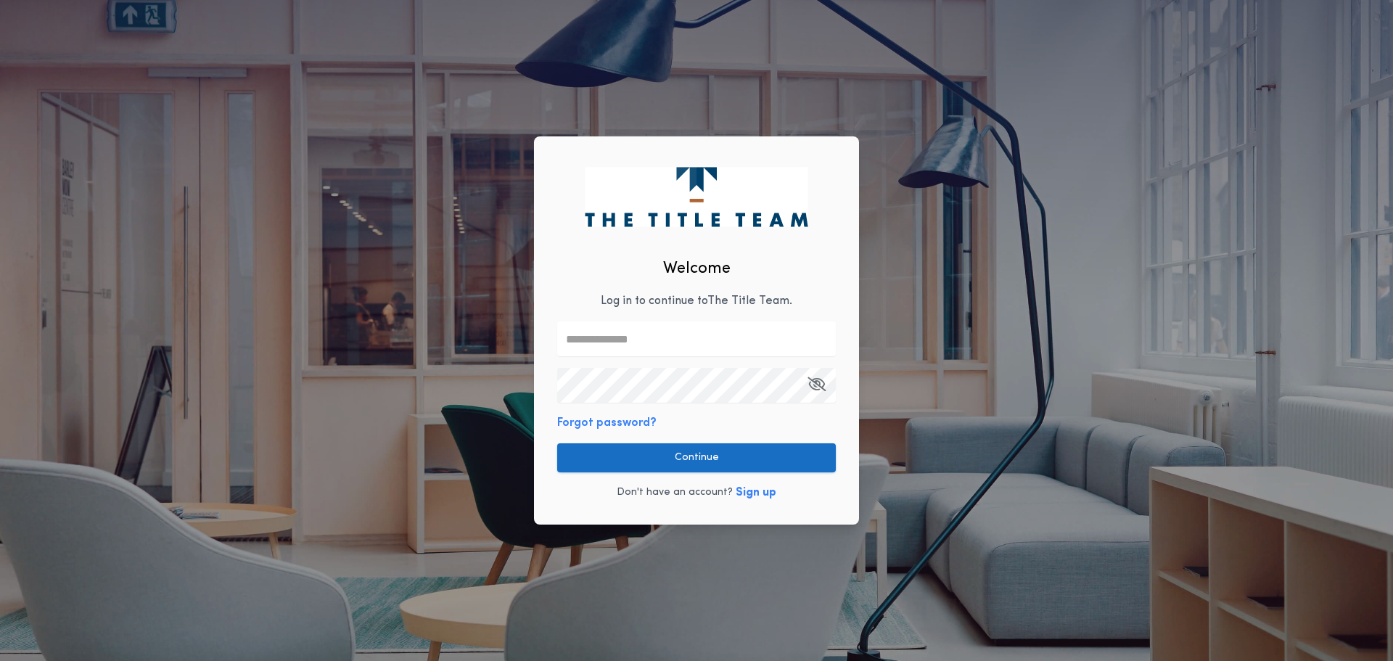
type input "**********"
click at [687, 453] on button "Continue" at bounding box center [696, 457] width 279 height 29
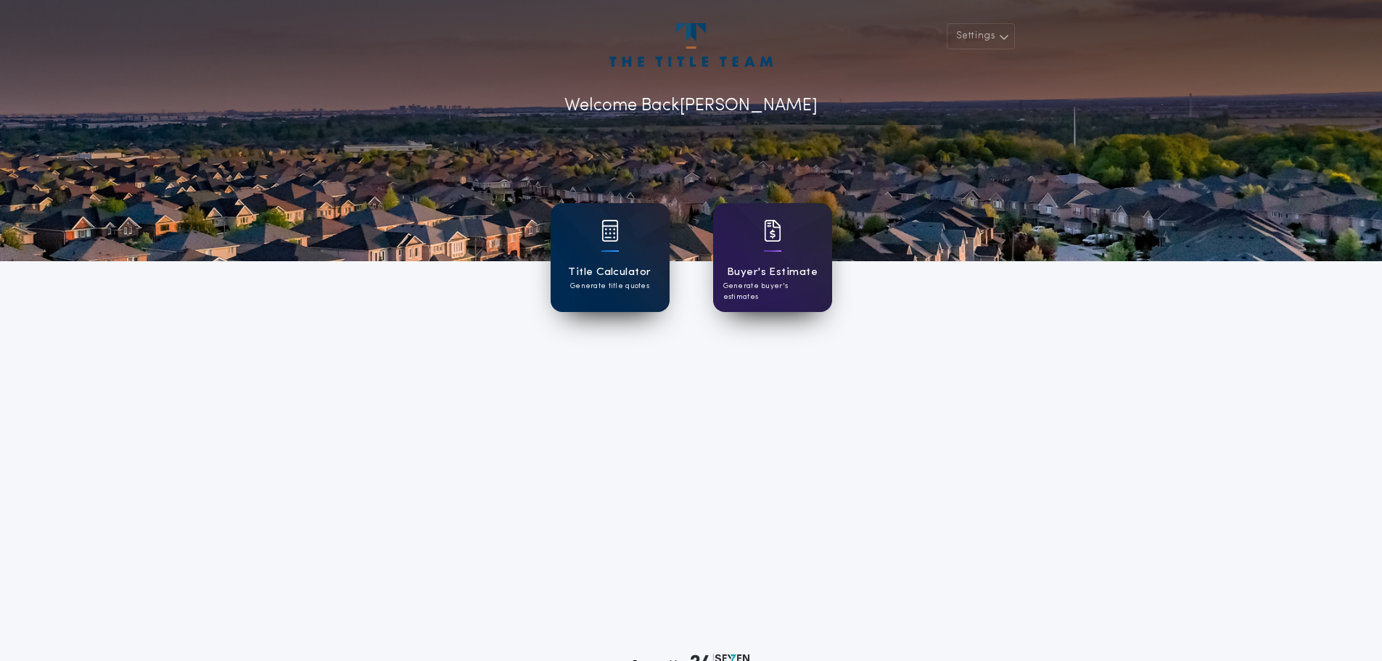
click at [626, 281] on p "Generate title quotes" at bounding box center [609, 286] width 79 height 11
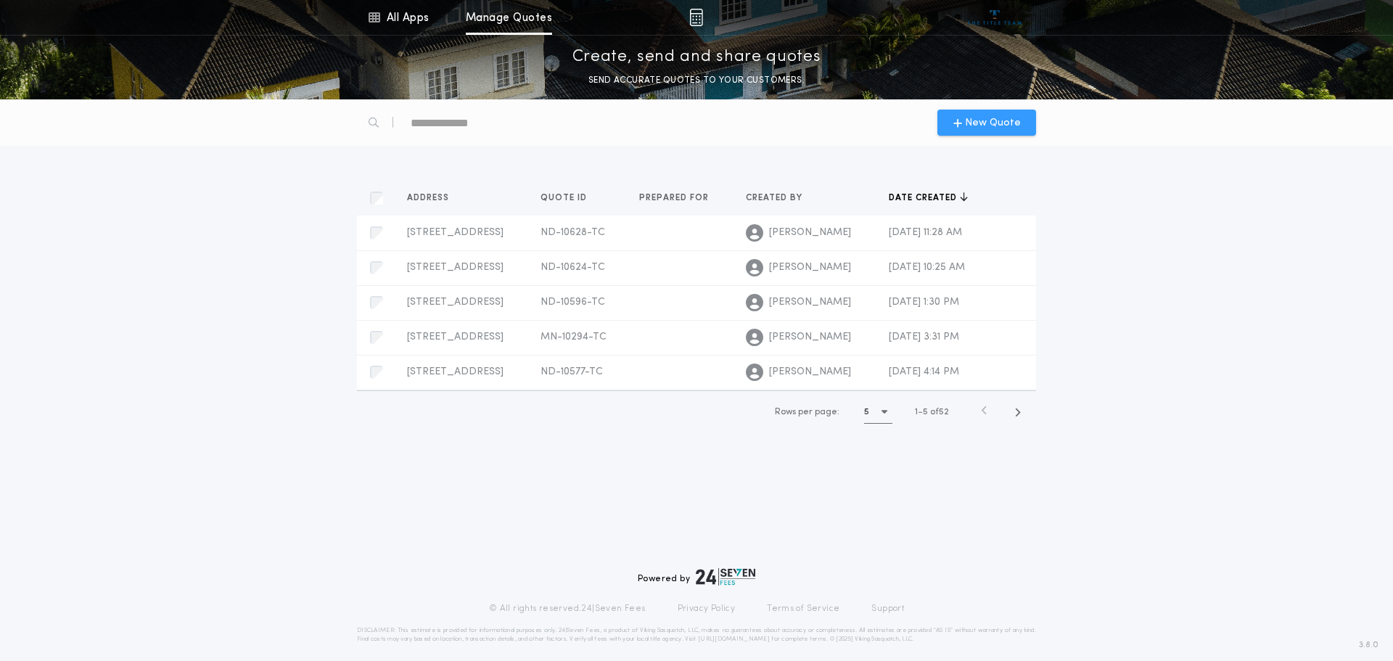
click at [995, 120] on span "New Quote" at bounding box center [993, 122] width 56 height 15
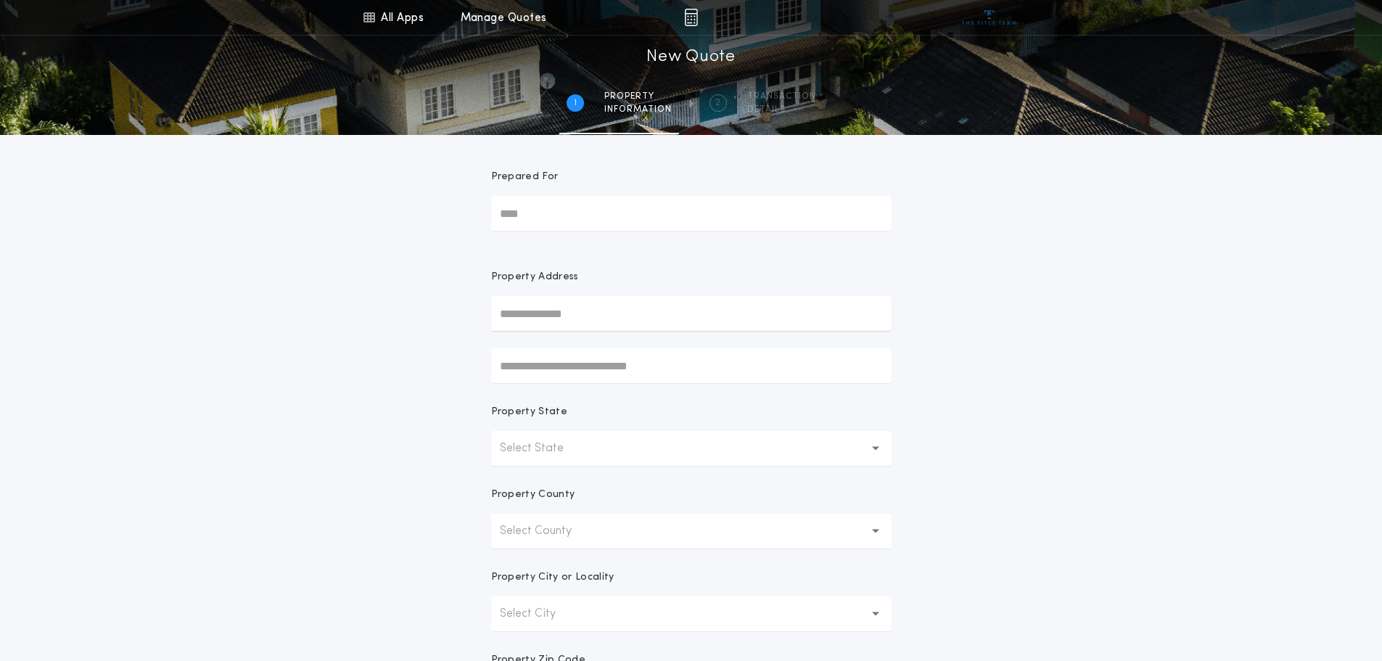
click at [664, 321] on input "text" at bounding box center [691, 313] width 400 height 35
click at [655, 341] on button "[STREET_ADDRESS]" at bounding box center [691, 342] width 400 height 22
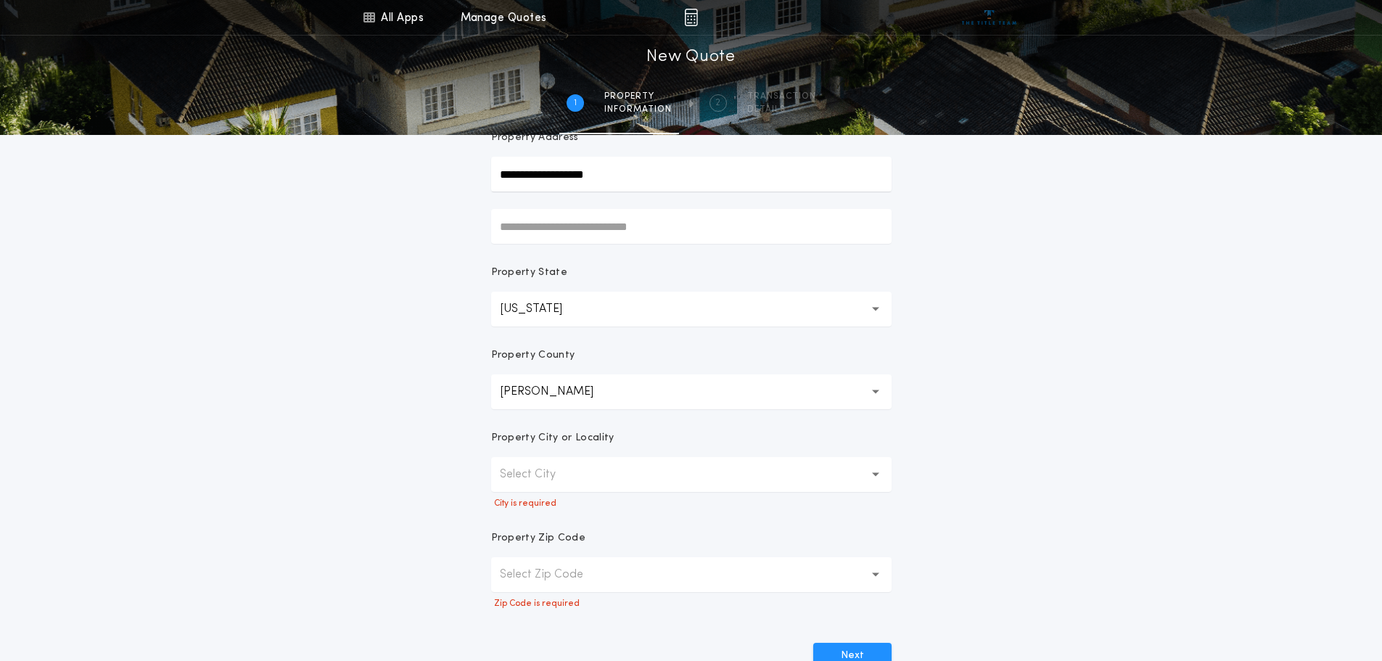
scroll to position [145, 0]
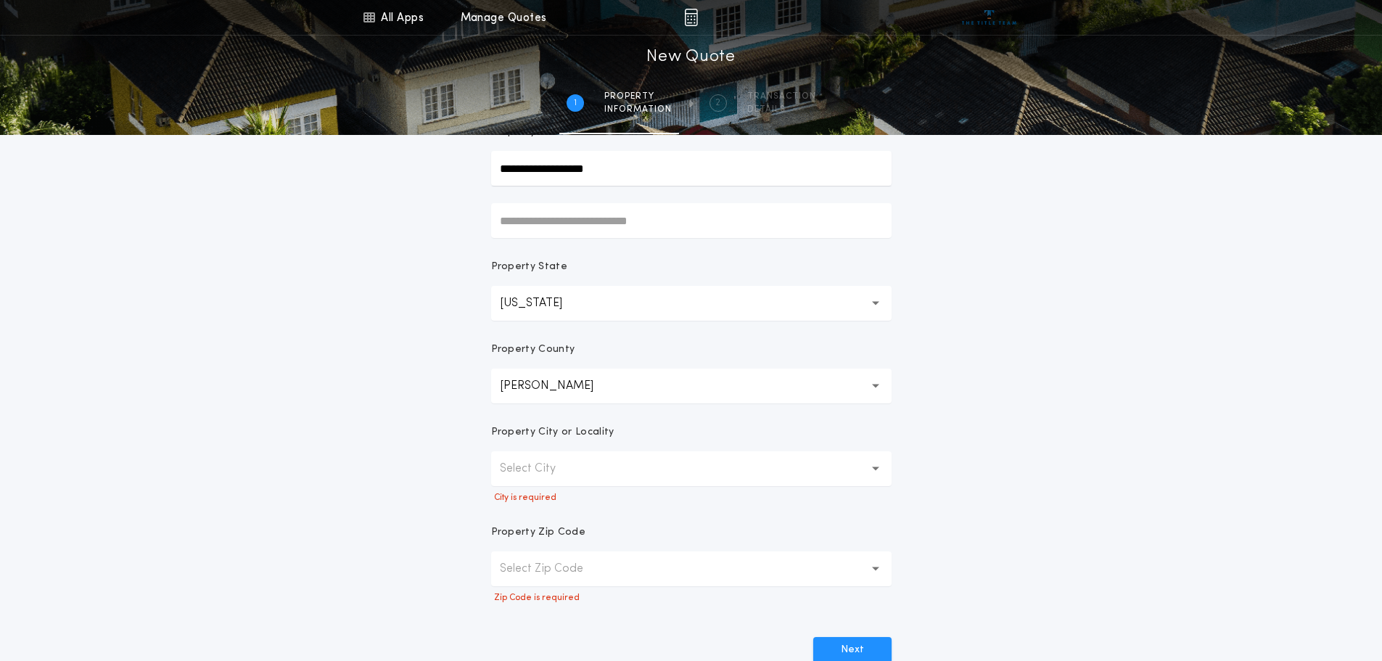
click at [794, 462] on button "Select City" at bounding box center [691, 468] width 400 height 35
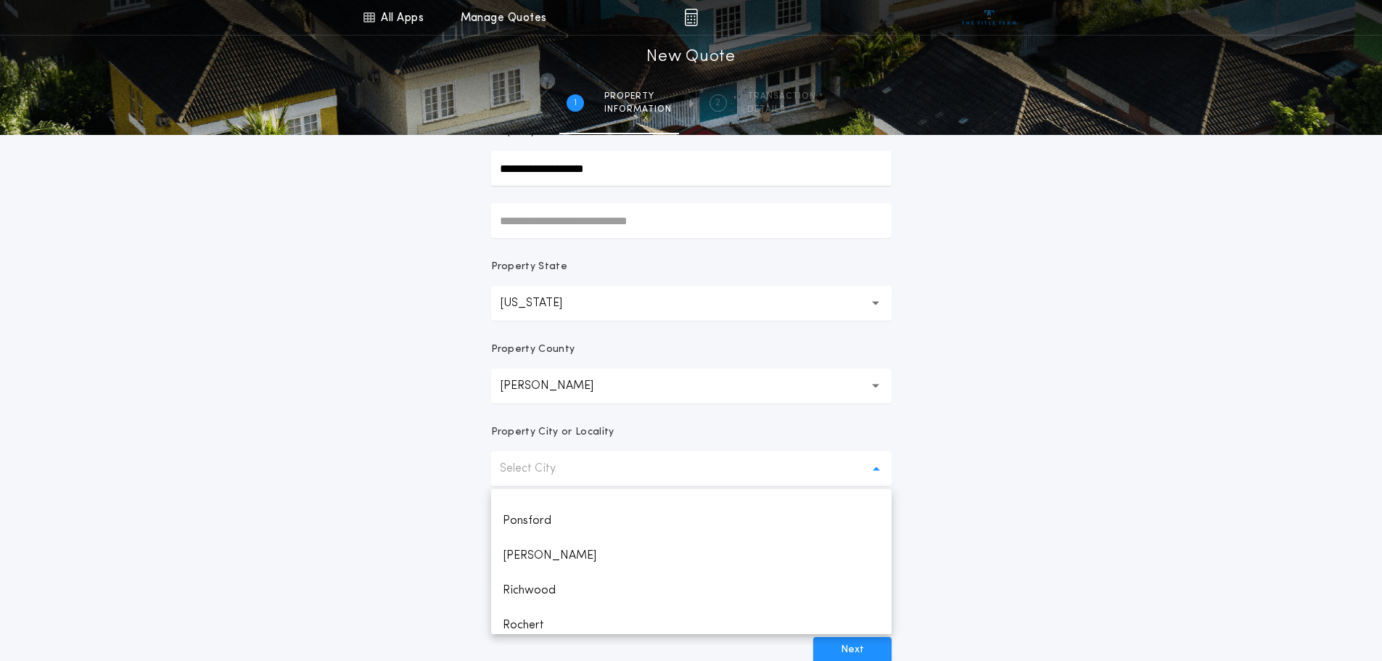
scroll to position [435, 0]
click at [669, 461] on button "Select City" at bounding box center [691, 468] width 400 height 35
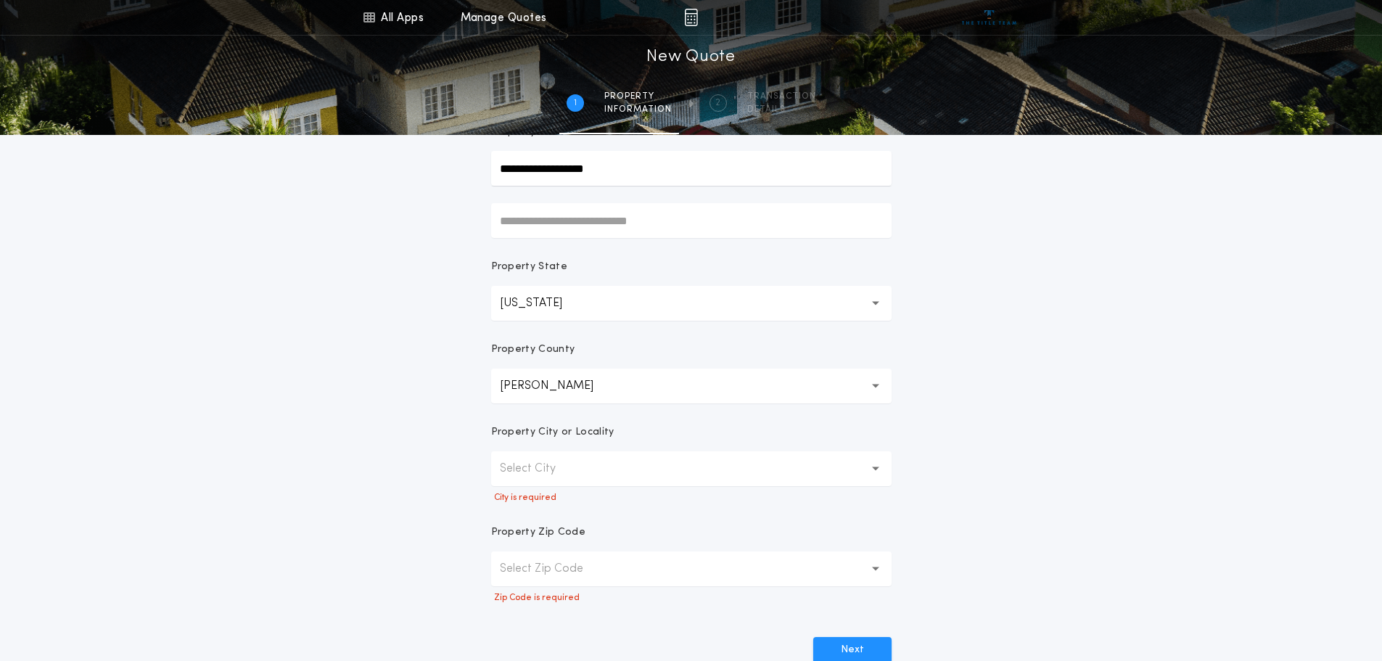
click at [754, 567] on button "Select Zip Code" at bounding box center [691, 568] width 400 height 35
click at [752, 605] on p "No data available" at bounding box center [691, 606] width 400 height 35
click at [1033, 477] on div "**********" at bounding box center [691, 278] width 1382 height 847
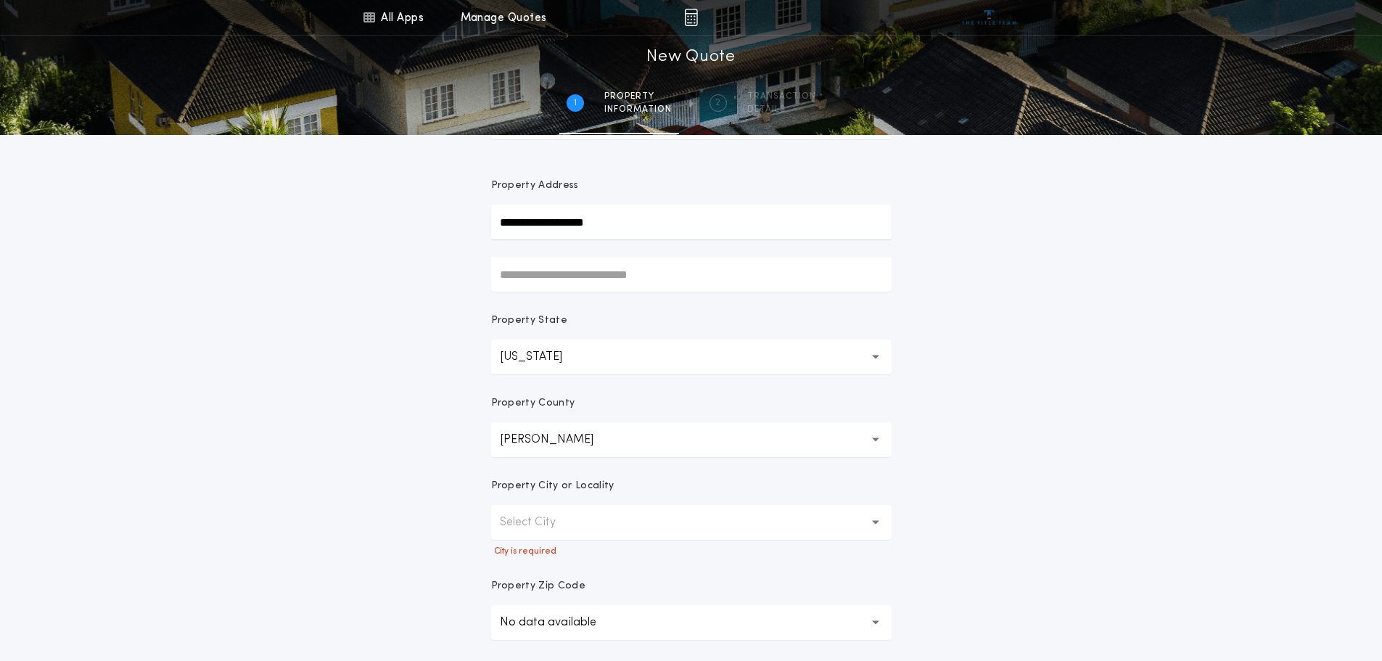
scroll to position [0, 0]
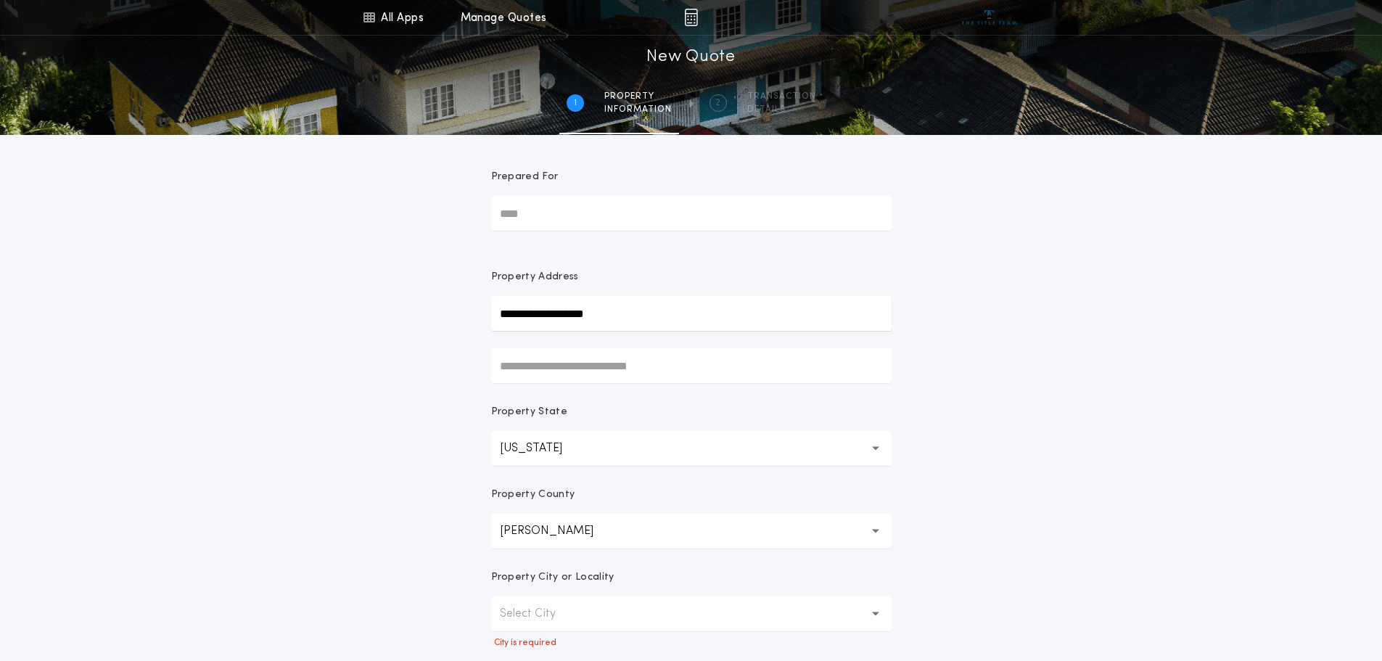
click at [722, 322] on input "**********" at bounding box center [691, 313] width 400 height 35
click at [708, 338] on button "11395 Creek View Dr, Pelican Rapids, MN, 56572, USA" at bounding box center [691, 342] width 400 height 22
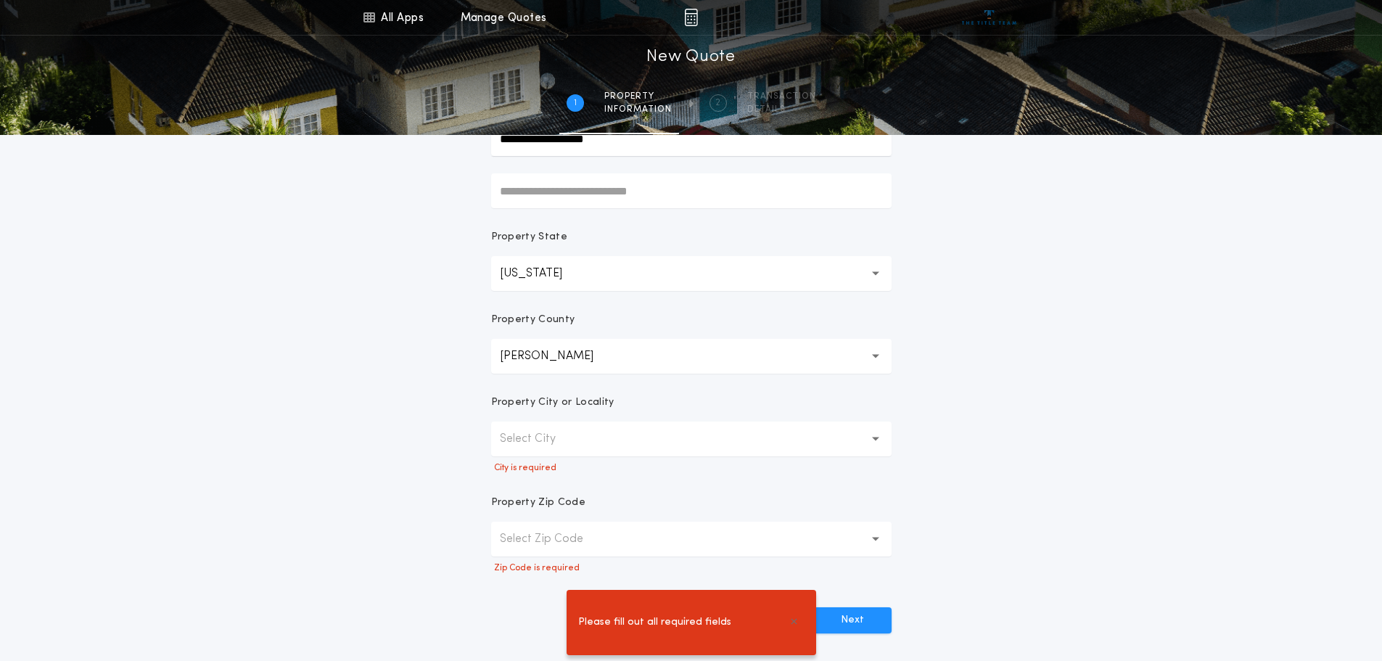
scroll to position [218, 0]
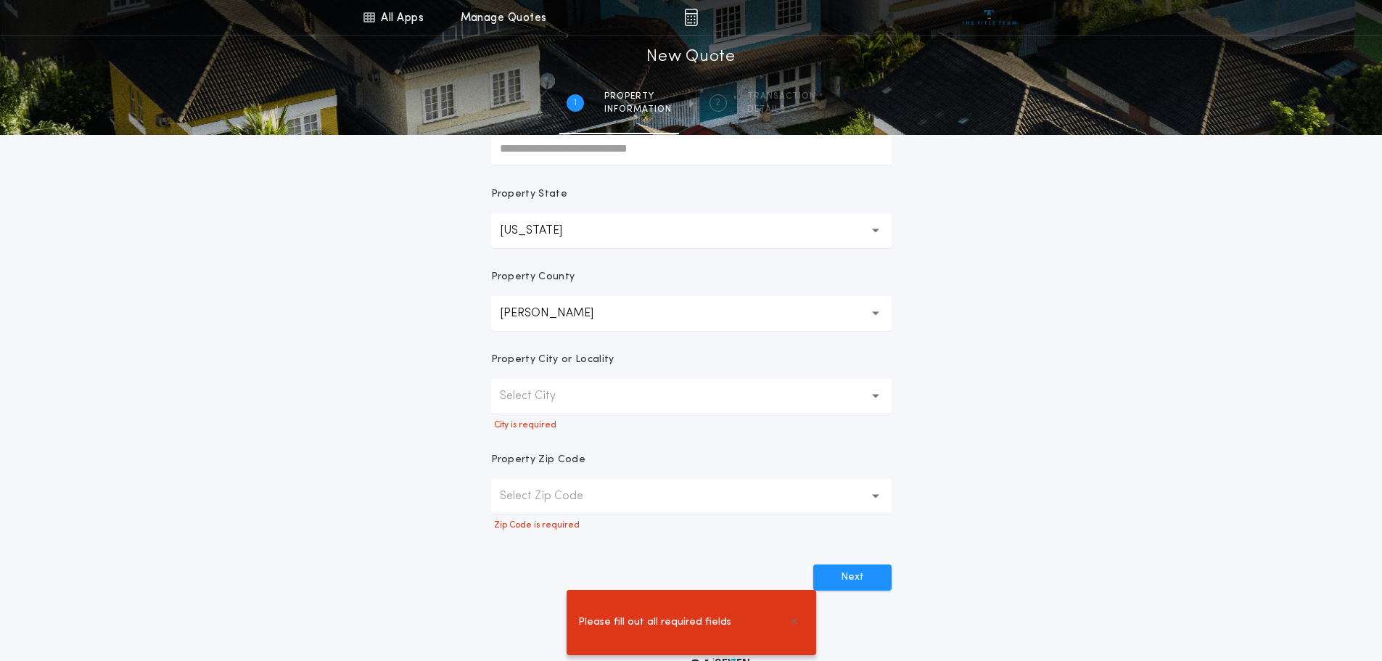
click at [575, 387] on button "Select City" at bounding box center [691, 396] width 400 height 35
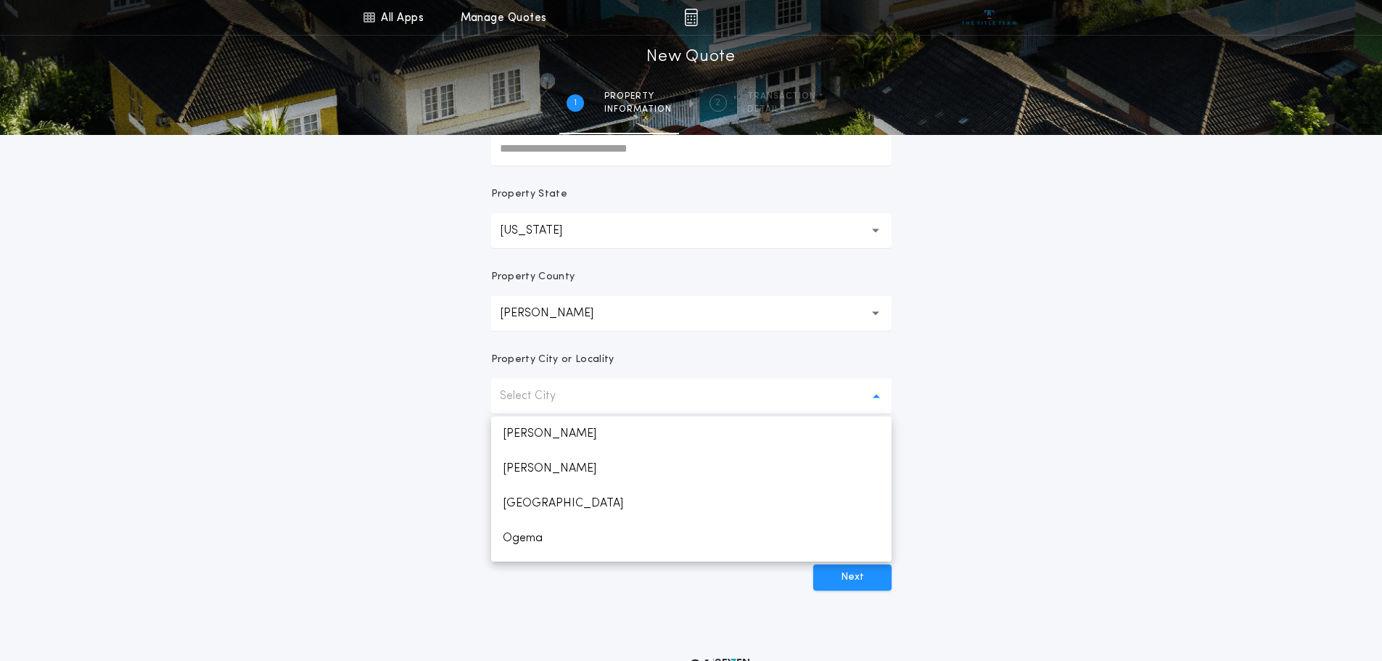
scroll to position [70, 0]
click at [624, 334] on form "**********" at bounding box center [691, 253] width 435 height 673
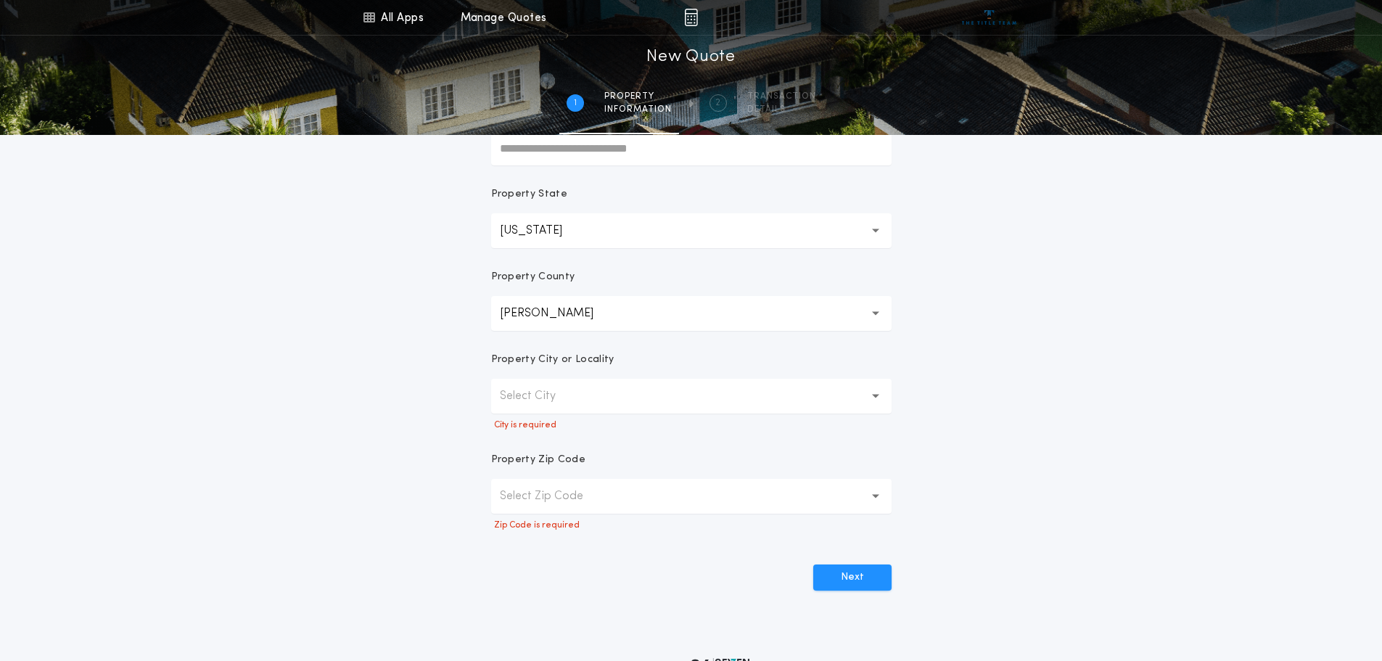
scroll to position [0, 0]
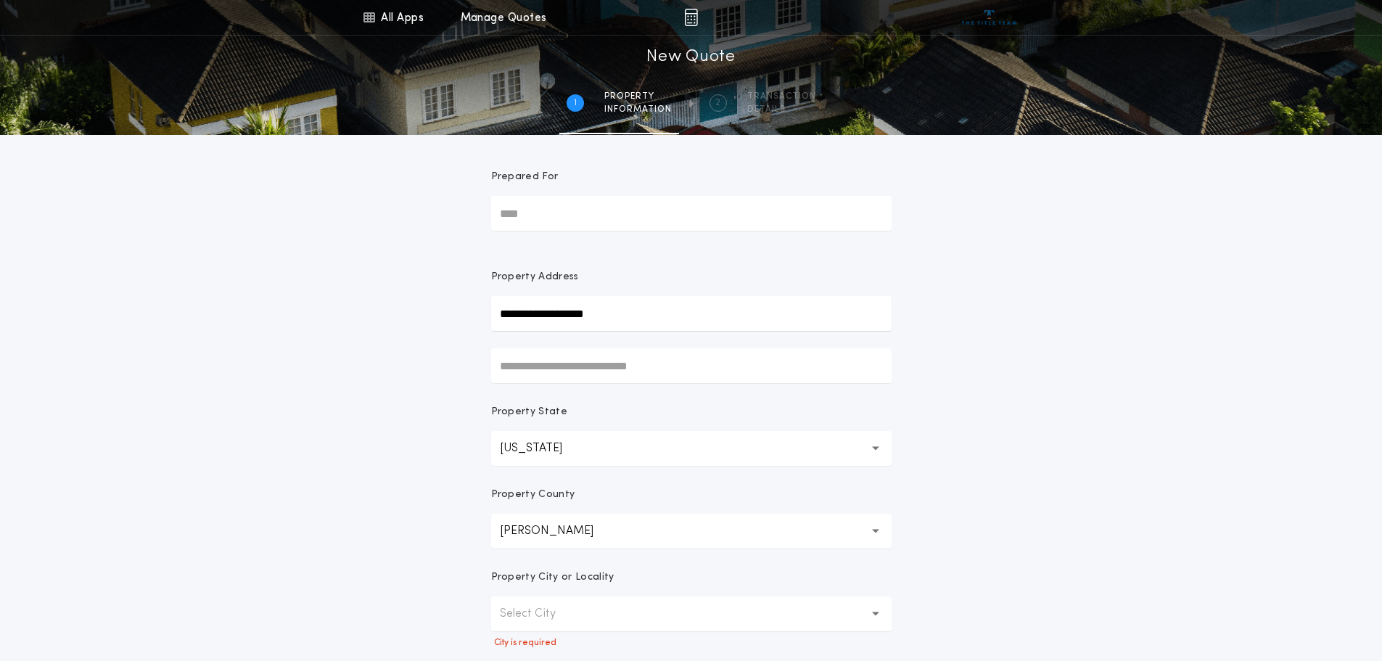
click at [562, 318] on input "**********" at bounding box center [691, 313] width 400 height 35
click at [642, 313] on input "**********" at bounding box center [691, 313] width 400 height 35
drag, startPoint x: 642, startPoint y: 313, endPoint x: 436, endPoint y: 313, distance: 206.0
click at [436, 313] on div "**********" at bounding box center [691, 432] width 1382 height 864
click at [595, 346] on button "11395 Creek View Dr, Pelican Rapids, MN, 56572, USA" at bounding box center [691, 342] width 400 height 22
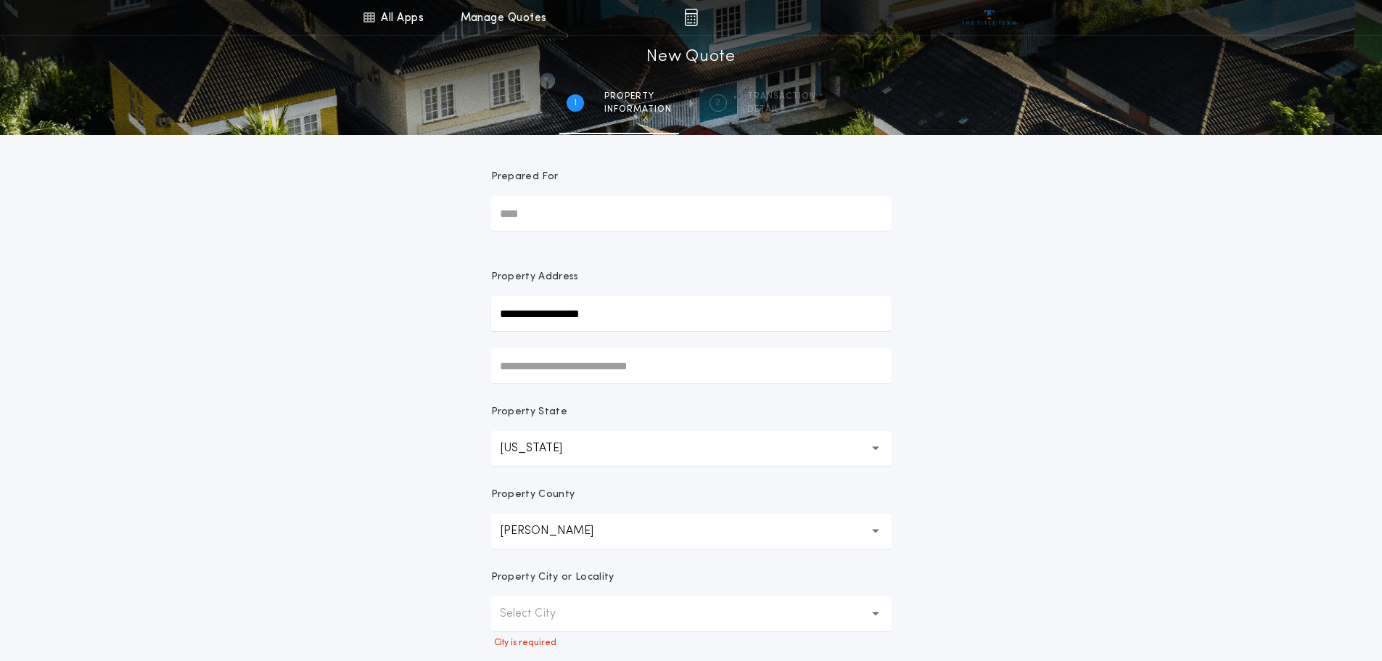
type input "**********"
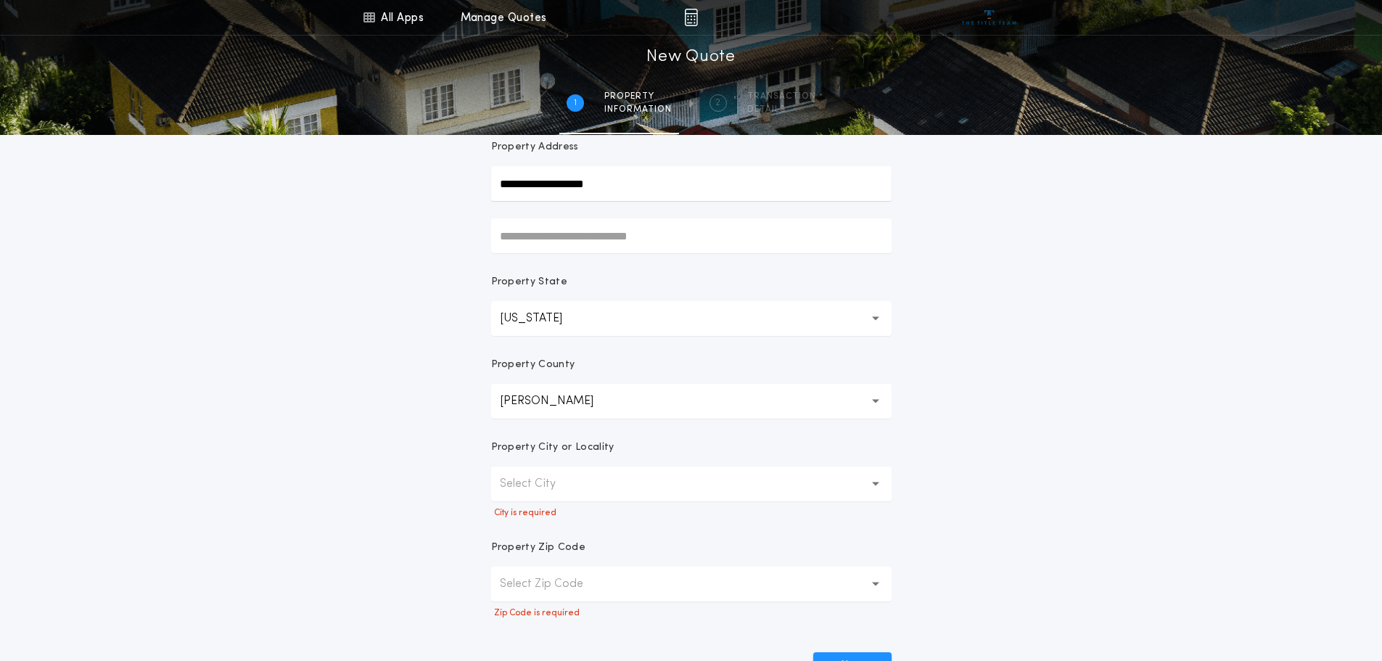
scroll to position [319, 0]
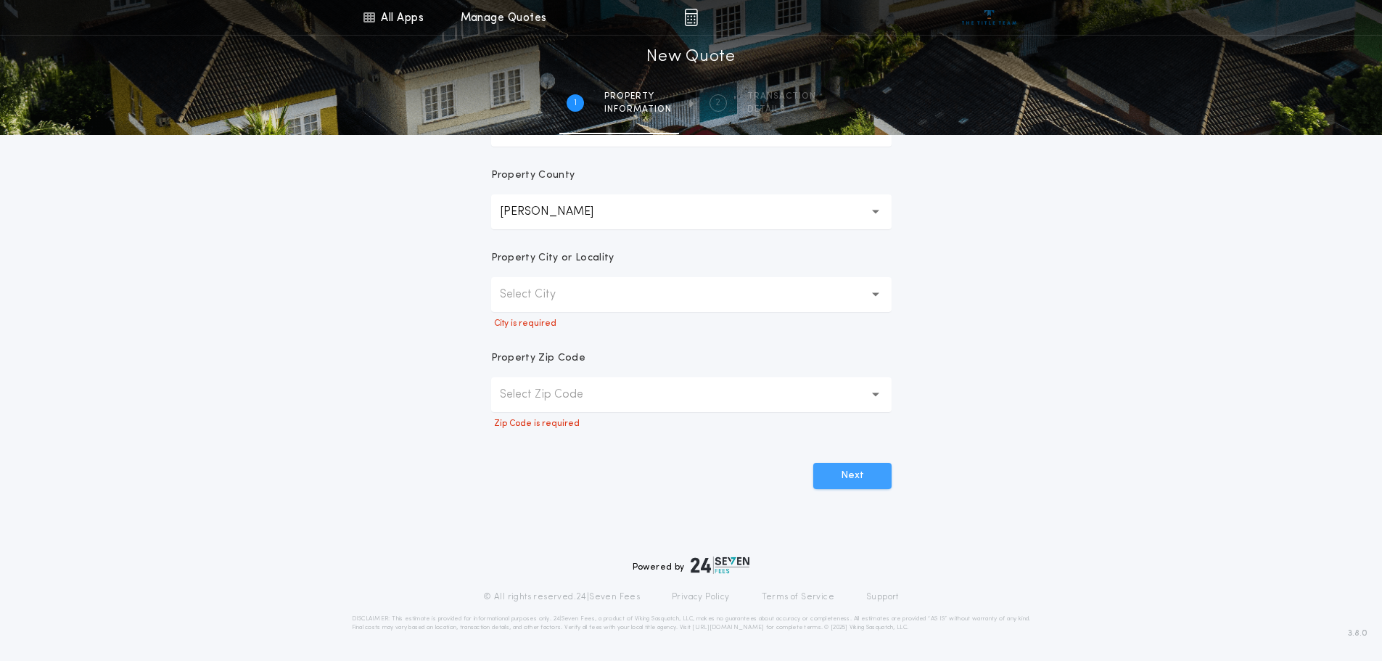
click at [844, 475] on button "Next" at bounding box center [852, 476] width 78 height 26
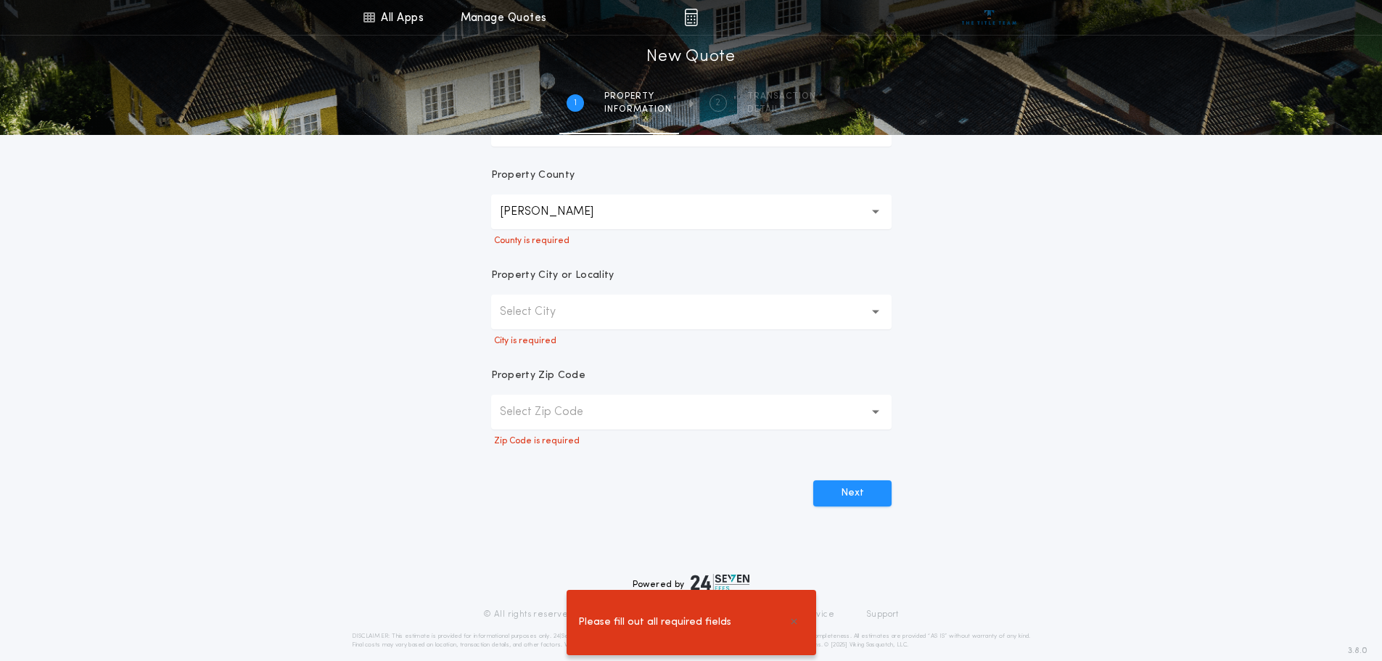
scroll to position [29, 0]
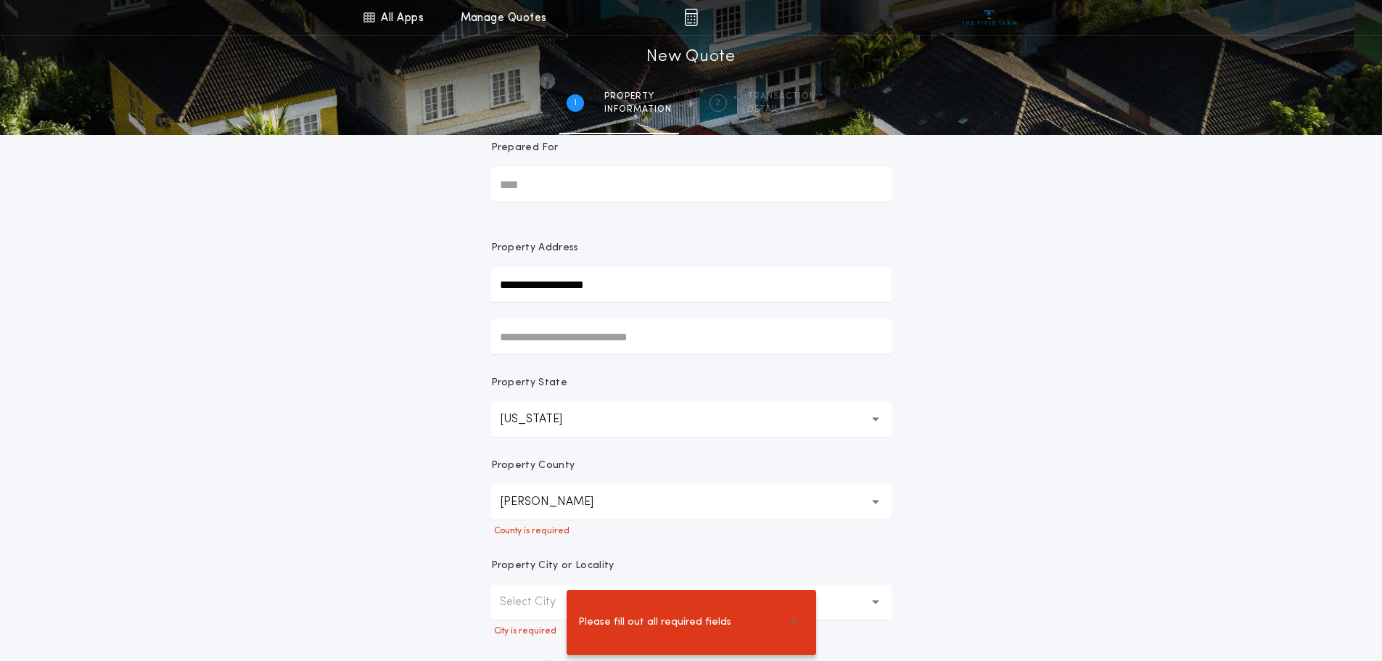
click at [685, 504] on button "Becker" at bounding box center [691, 502] width 400 height 35
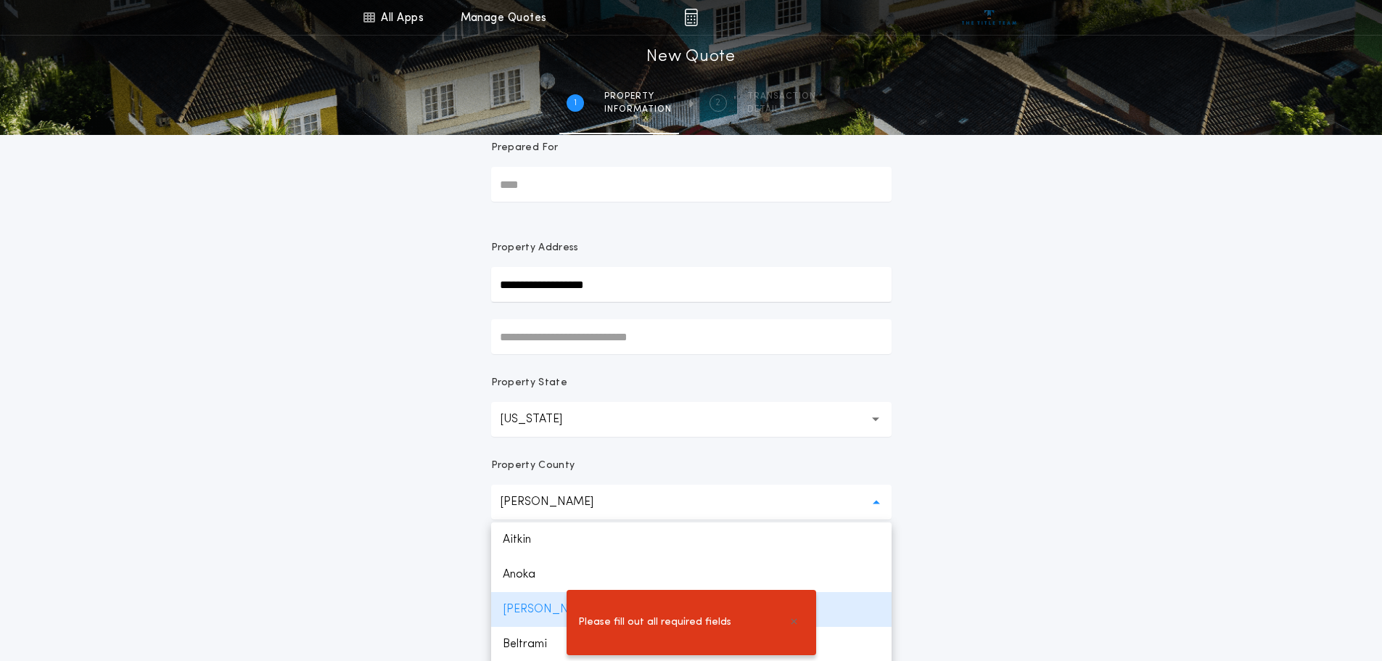
click at [519, 604] on div "Please fill out all required fields" at bounding box center [691, 622] width 1382 height 77
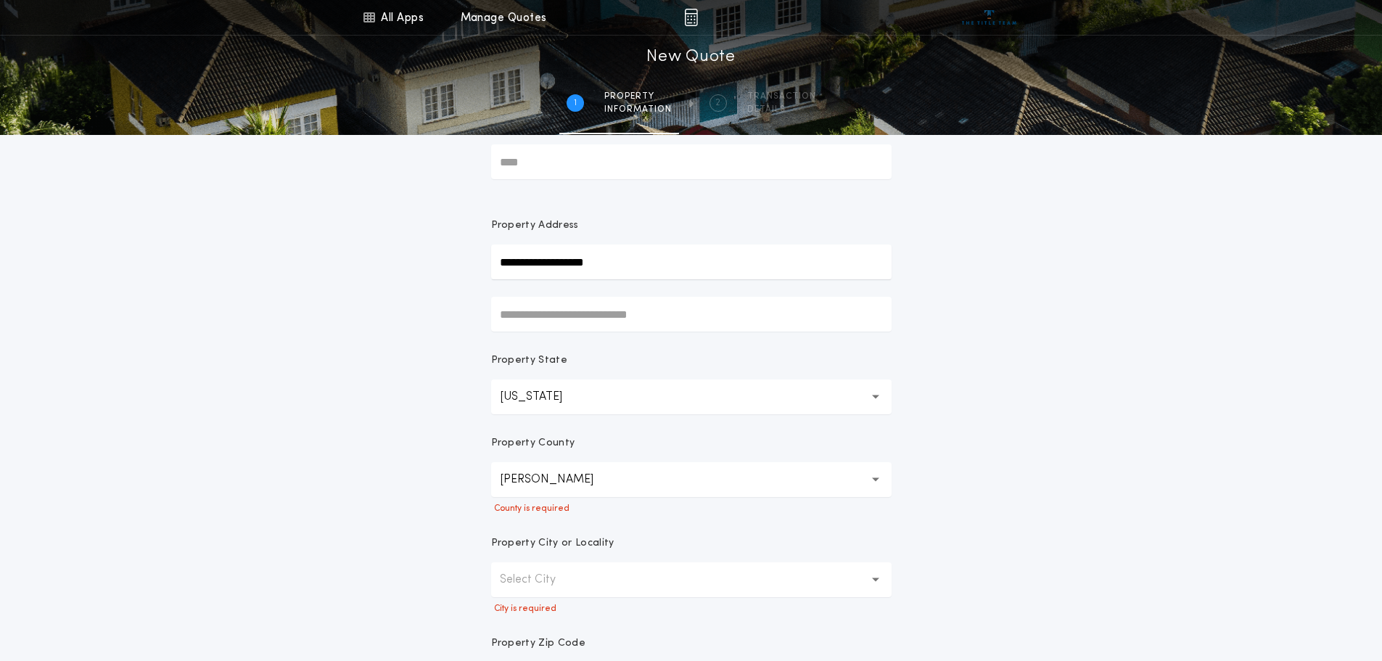
scroll to position [0, 0]
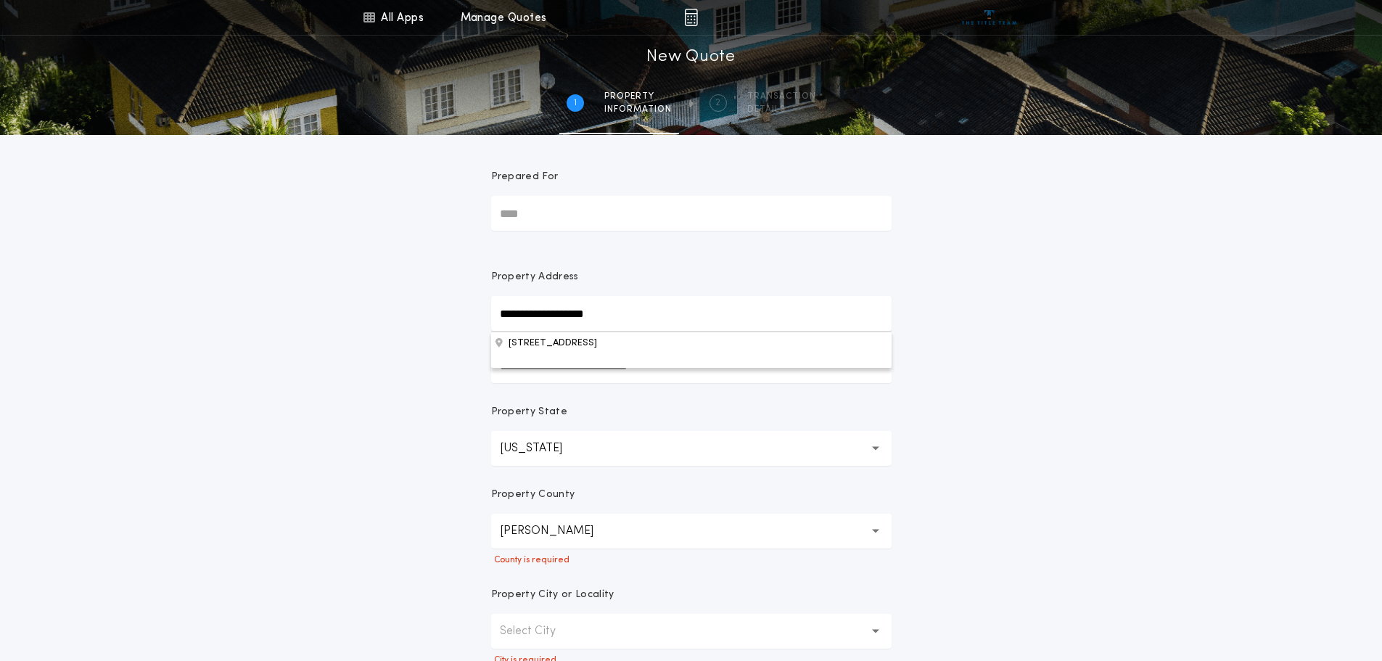
click at [653, 313] on input "**********" at bounding box center [691, 313] width 400 height 35
click at [664, 342] on button "11395 Creek View Dr, Pelican Rapids, MN, 56572, USA" at bounding box center [691, 342] width 400 height 22
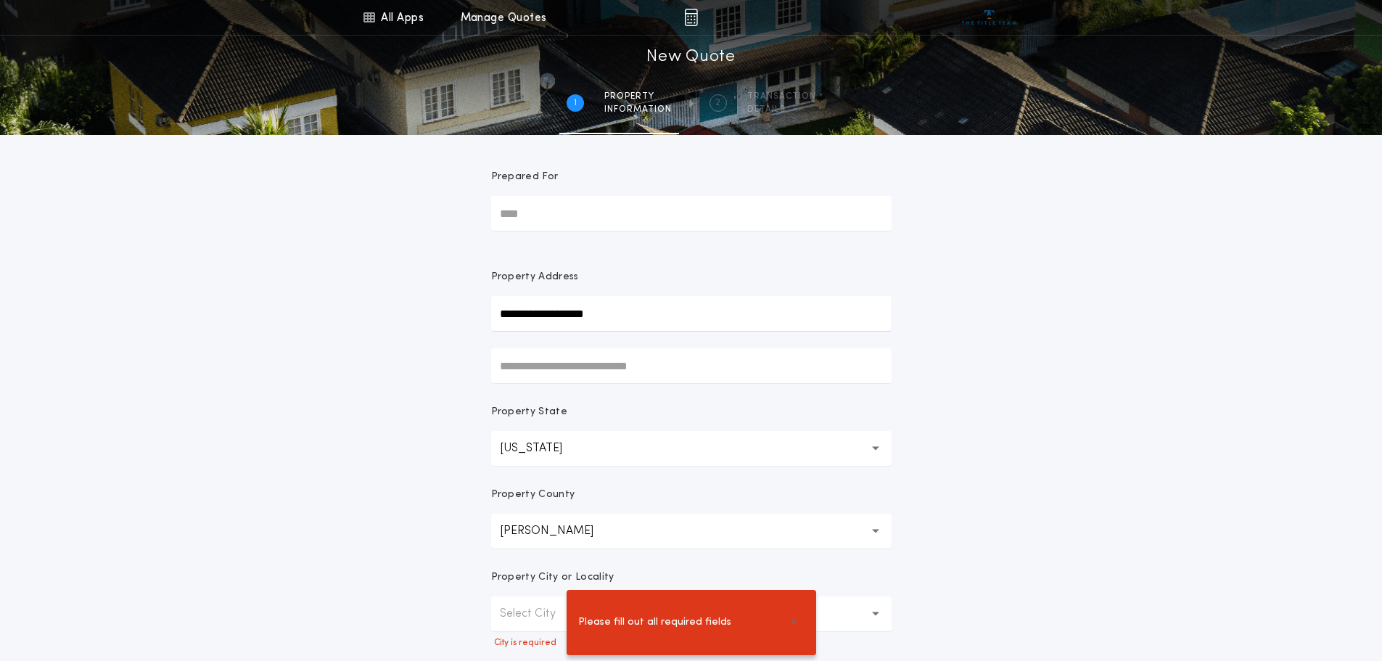
scroll to position [319, 0]
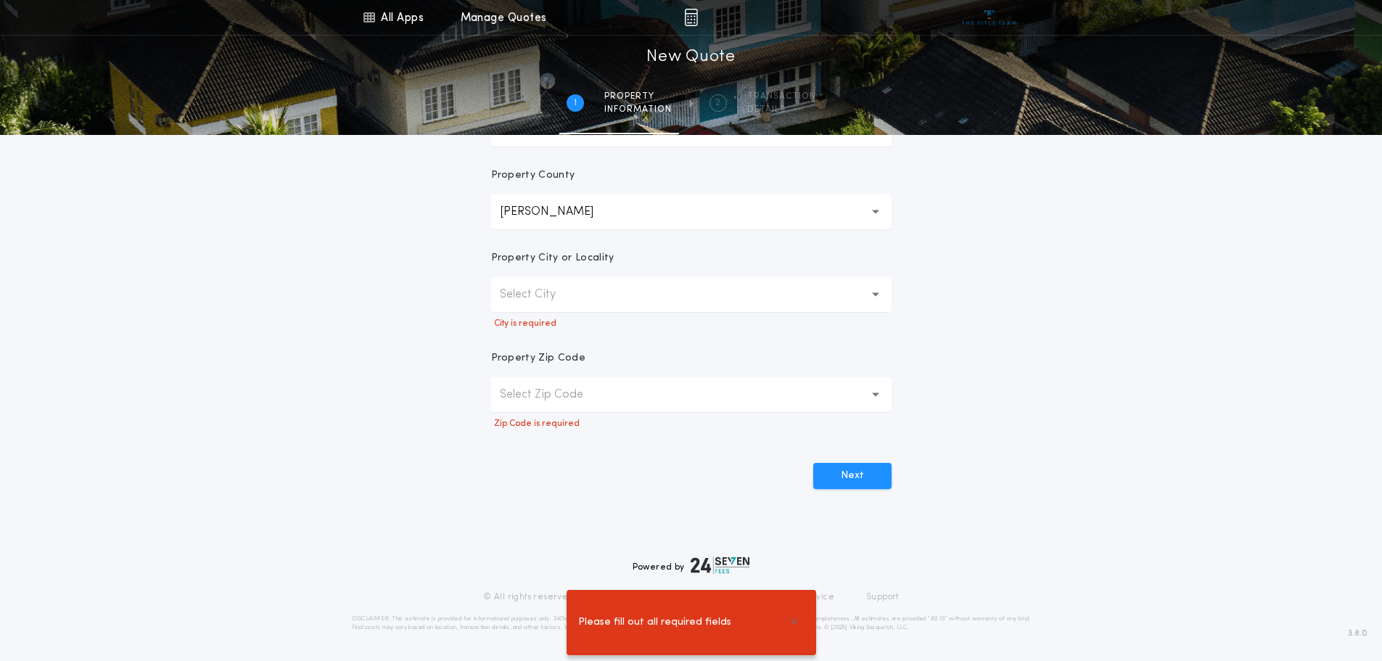
click at [682, 279] on button "Select City" at bounding box center [691, 294] width 400 height 35
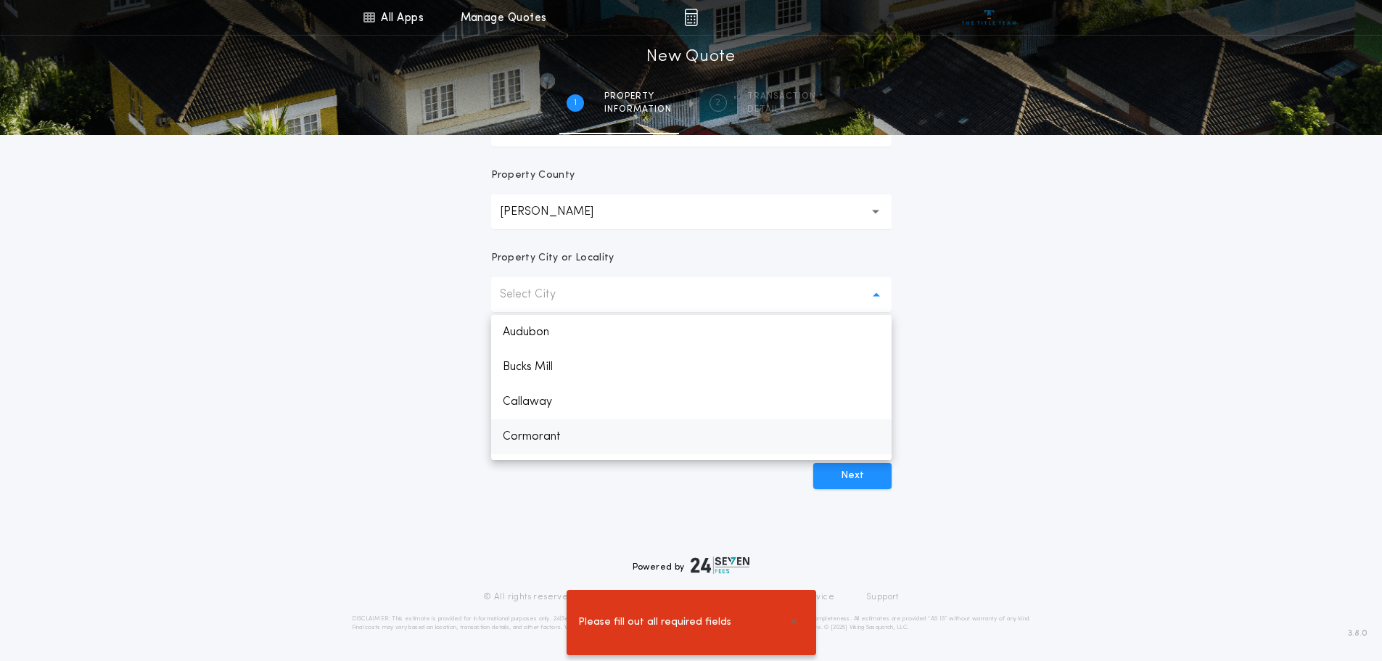
drag, startPoint x: 604, startPoint y: 432, endPoint x: 836, endPoint y: 475, distance: 236.0
click at [604, 432] on p "Cormorant" at bounding box center [691, 436] width 400 height 35
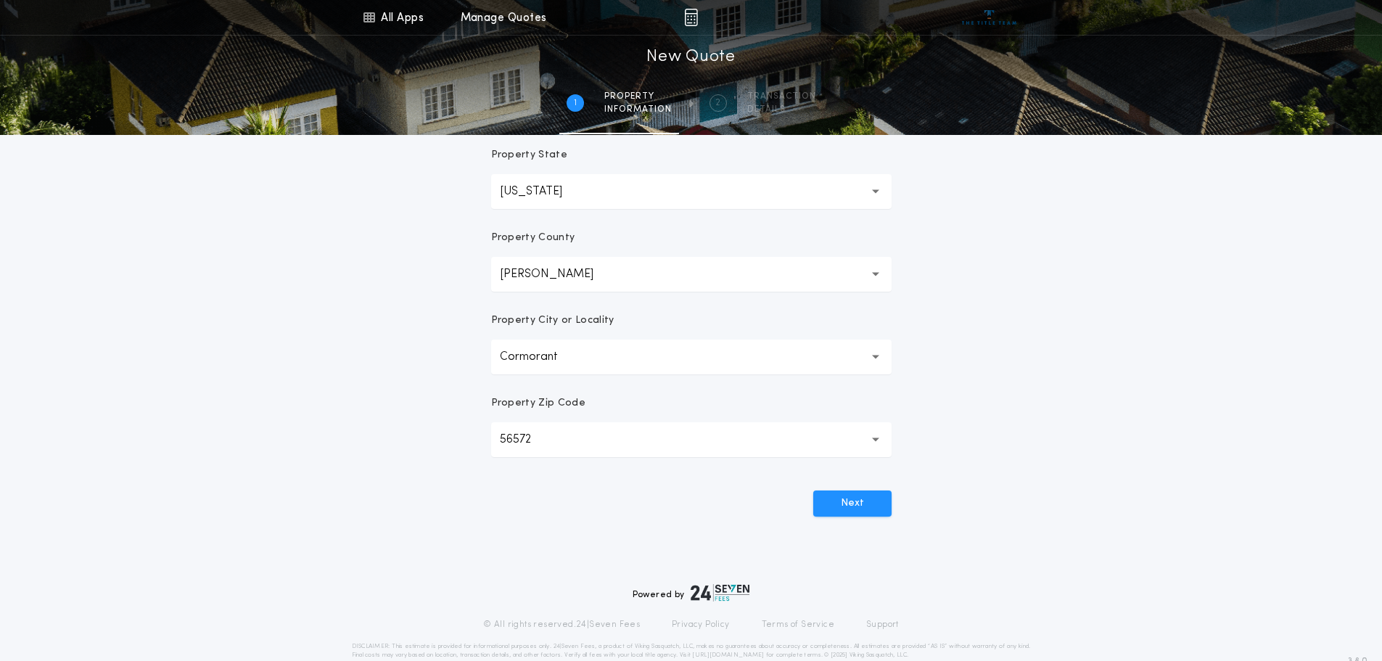
scroll to position [284, 0]
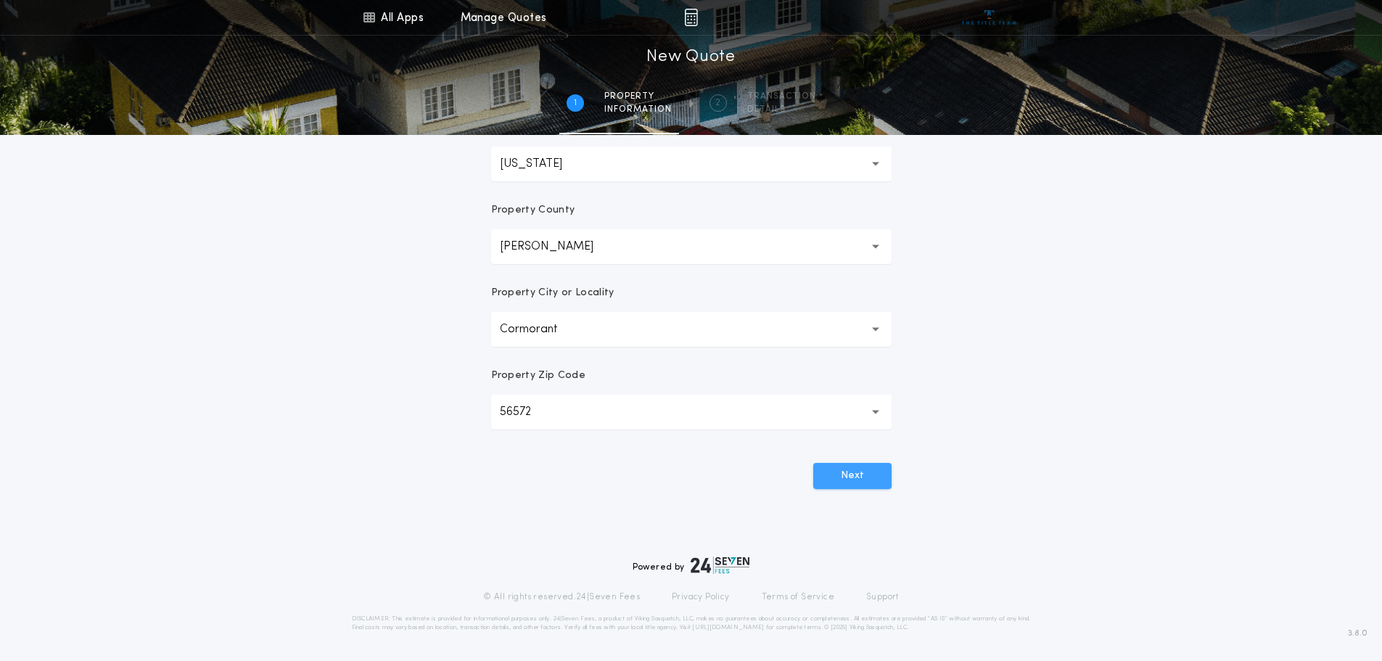
drag, startPoint x: 854, startPoint y: 476, endPoint x: 1034, endPoint y: 487, distance: 180.2
click at [855, 476] on button "Next" at bounding box center [852, 476] width 78 height 26
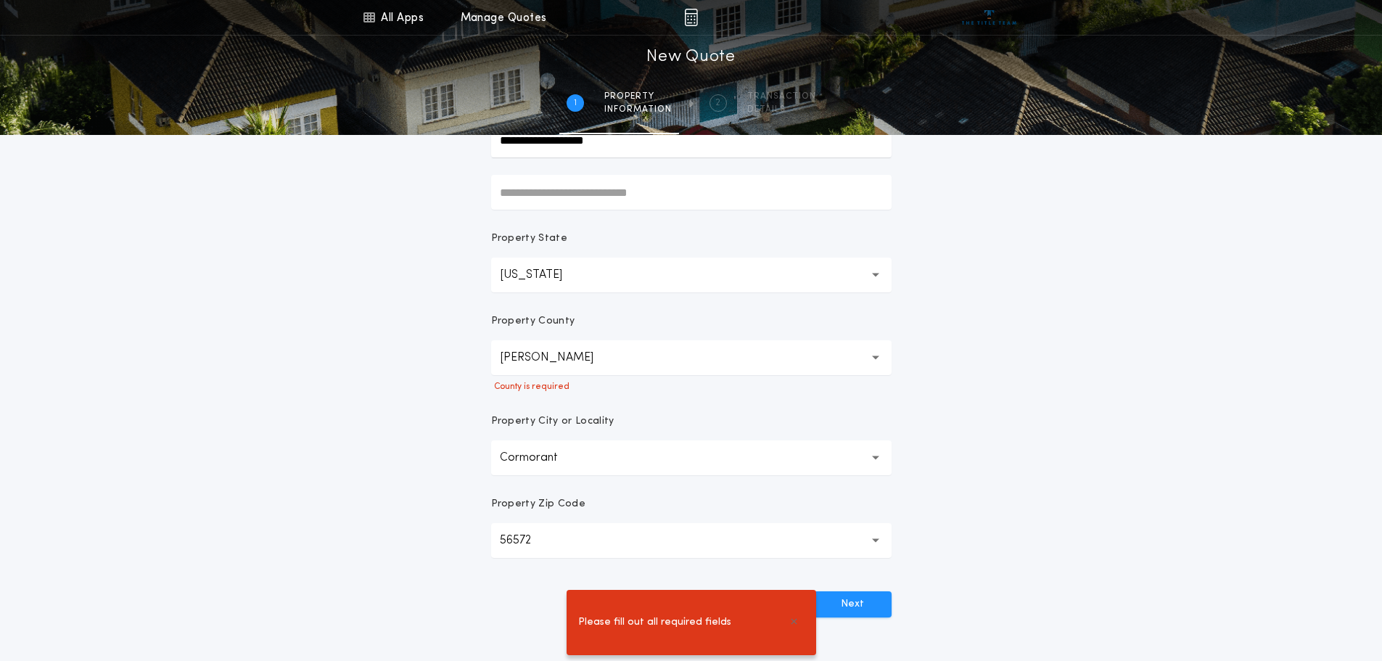
scroll to position [139, 0]
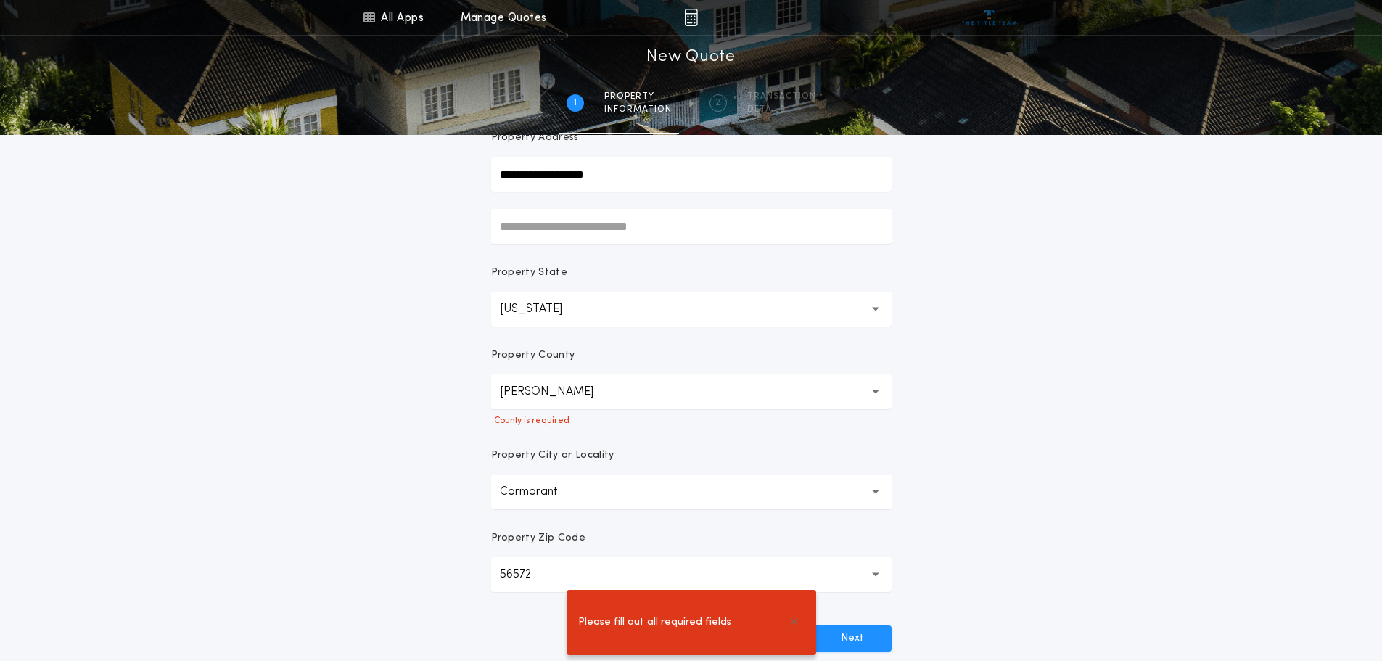
click at [692, 398] on button "[PERSON_NAME]" at bounding box center [691, 391] width 400 height 35
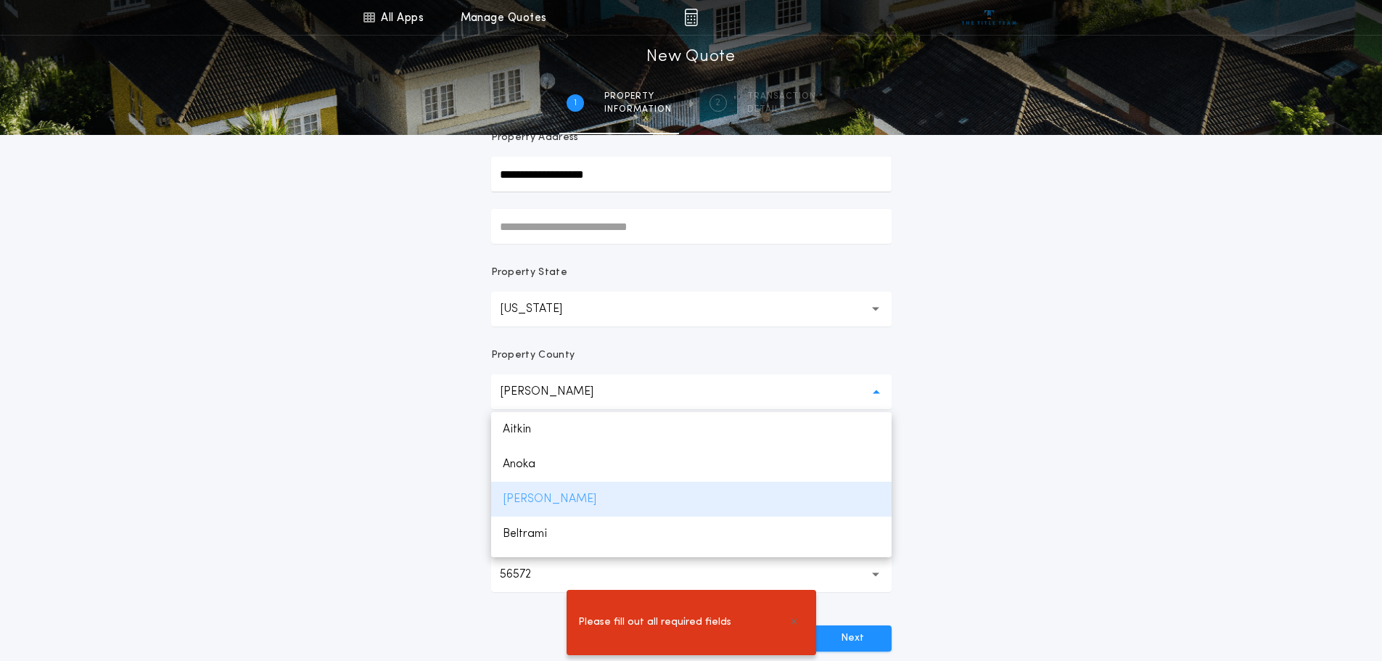
click at [678, 504] on p "[PERSON_NAME]" at bounding box center [691, 499] width 400 height 35
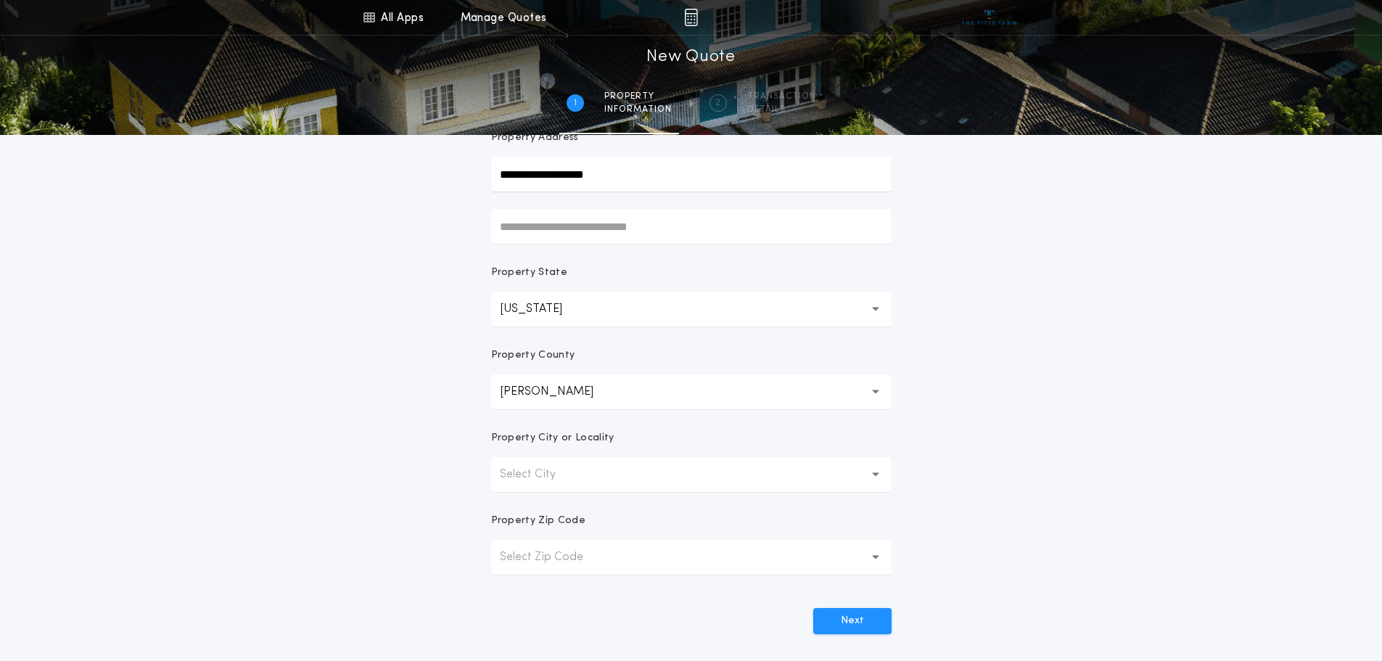
click at [841, 483] on button "Select City" at bounding box center [691, 474] width 400 height 35
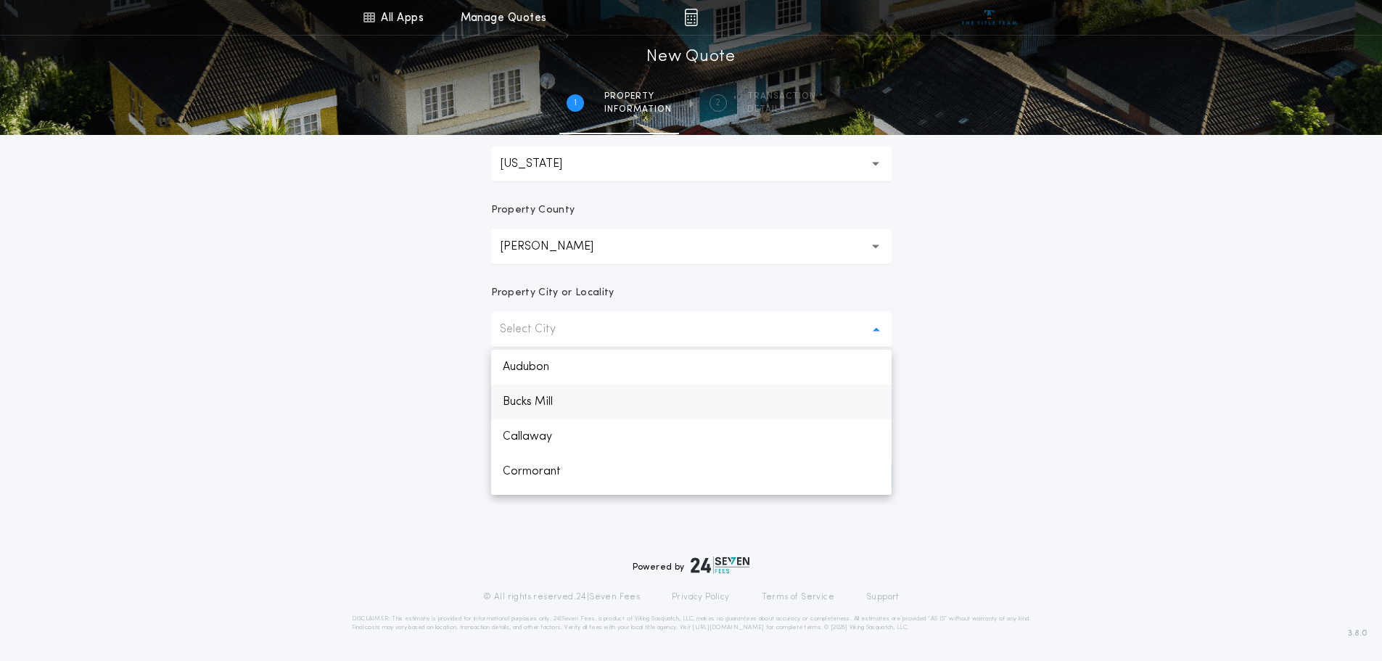
scroll to position [73, 0]
click at [556, 434] on p "[GEOGRAPHIC_DATA]" at bounding box center [691, 433] width 400 height 35
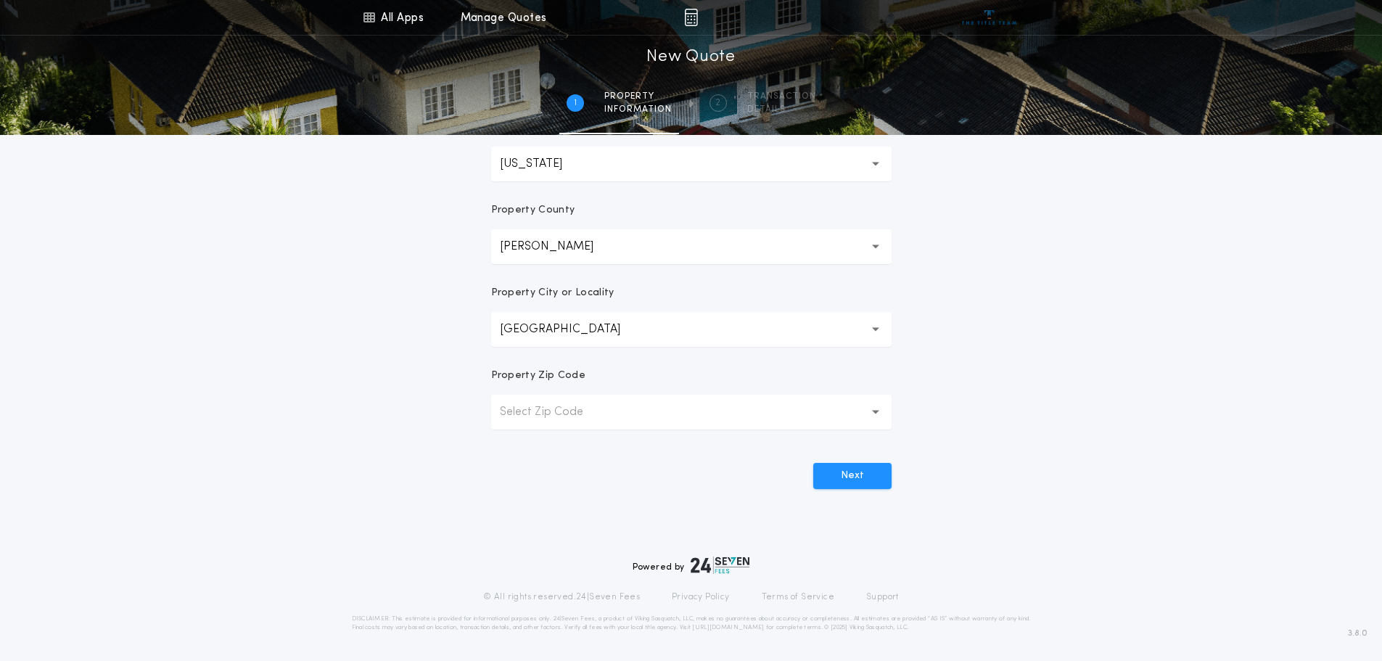
click at [775, 427] on button "Select Zip Code" at bounding box center [691, 412] width 400 height 35
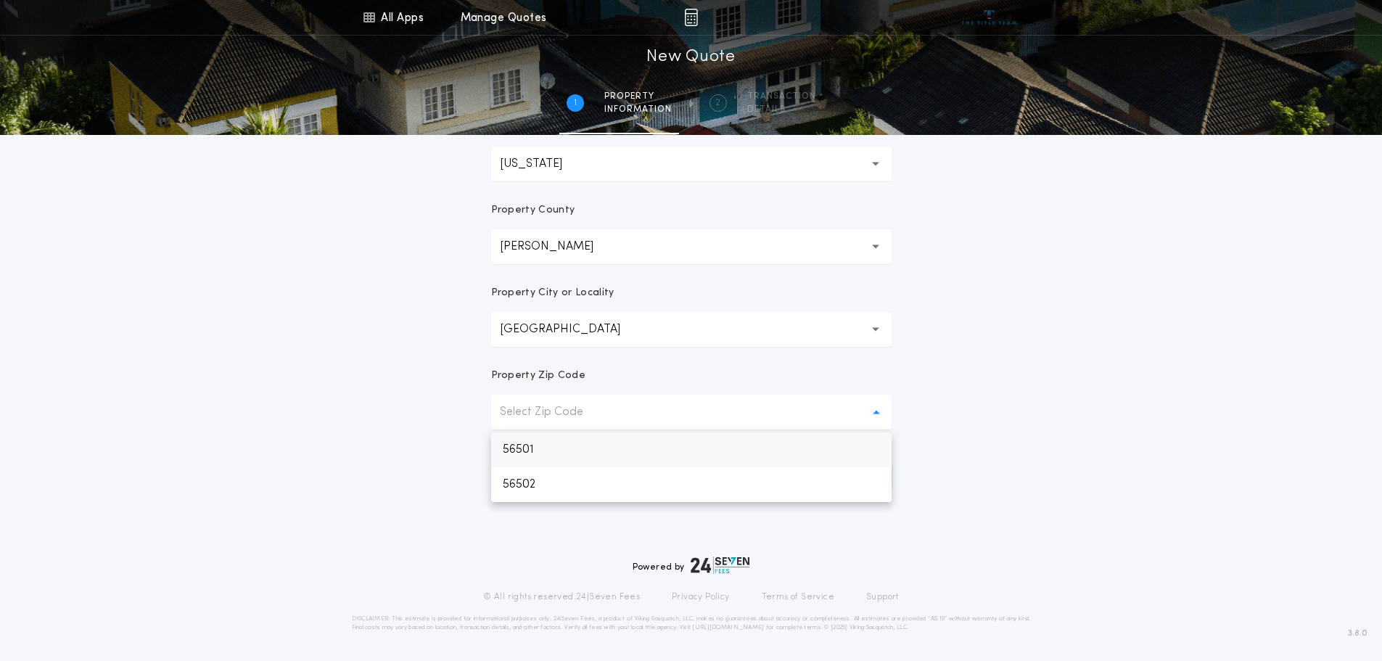
click at [742, 453] on p "56501" at bounding box center [691, 449] width 400 height 35
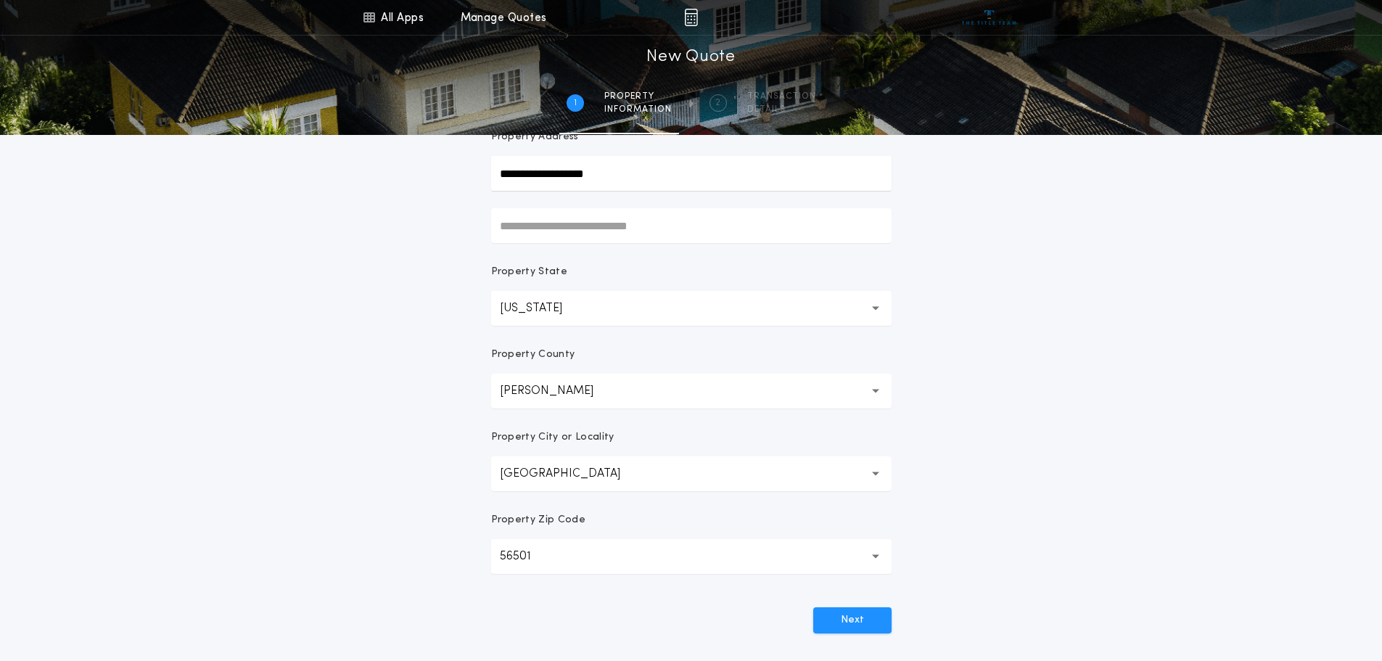
scroll to position [145, 0]
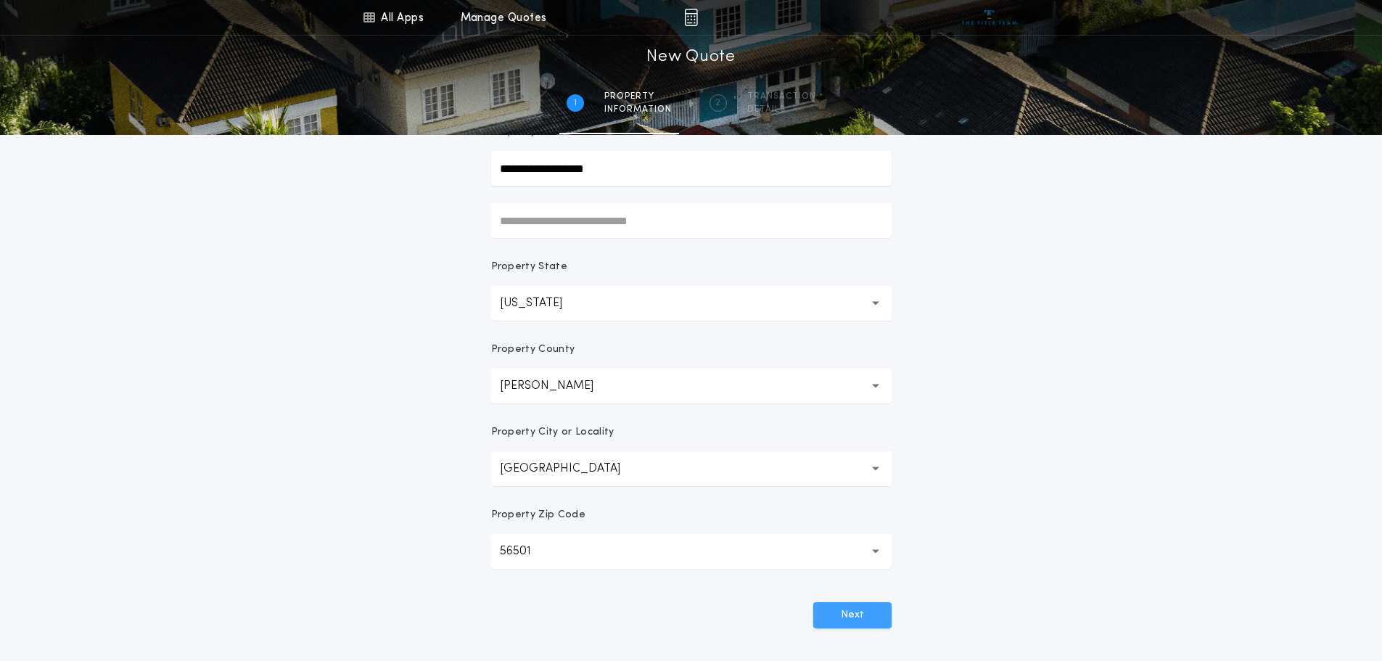
click at [862, 609] on button "Next" at bounding box center [852, 615] width 78 height 26
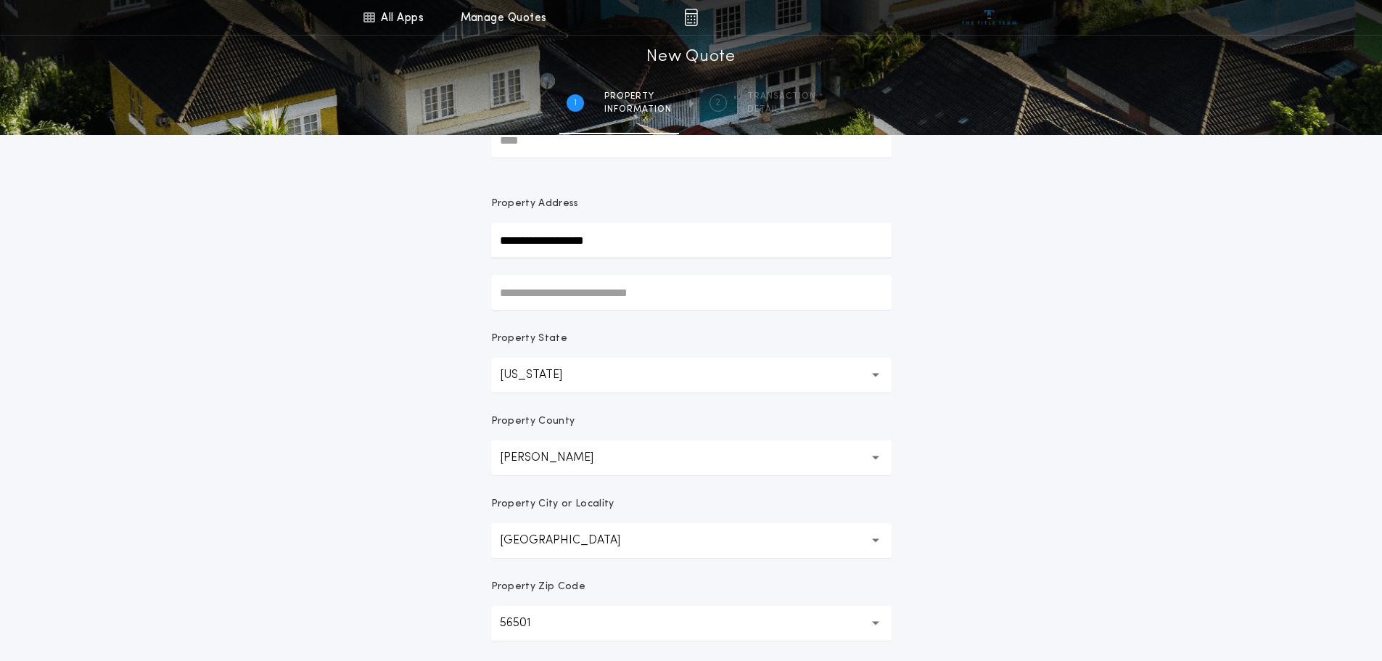
scroll to position [284, 0]
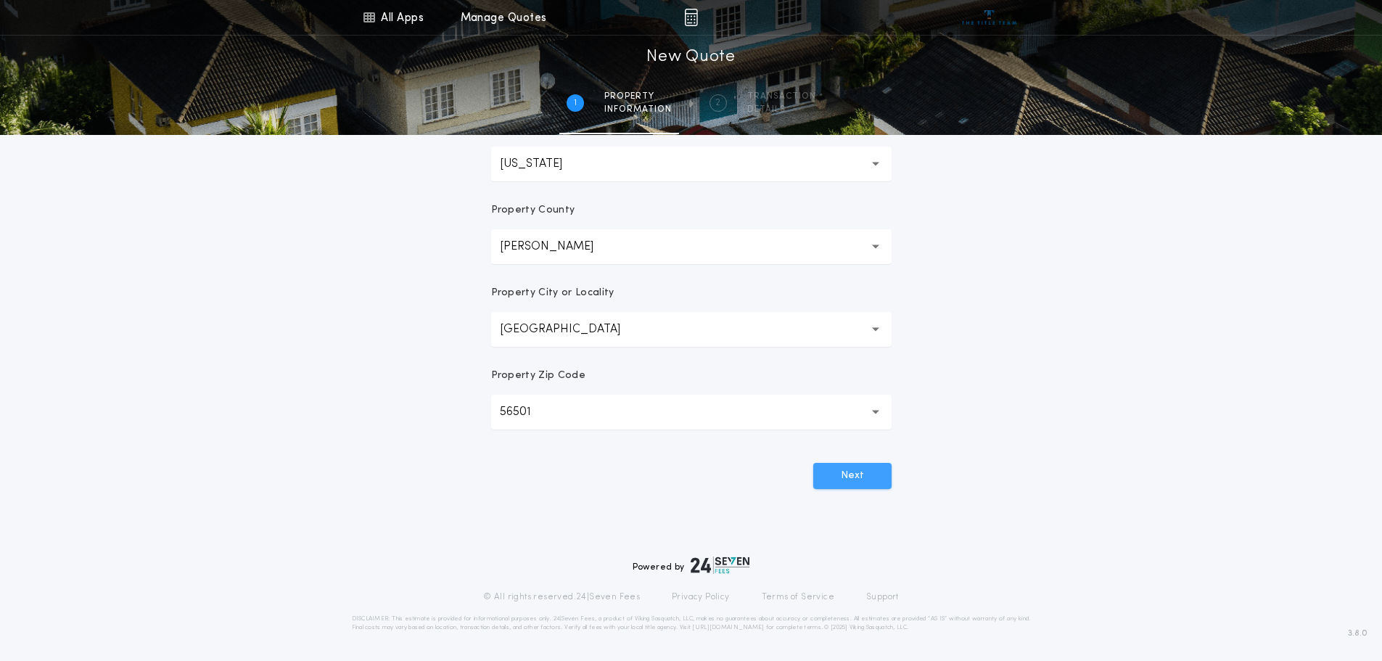
click at [857, 474] on button "Next" at bounding box center [852, 476] width 78 height 26
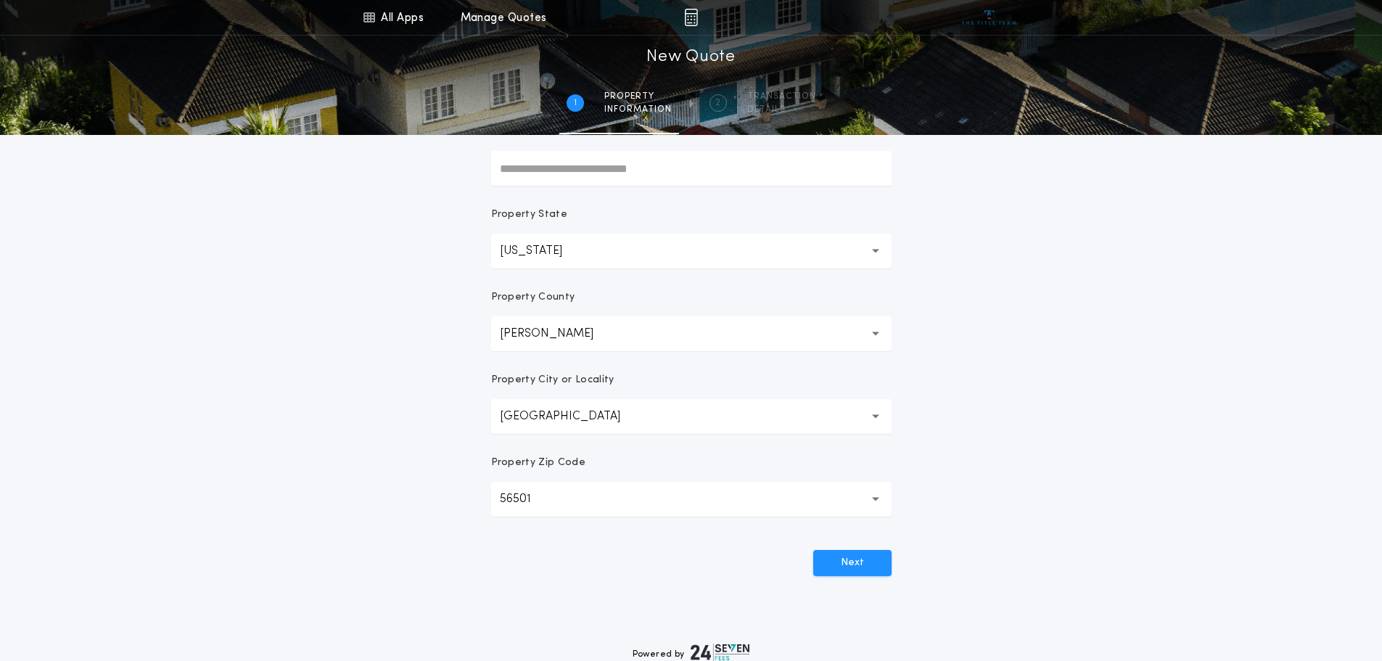
scroll to position [0, 0]
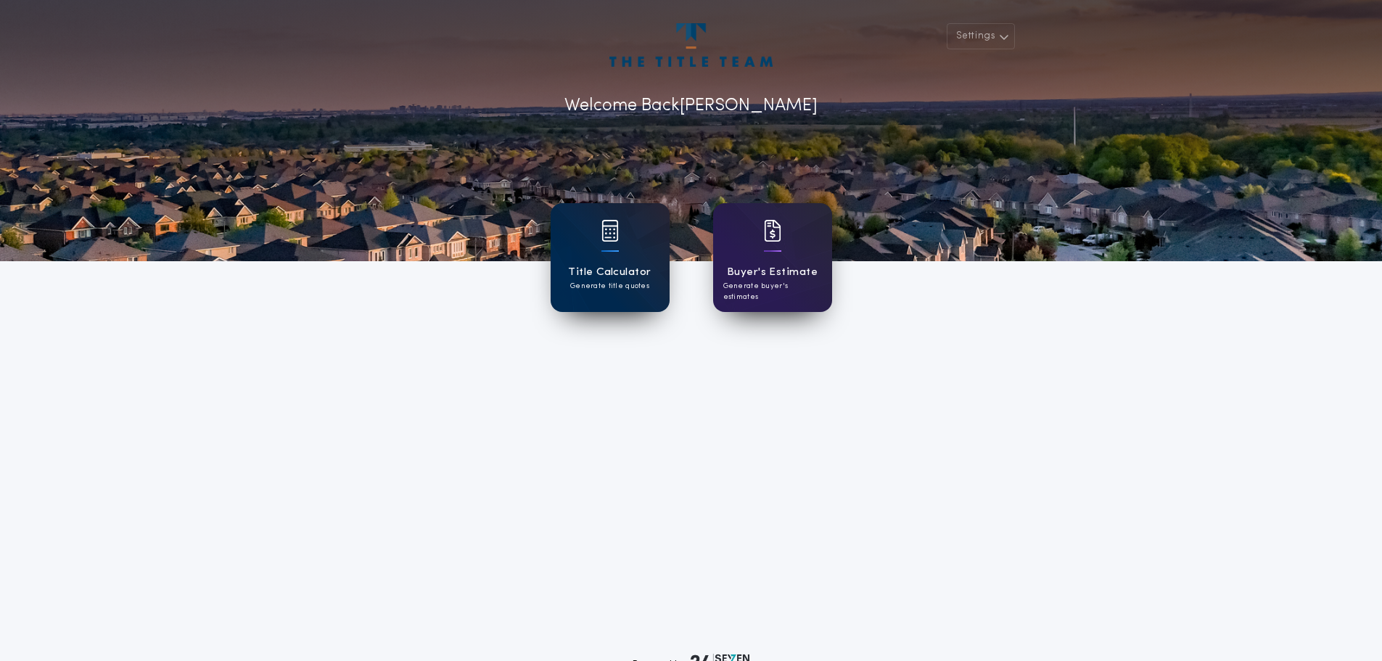
click at [607, 287] on p "Generate title quotes" at bounding box center [609, 286] width 79 height 11
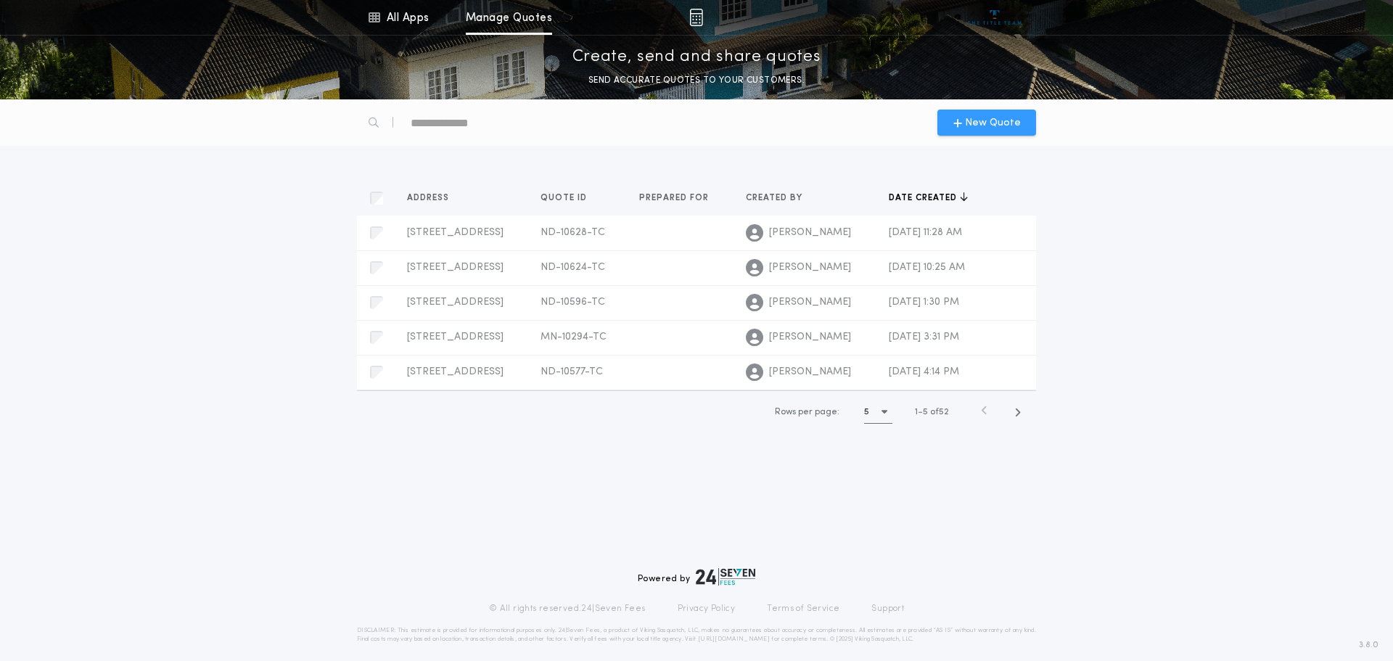
click at [975, 115] on span "New Quote" at bounding box center [993, 122] width 56 height 15
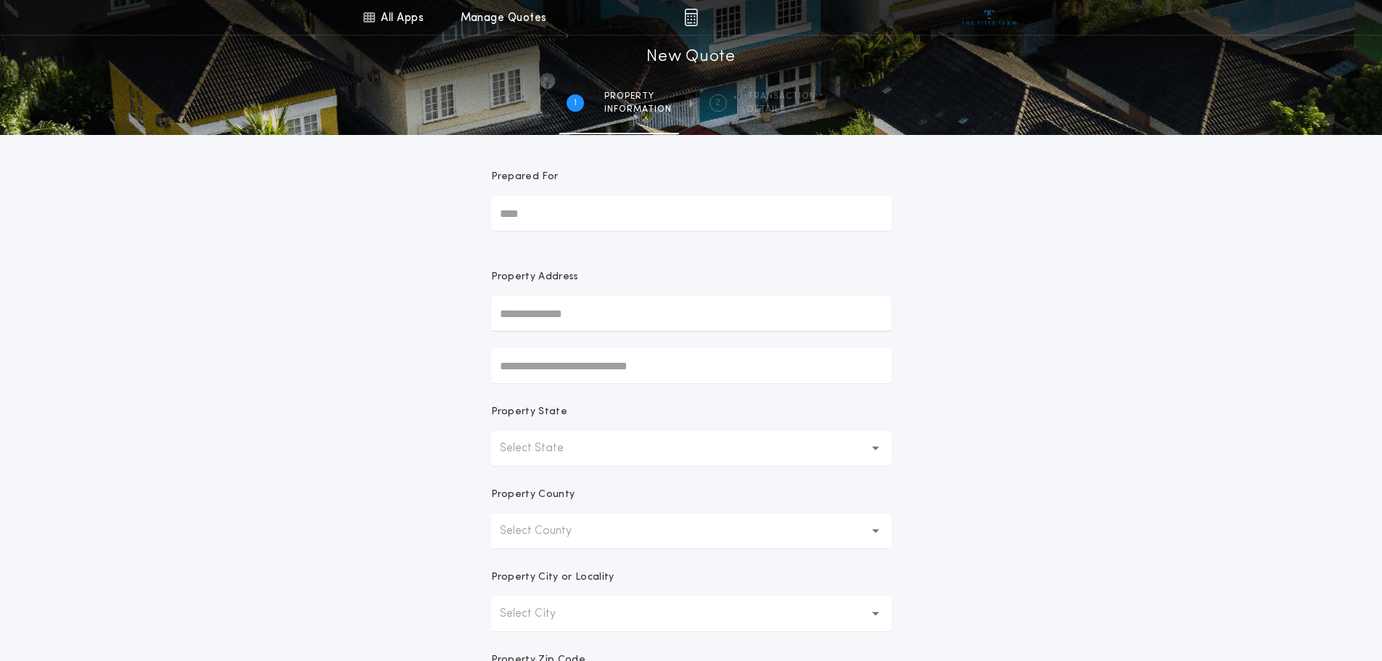
click at [604, 333] on div "Property Address" at bounding box center [691, 326] width 400 height 113
click at [606, 322] on input "text" at bounding box center [691, 313] width 400 height 35
click at [1183, 275] on div "**********" at bounding box center [691, 414] width 1382 height 829
click at [594, 313] on input "**********" at bounding box center [691, 313] width 400 height 35
click at [616, 348] on button "[STREET_ADDRESS]" at bounding box center [691, 342] width 400 height 22
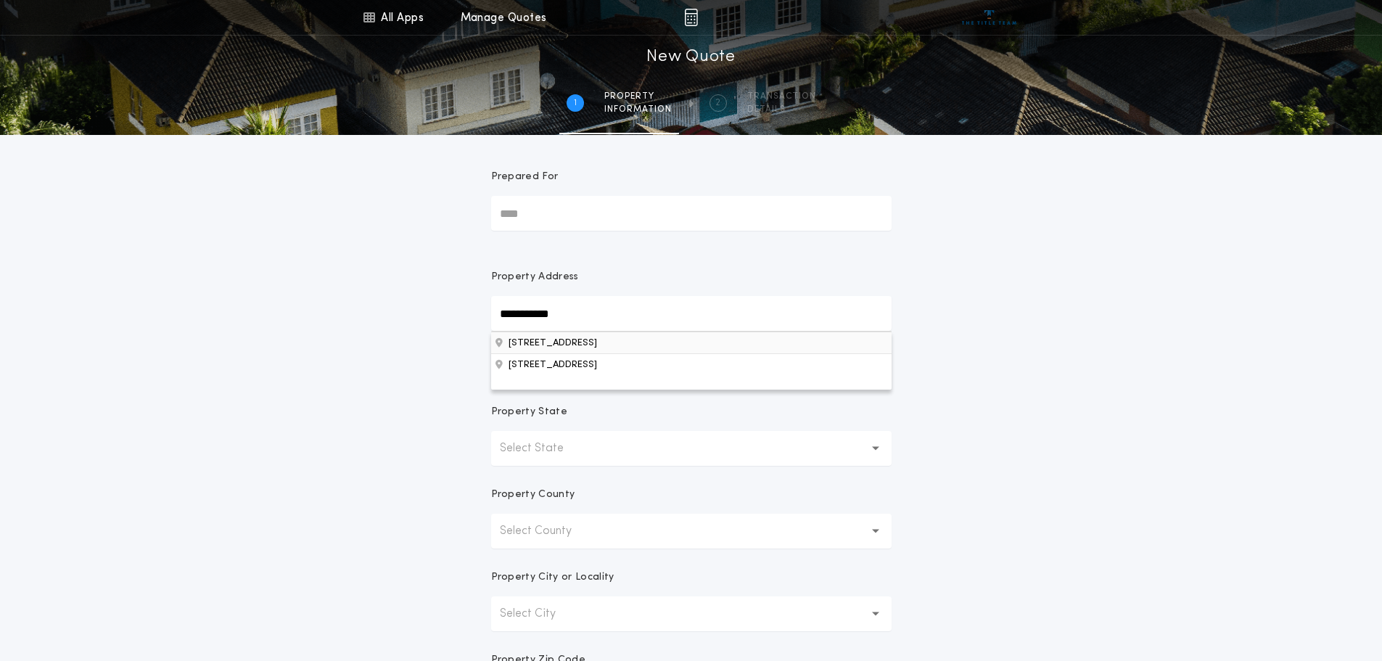
type input "**********"
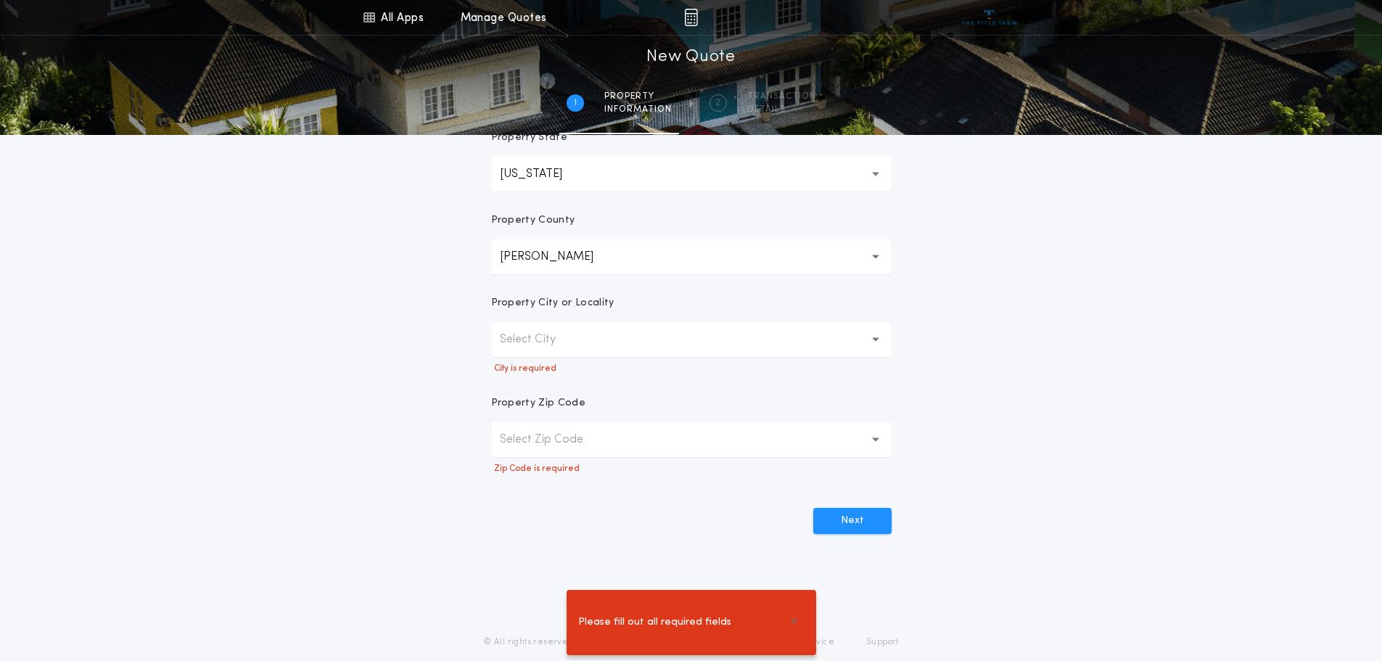
scroll to position [319, 0]
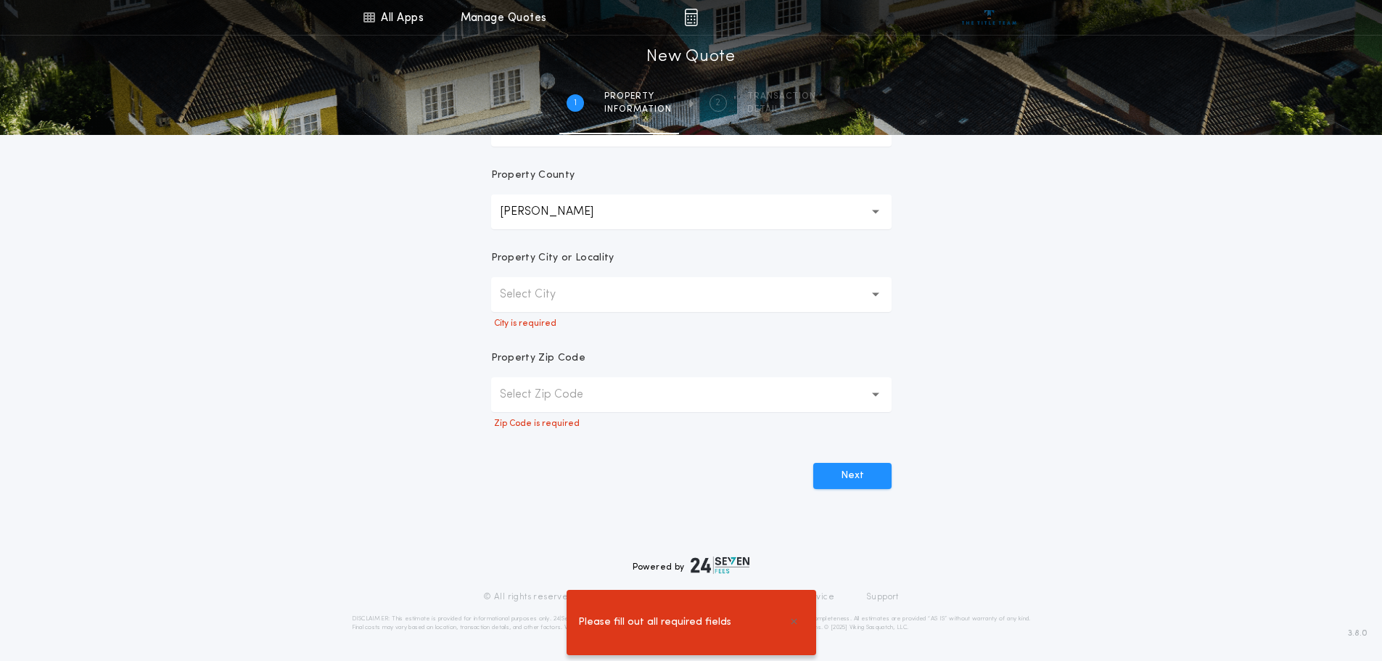
click at [634, 305] on button "Select City" at bounding box center [691, 294] width 400 height 35
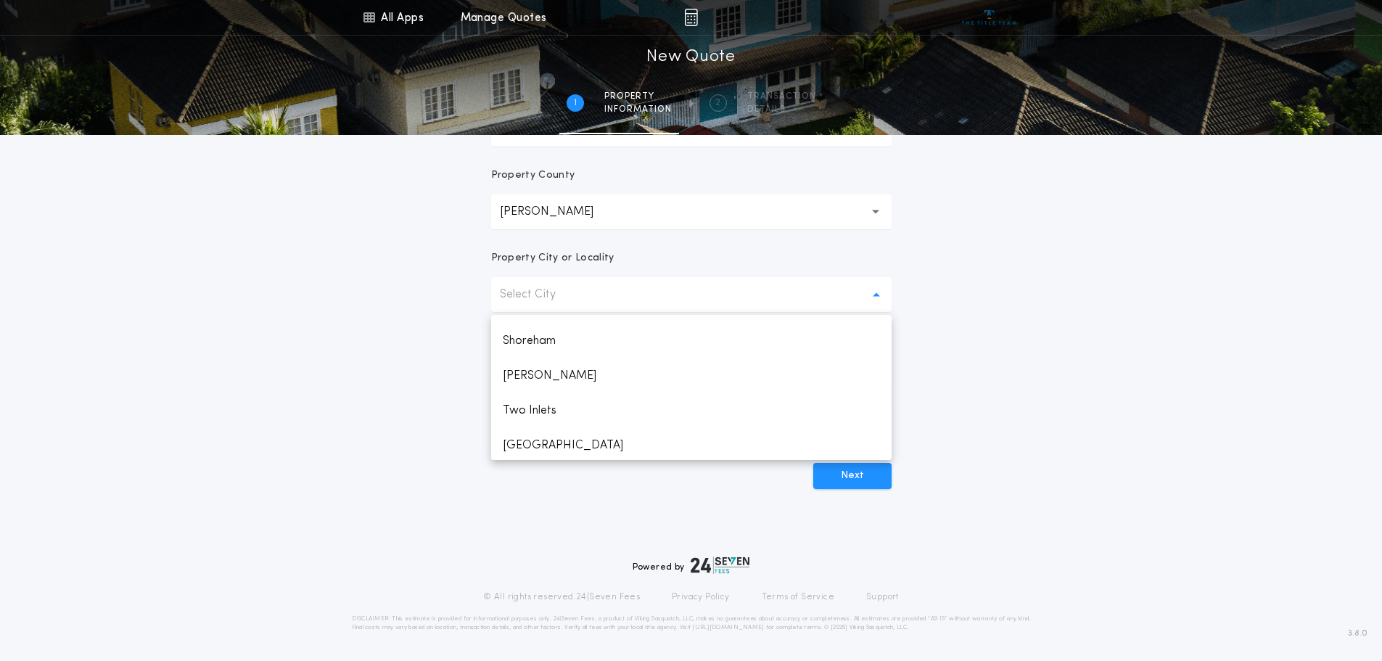
scroll to position [725, 0]
click at [647, 405] on p "White Earth" at bounding box center [691, 407] width 400 height 35
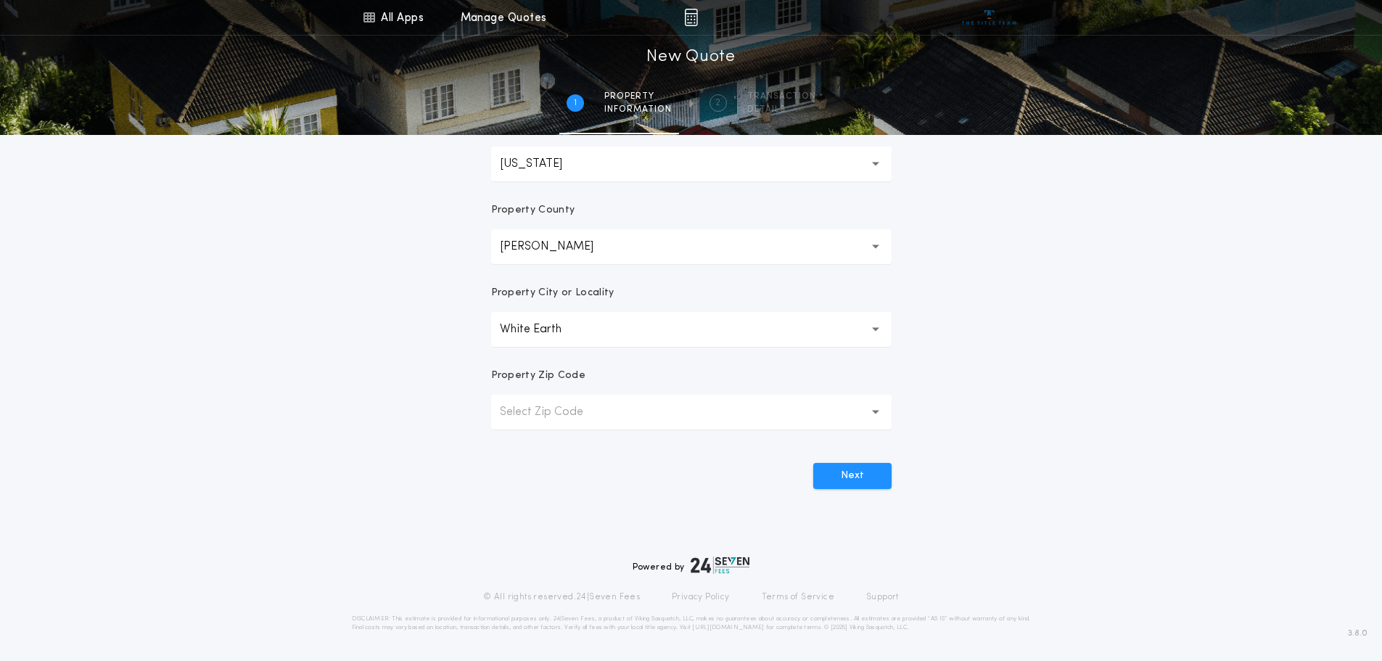
scroll to position [284, 0]
click at [651, 414] on button "Select Zip Code" at bounding box center [691, 412] width 400 height 35
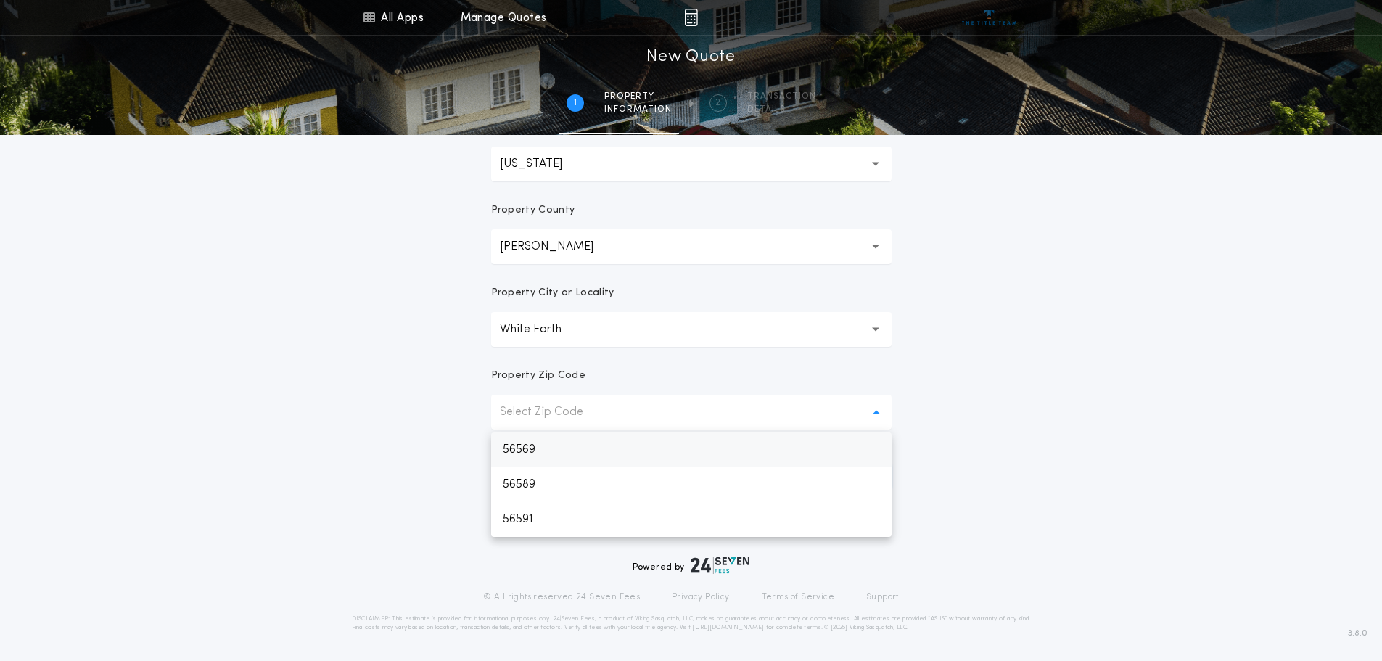
click at [656, 451] on p "56569" at bounding box center [691, 449] width 400 height 35
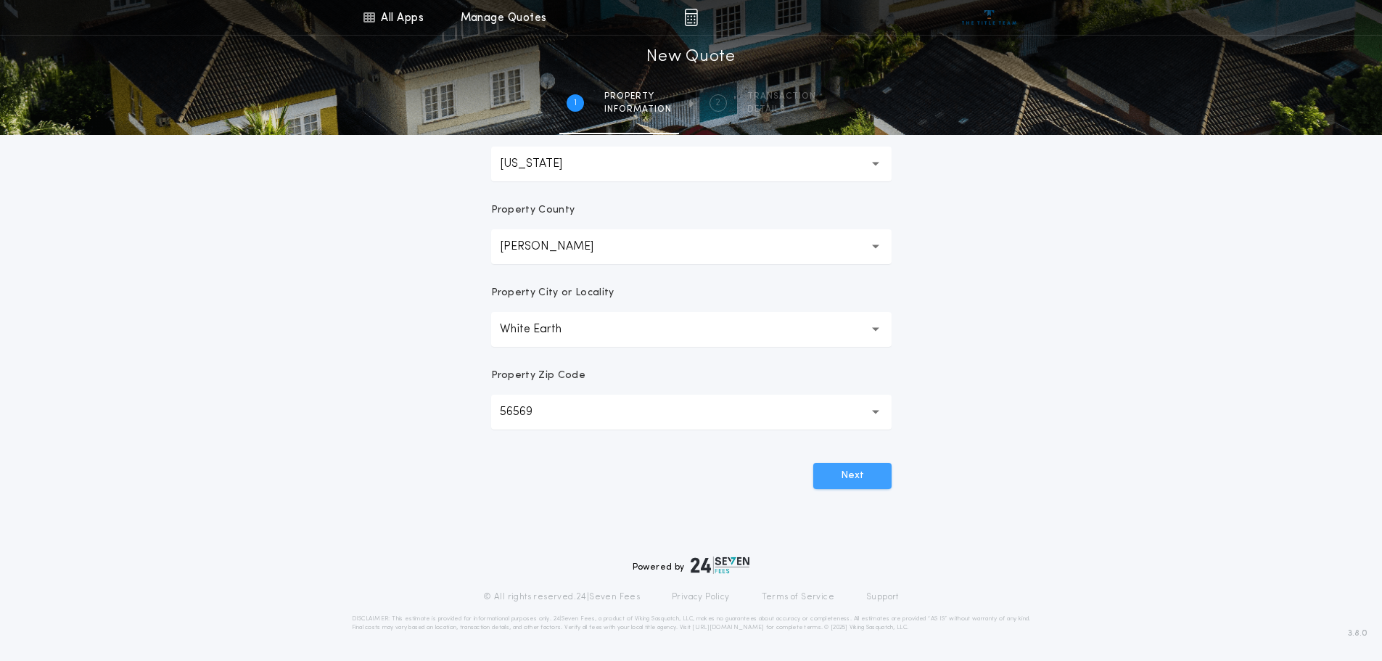
click at [844, 476] on button "Next" at bounding box center [852, 476] width 78 height 26
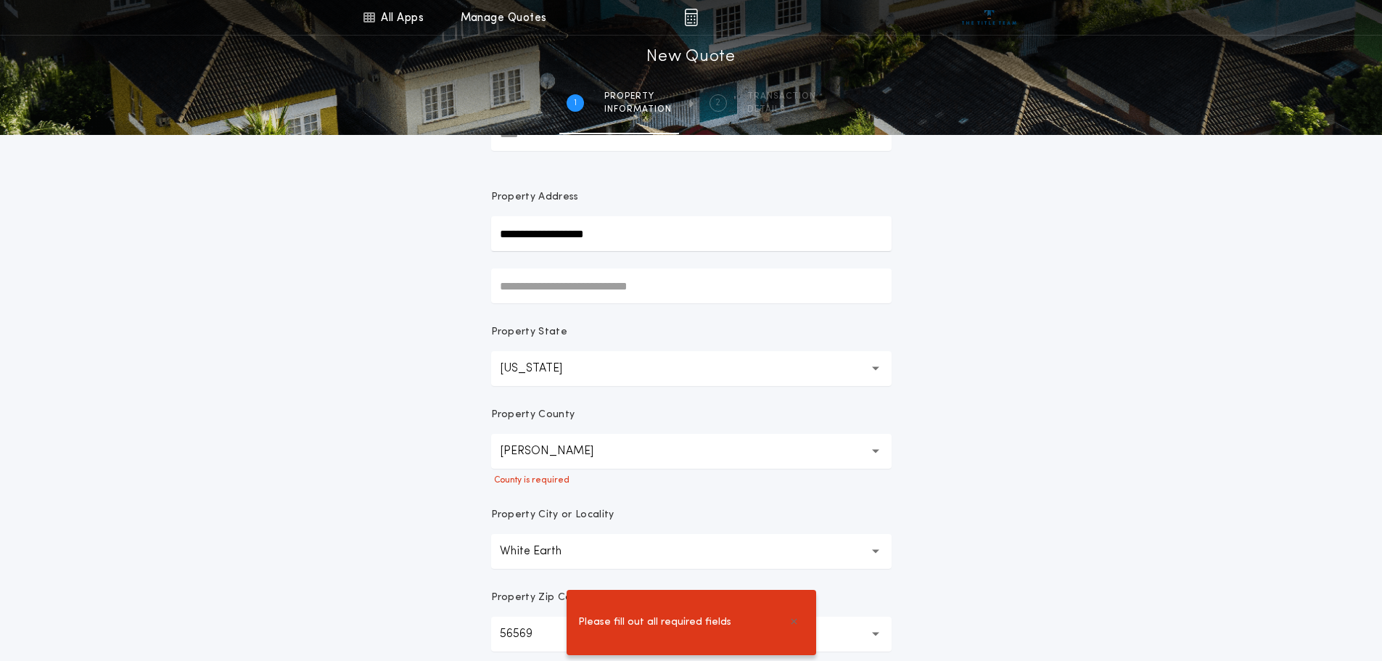
scroll to position [67, 0]
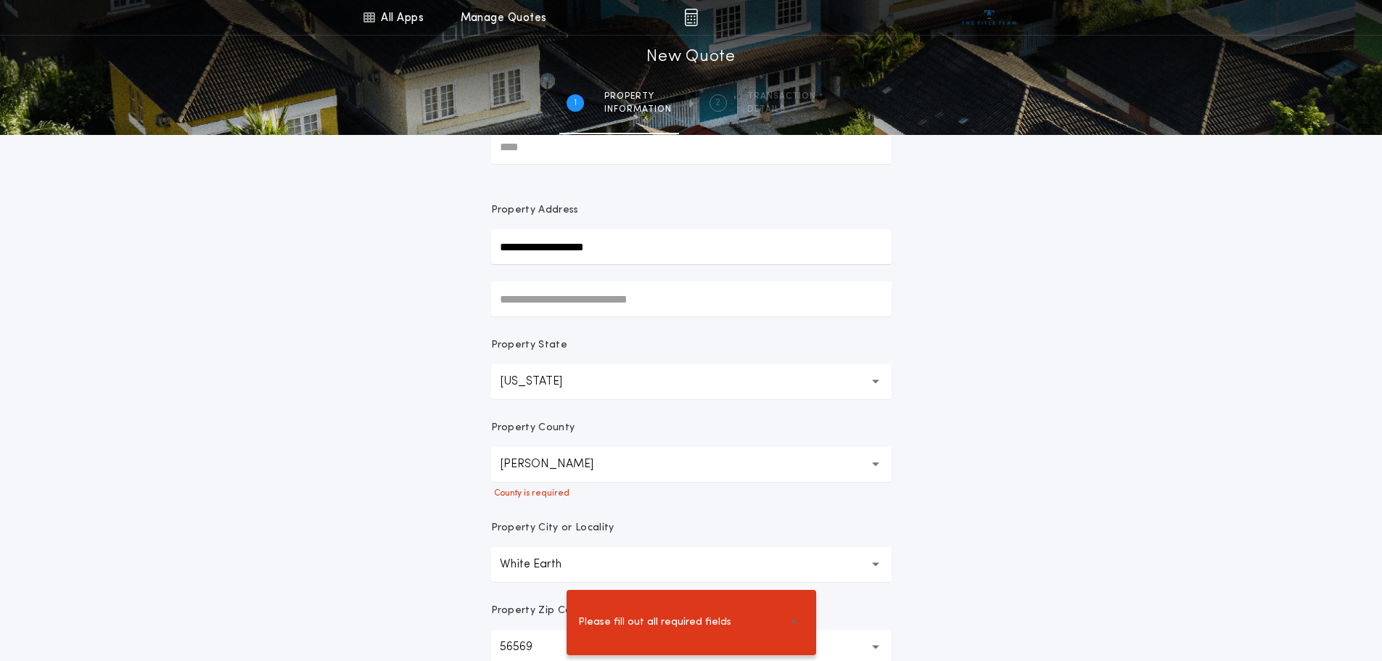
click at [579, 476] on button "[PERSON_NAME]" at bounding box center [691, 464] width 400 height 35
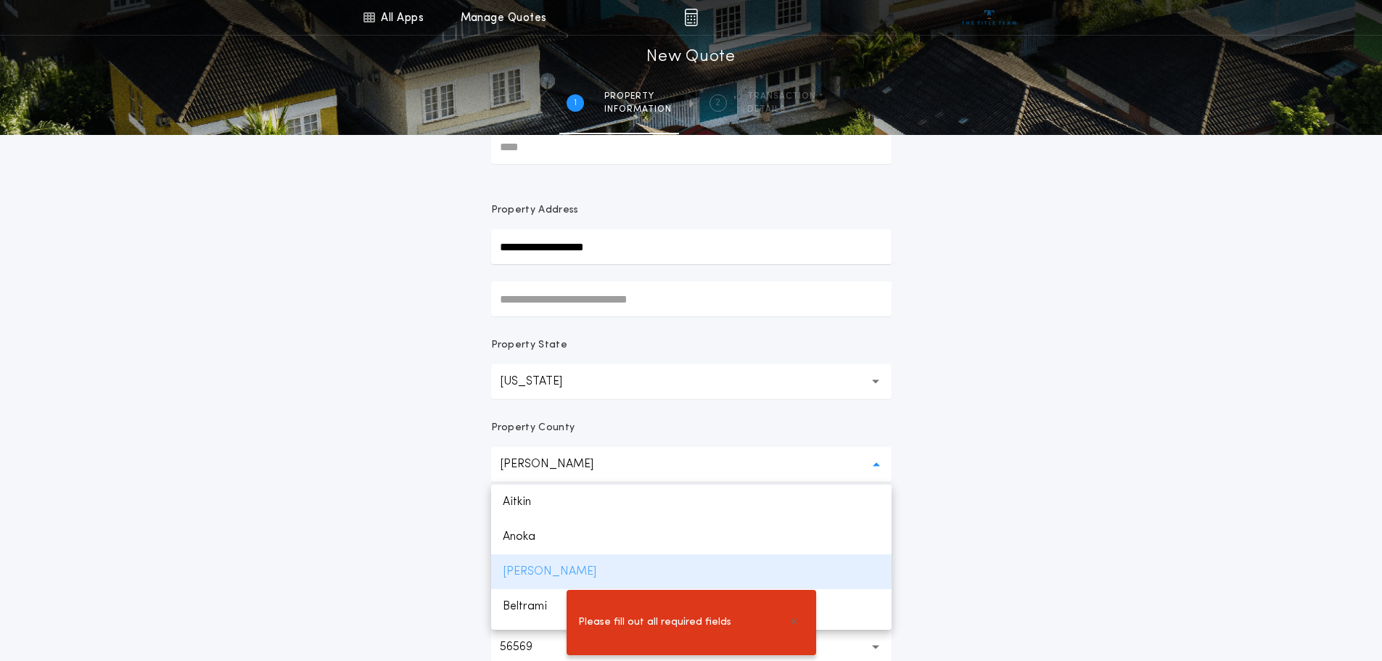
click at [553, 570] on p "[PERSON_NAME]" at bounding box center [691, 571] width 400 height 35
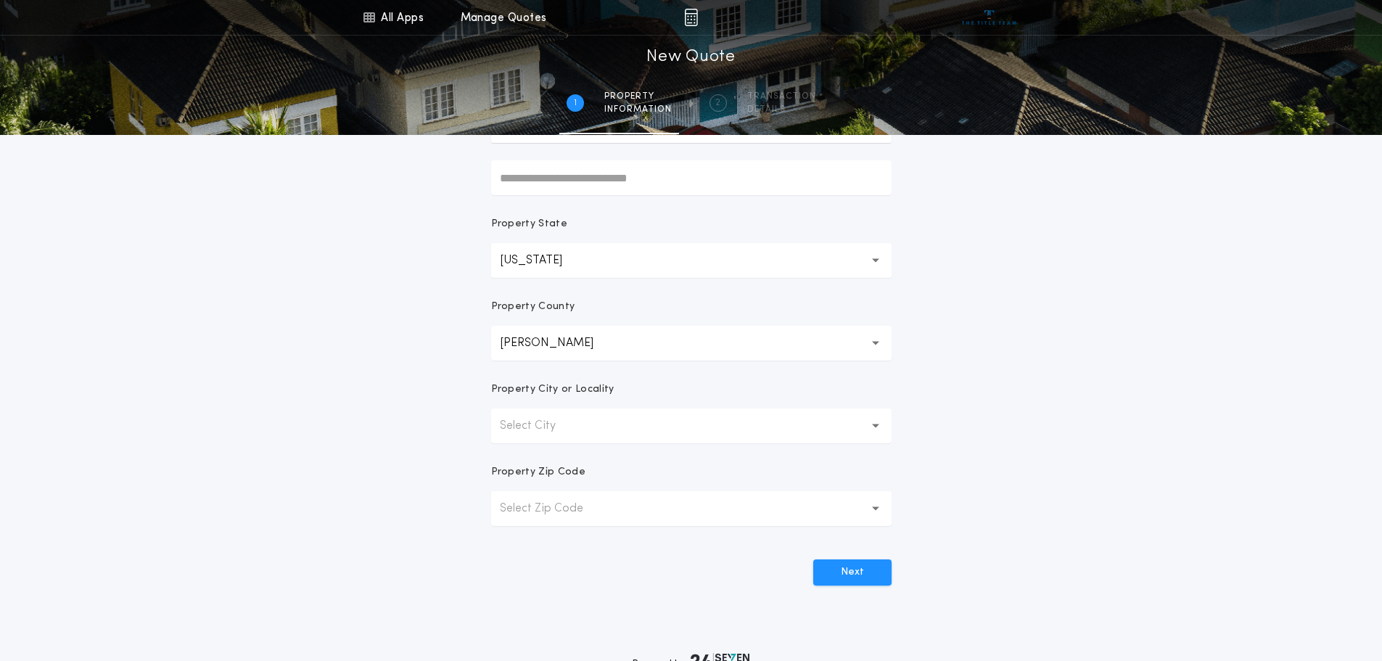
scroll to position [0, 0]
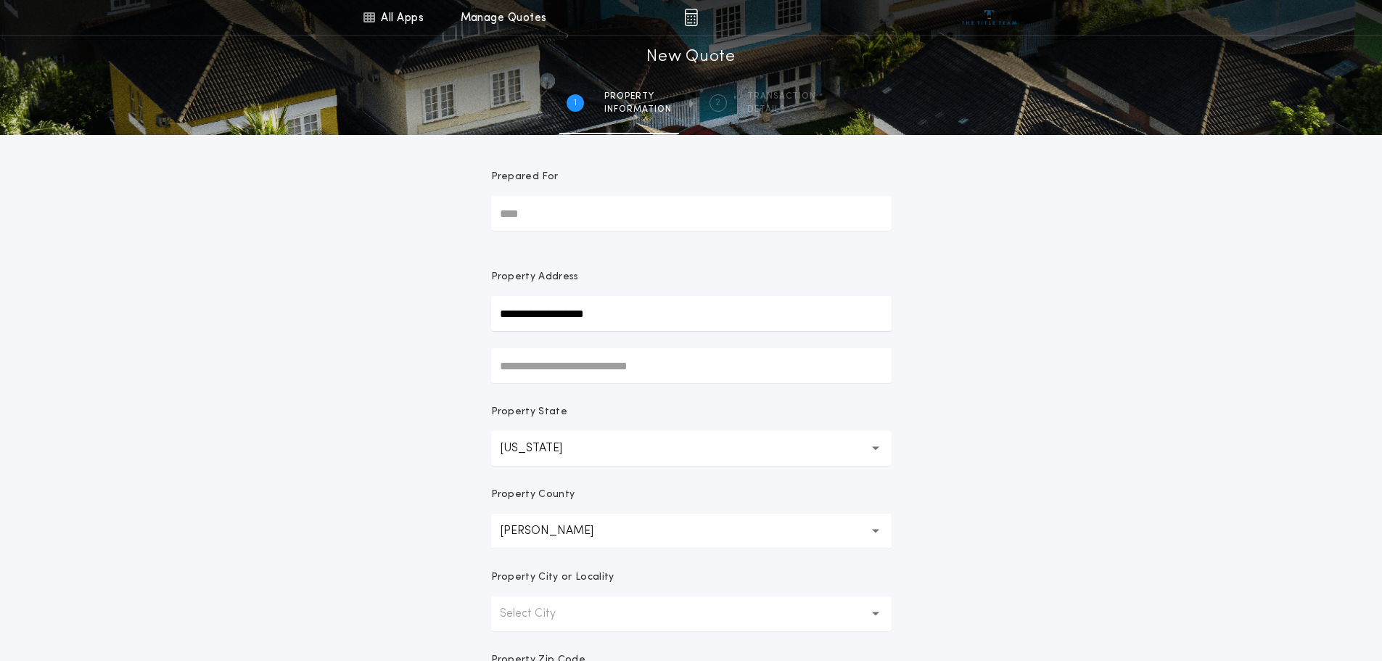
click at [1112, 296] on div "**********" at bounding box center [691, 414] width 1382 height 829
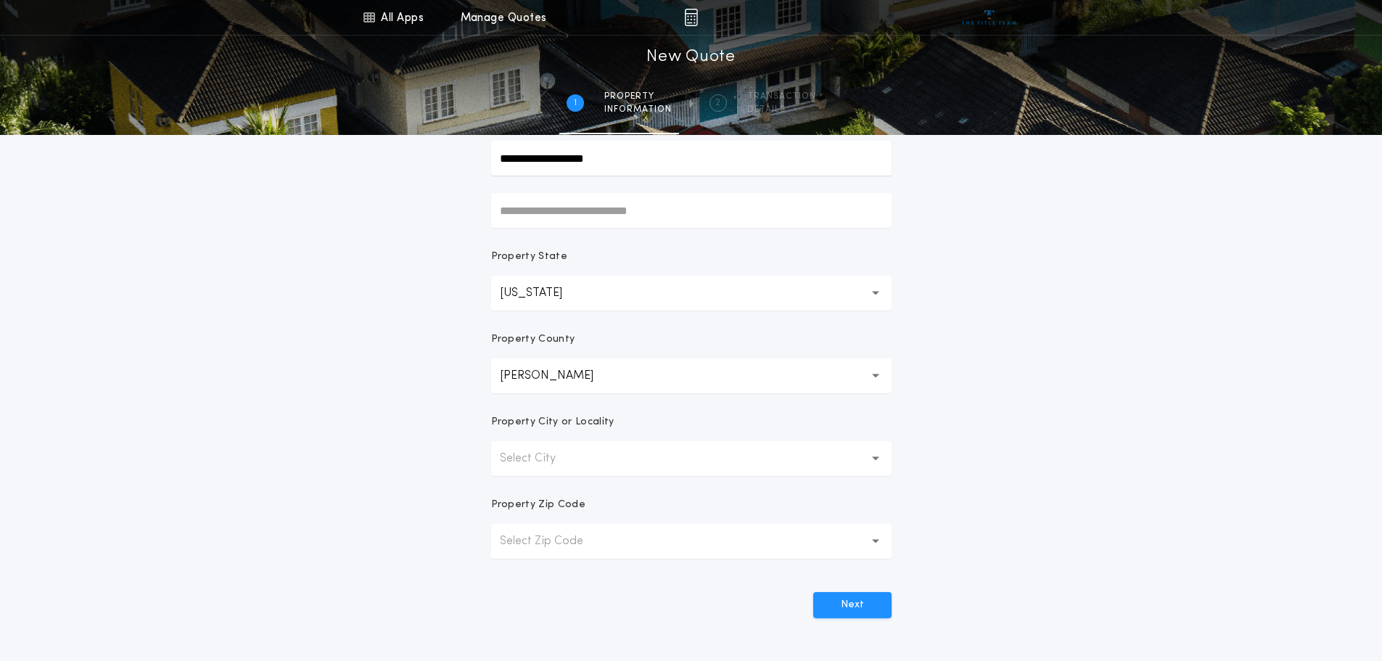
scroll to position [139, 0]
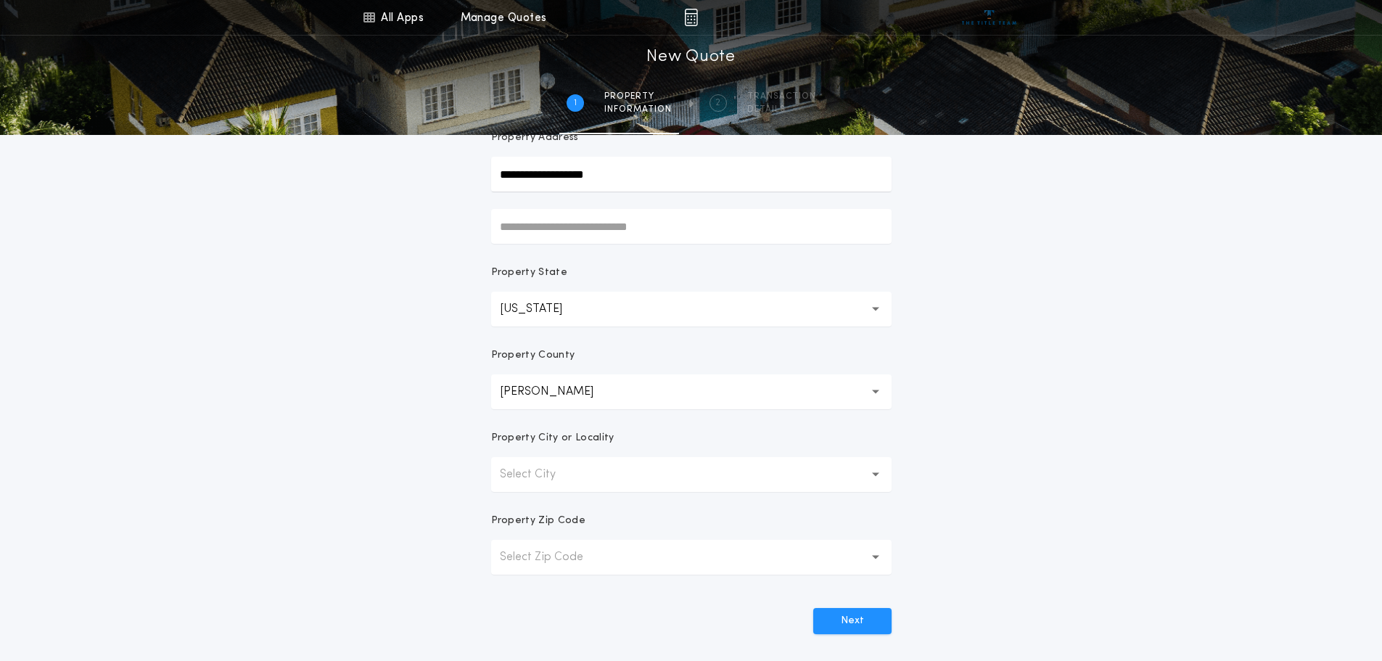
click at [874, 467] on button "Select City" at bounding box center [691, 474] width 400 height 35
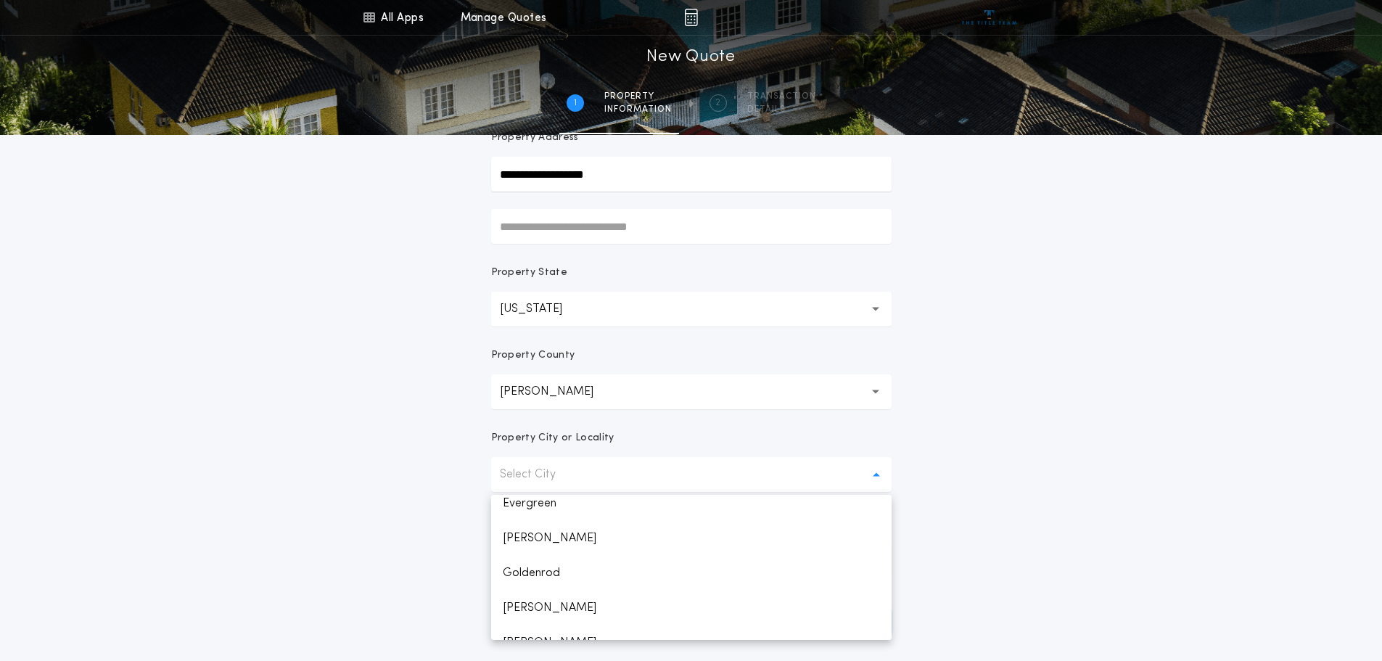
scroll to position [145, 0]
click at [635, 499] on p "[GEOGRAPHIC_DATA]" at bounding box center [691, 506] width 400 height 35
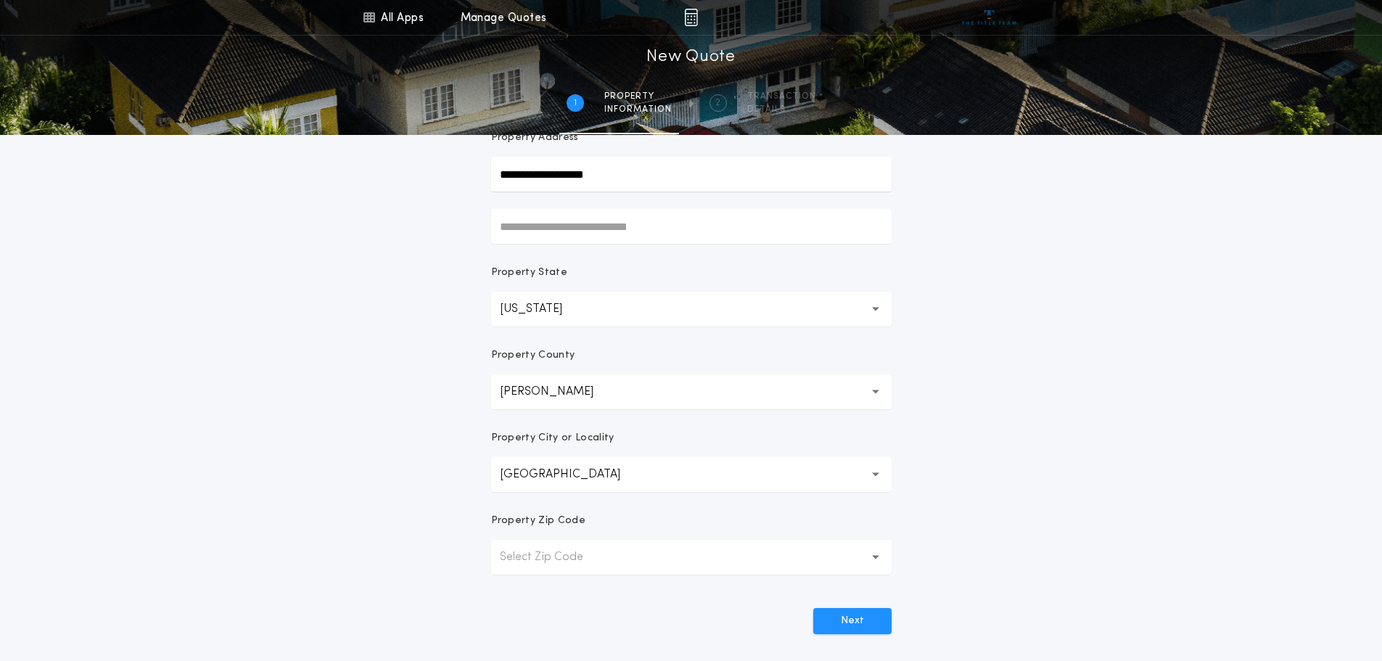
click at [678, 560] on button "Select Zip Code" at bounding box center [691, 557] width 400 height 35
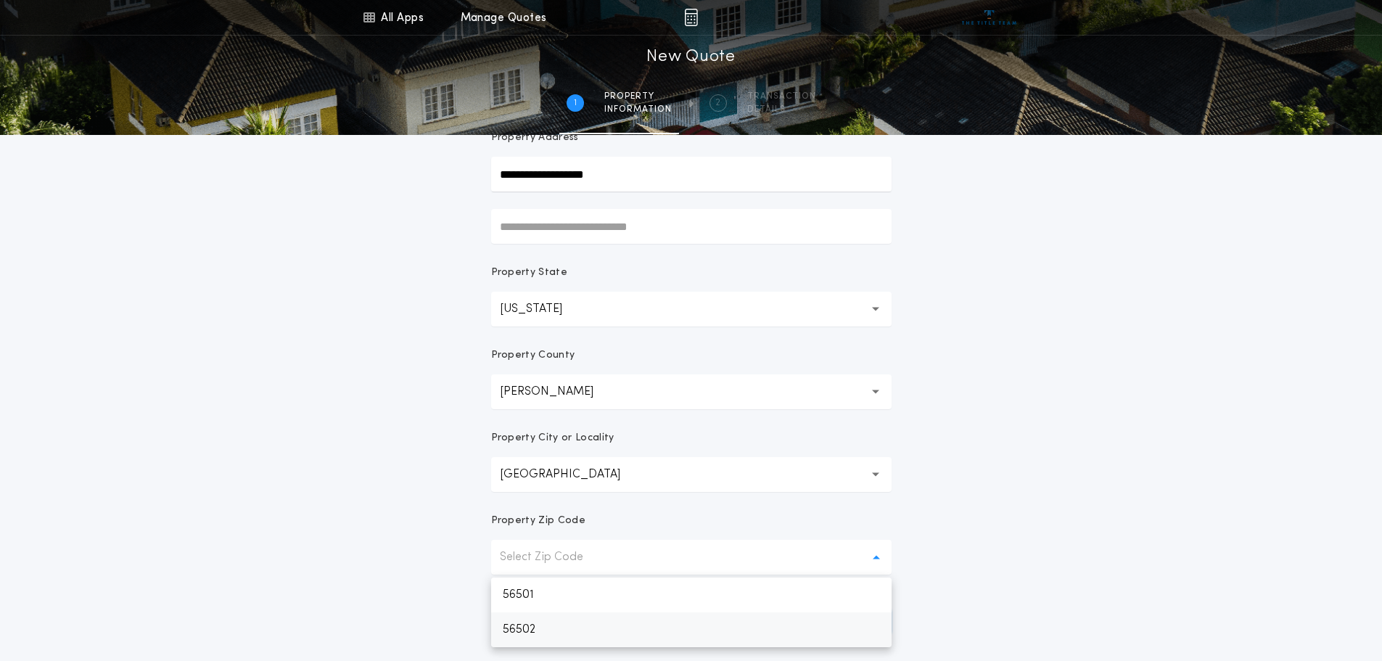
click at [671, 633] on p "56502" at bounding box center [691, 629] width 400 height 35
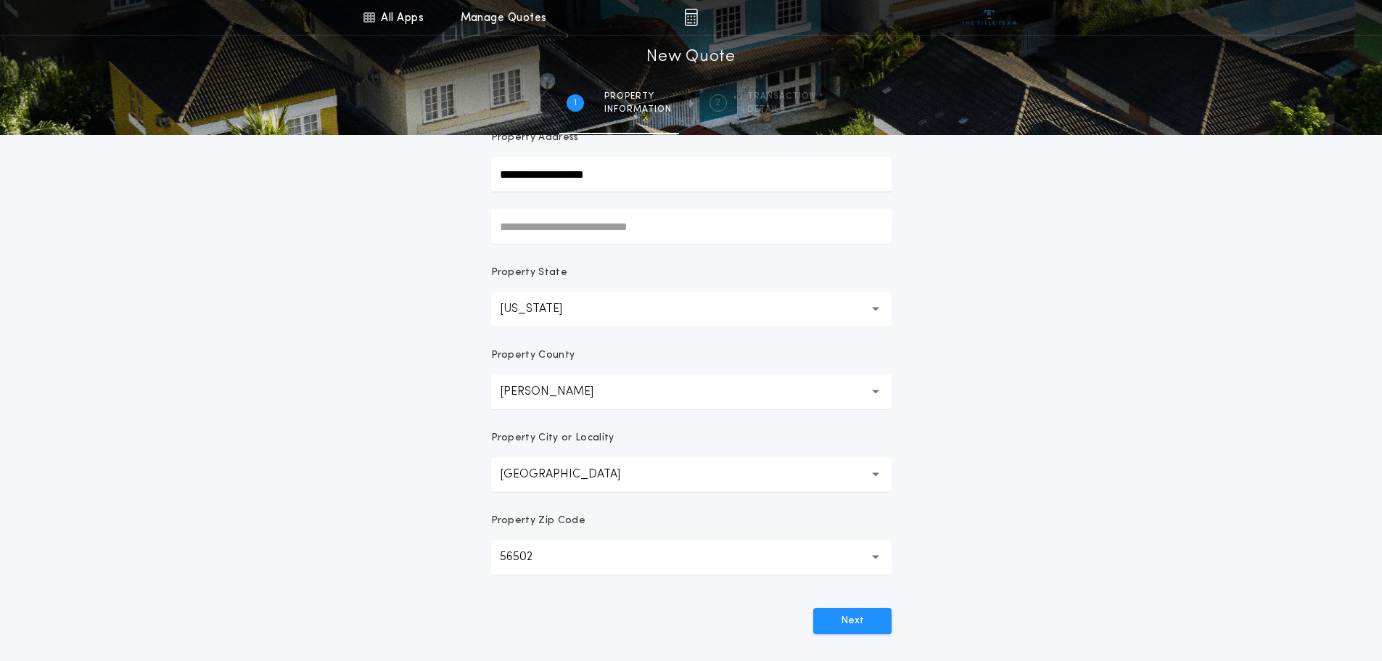
click at [994, 587] on div "**********" at bounding box center [691, 275] width 1382 height 829
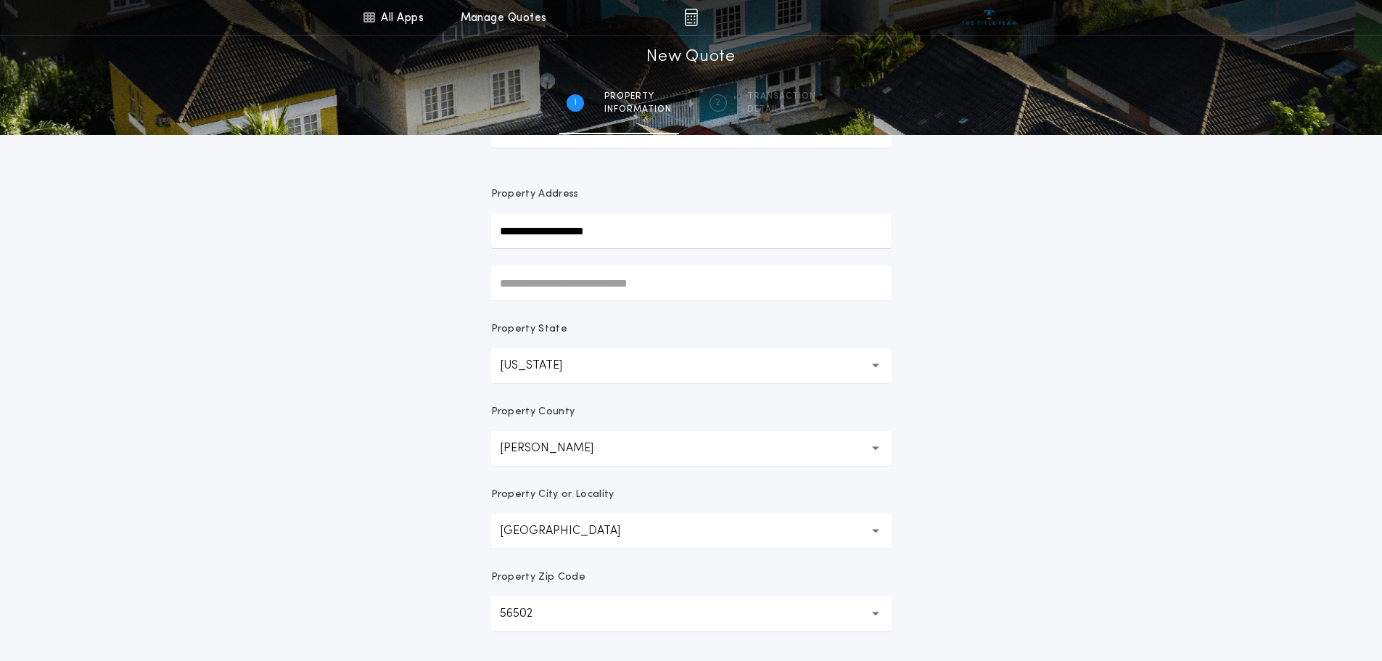
scroll to position [284, 0]
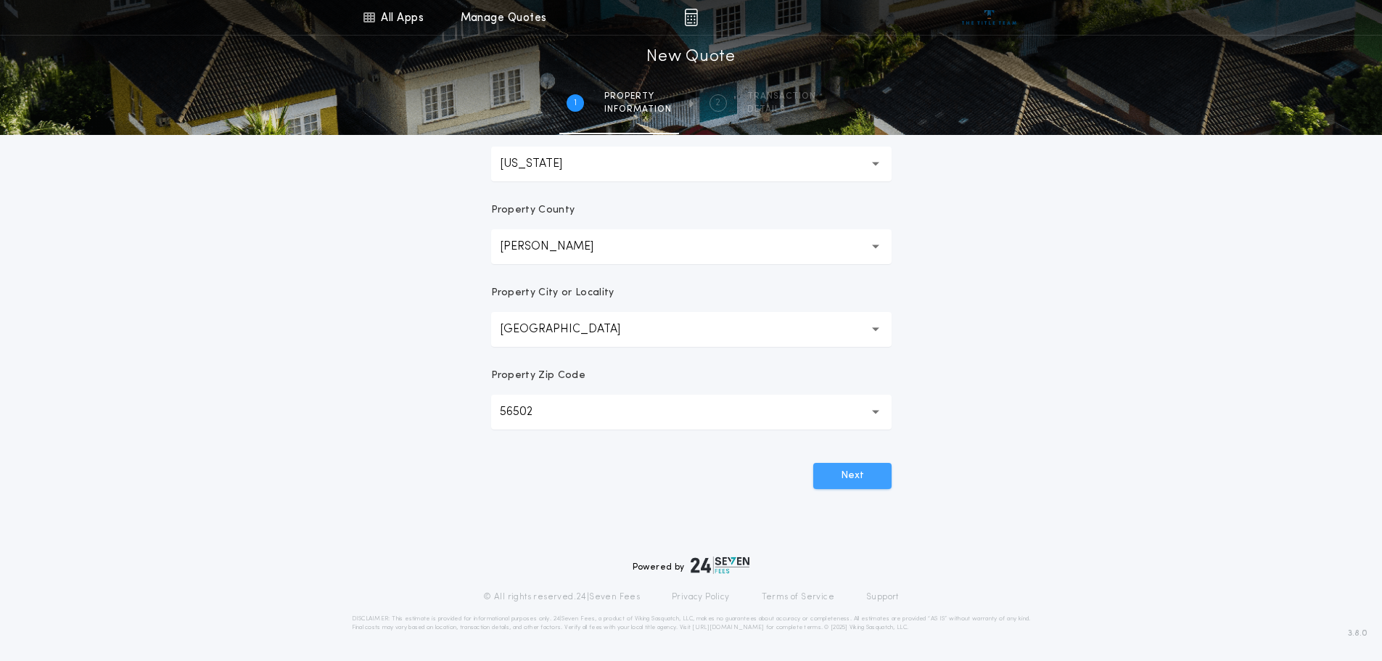
click at [862, 476] on button "Next" at bounding box center [852, 476] width 78 height 26
click at [848, 474] on button "Next" at bounding box center [852, 476] width 78 height 26
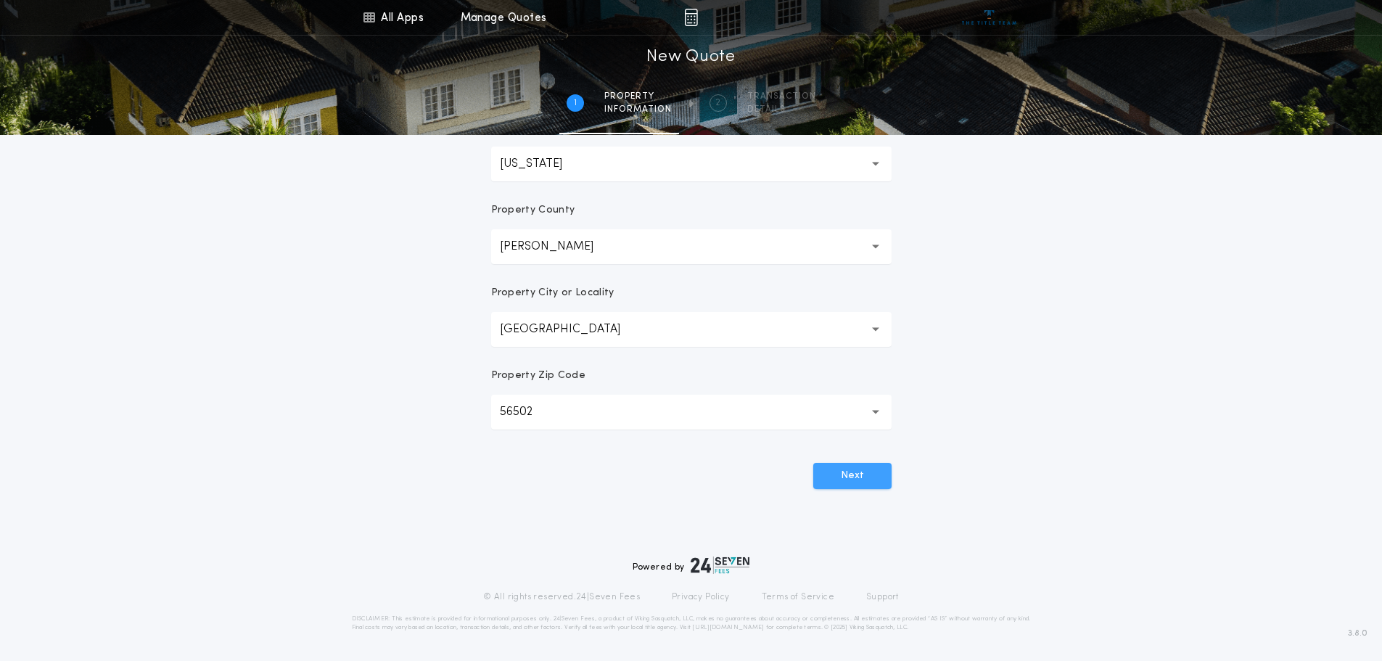
click at [848, 474] on button "Next" at bounding box center [852, 476] width 78 height 26
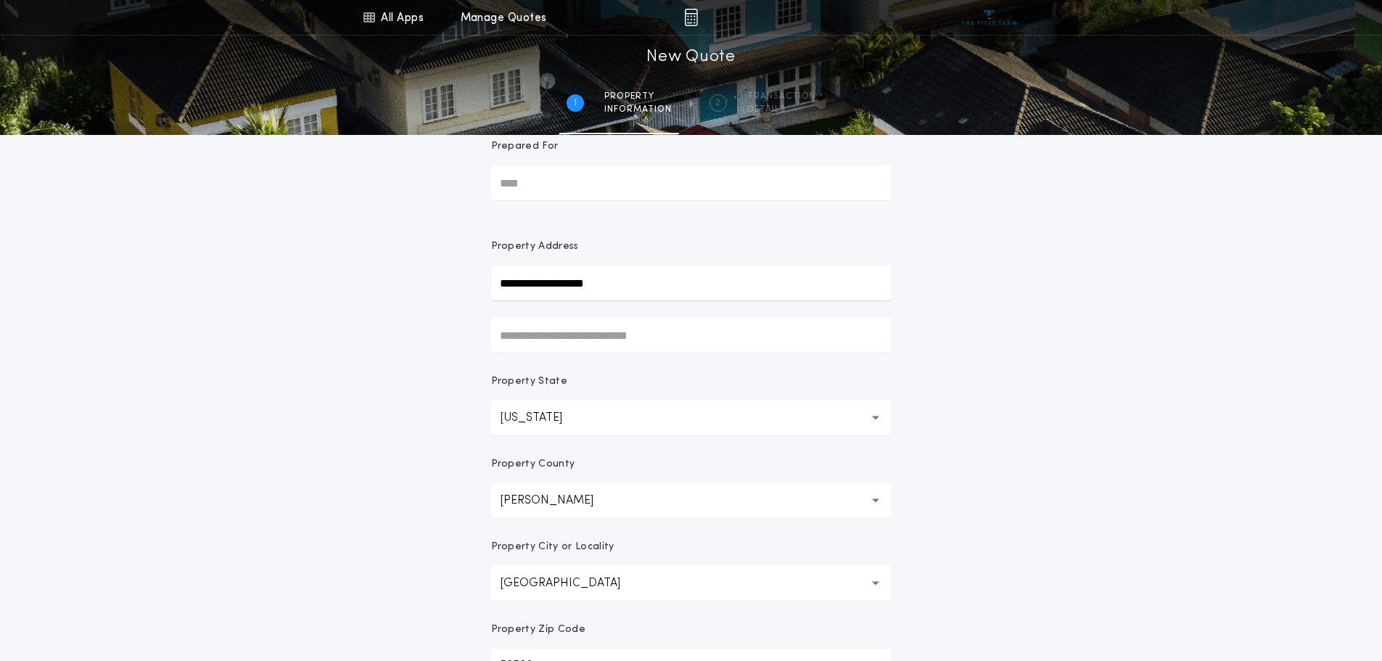
scroll to position [0, 0]
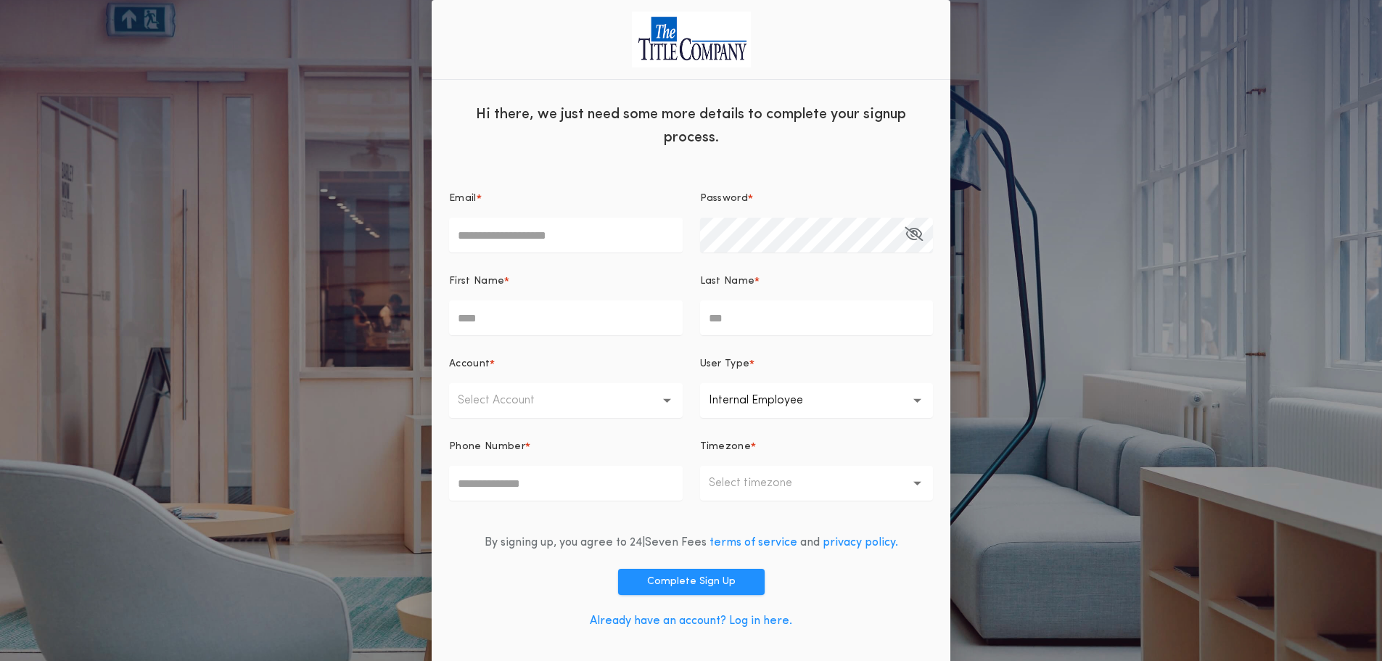
type input "**********"
click at [646, 324] on input "First Name *" at bounding box center [566, 317] width 234 height 35
type input "*****"
click at [742, 314] on input "Last Name *" at bounding box center [817, 317] width 234 height 35
type input "******"
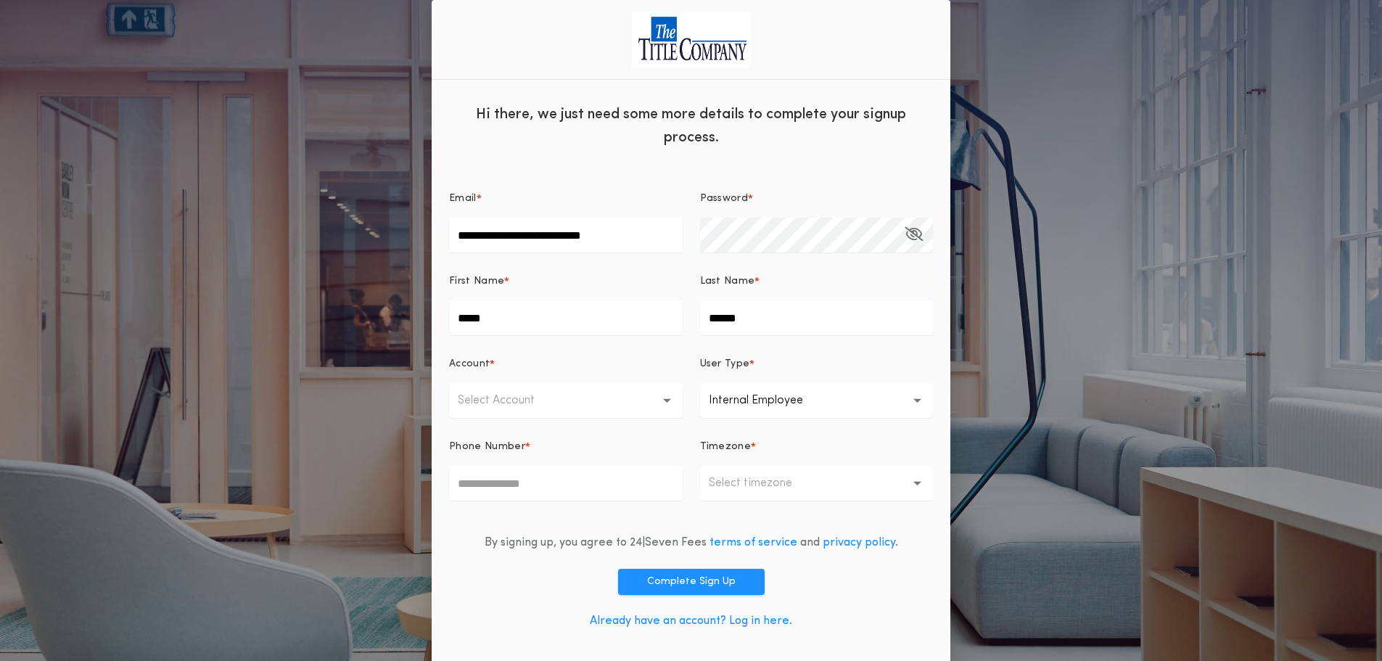
click at [564, 400] on button "Select Account" at bounding box center [566, 400] width 234 height 35
click at [552, 438] on p "TTC North Dakota" at bounding box center [566, 438] width 234 height 35
click at [849, 400] on button "**********" at bounding box center [817, 400] width 234 height 35
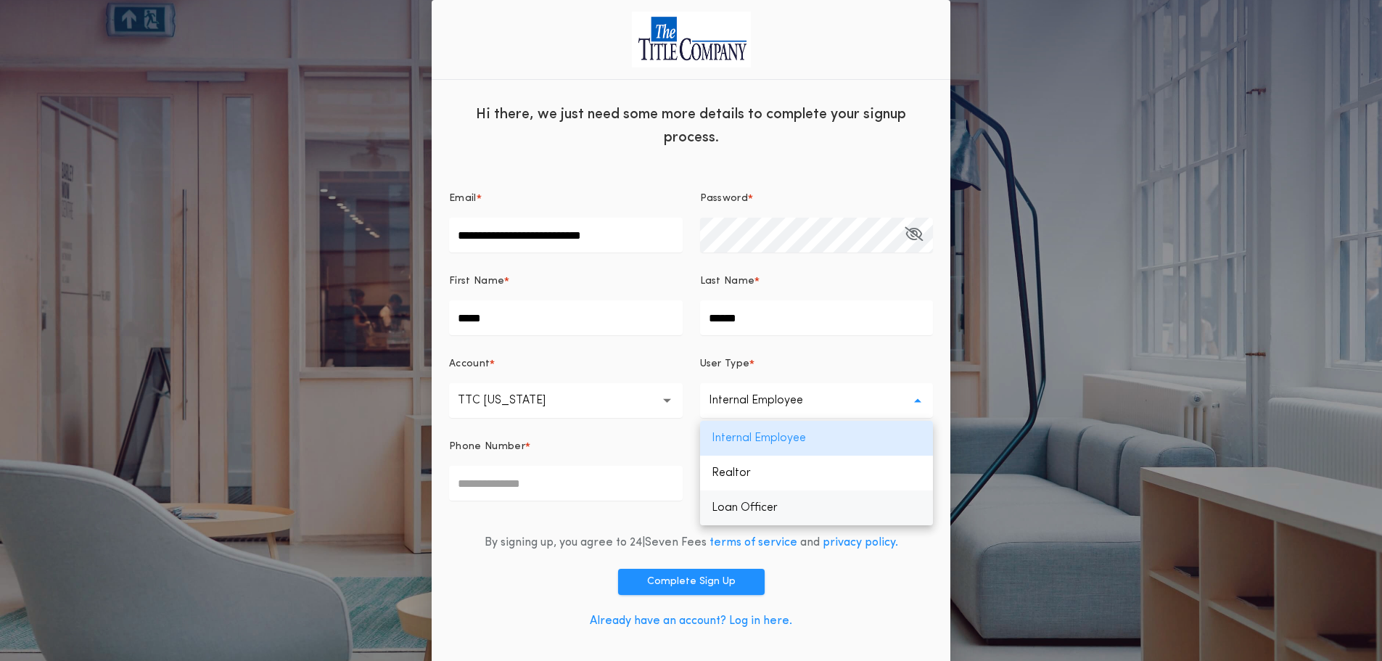
click at [814, 508] on p "Loan Officer" at bounding box center [817, 507] width 234 height 35
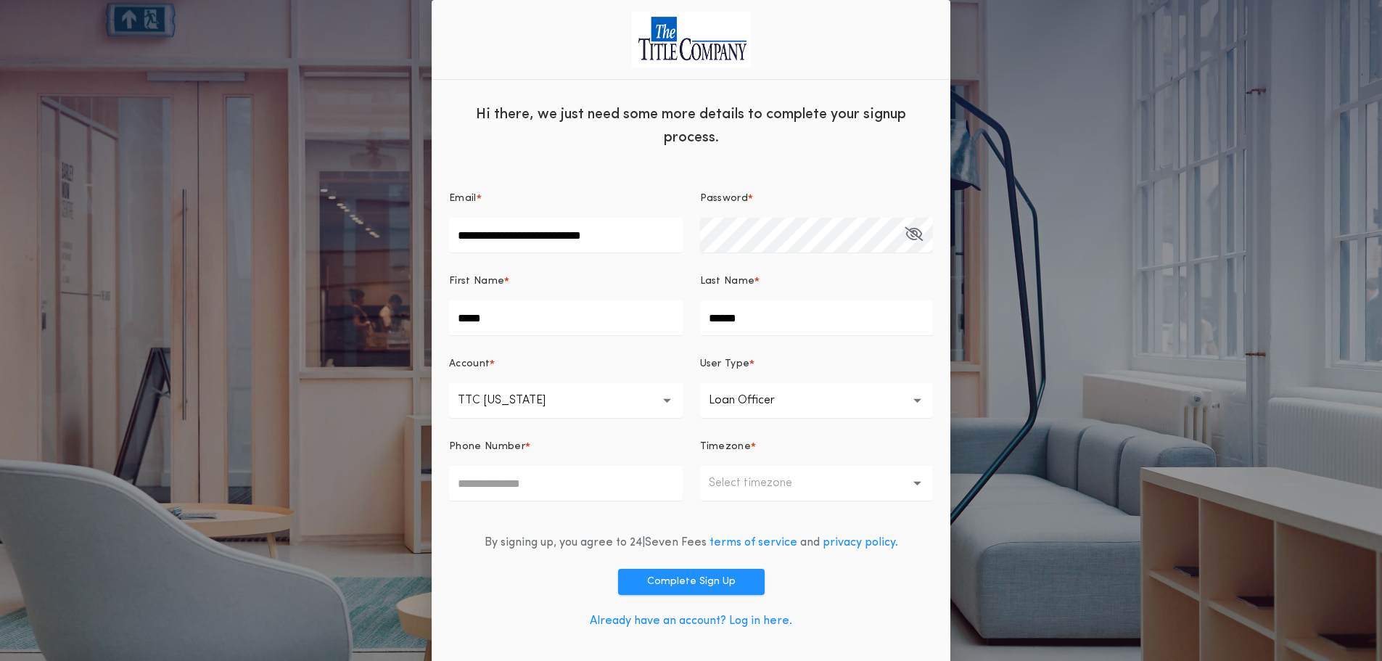
click at [657, 495] on input "Phone Number *" at bounding box center [566, 483] width 234 height 35
type input "**********"
click at [744, 485] on p "Select timezone" at bounding box center [762, 482] width 107 height 17
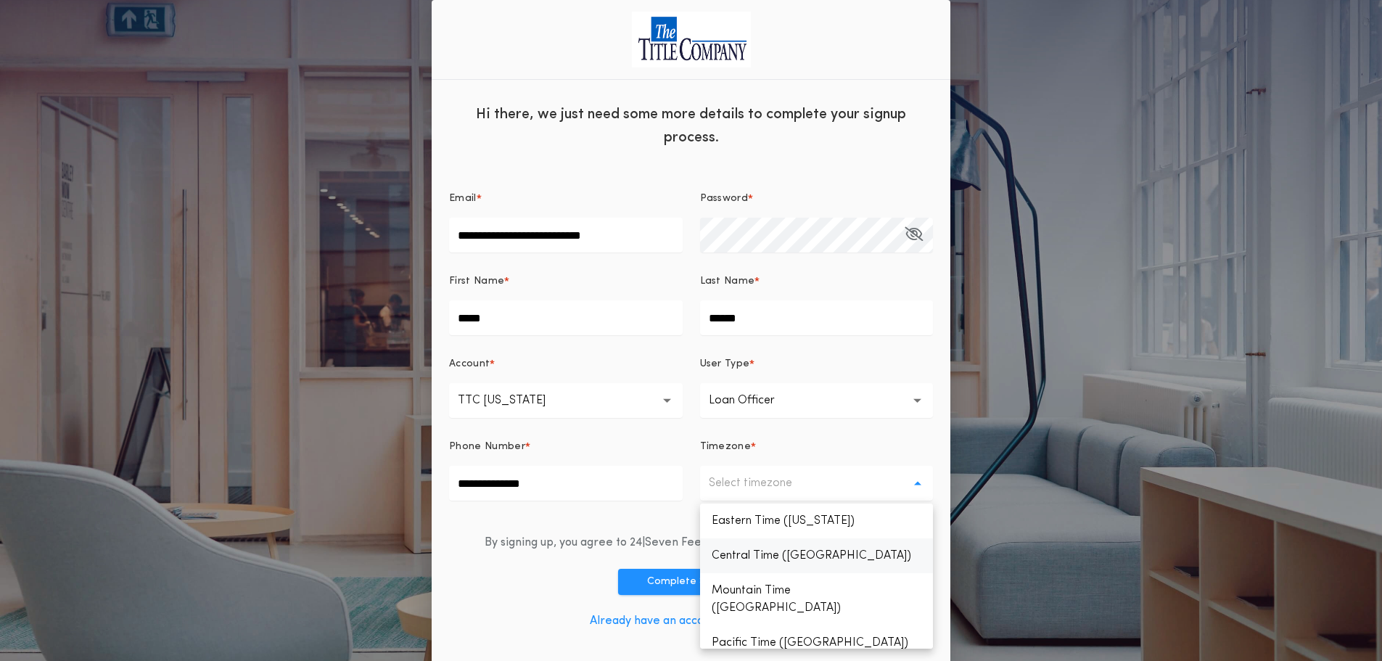
click at [760, 553] on p "Central Time (Chicago)" at bounding box center [817, 555] width 234 height 35
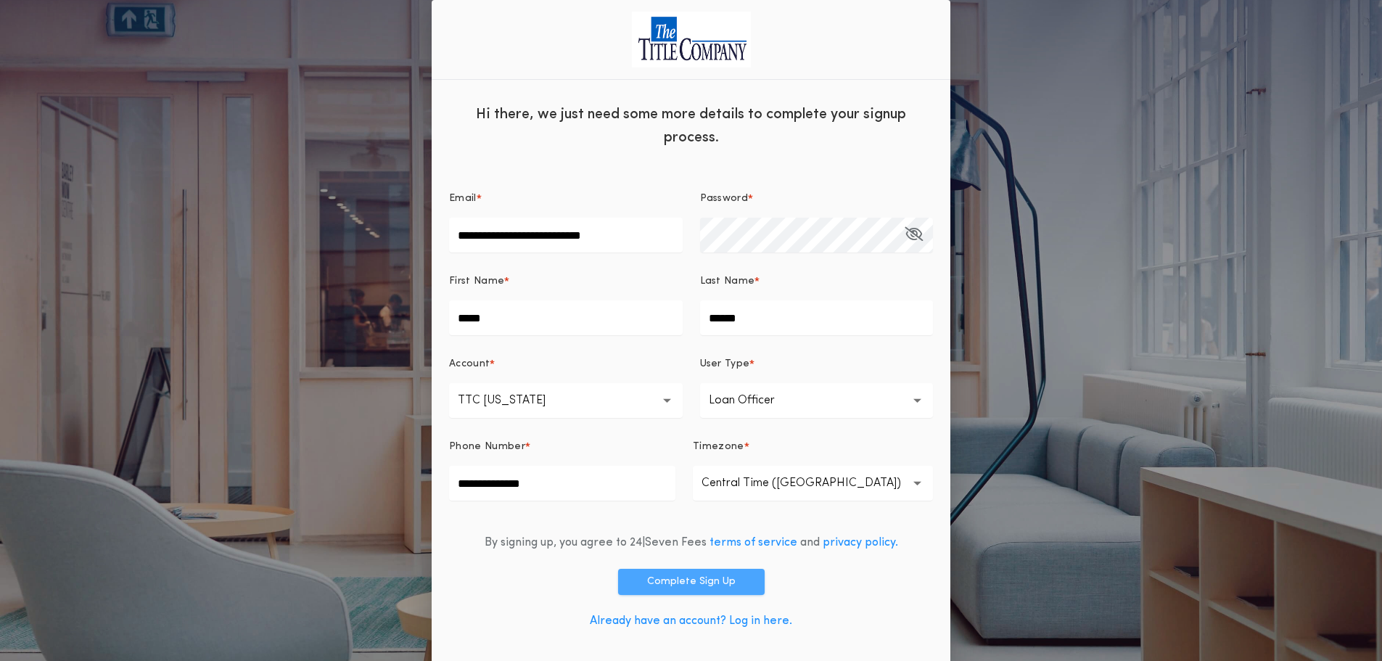
click at [699, 587] on button "Complete Sign Up" at bounding box center [691, 582] width 147 height 26
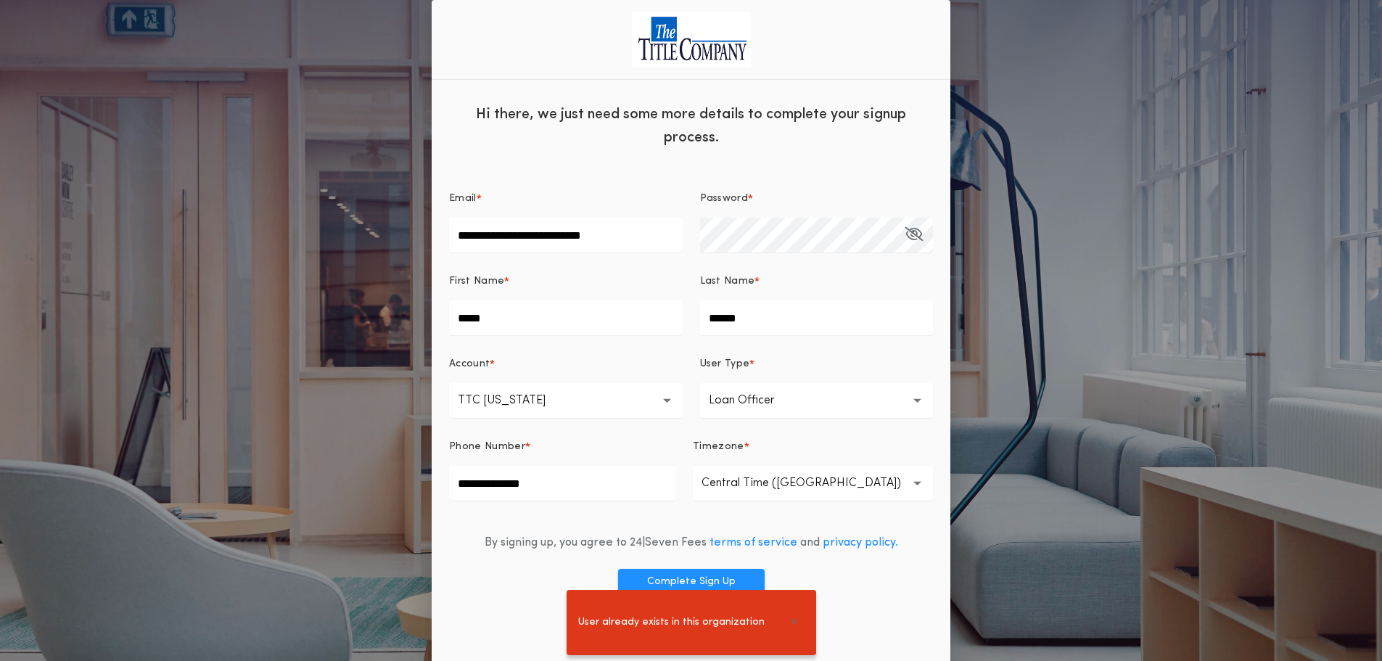
click at [838, 625] on div "User already exists in this organization" at bounding box center [691, 622] width 1382 height 77
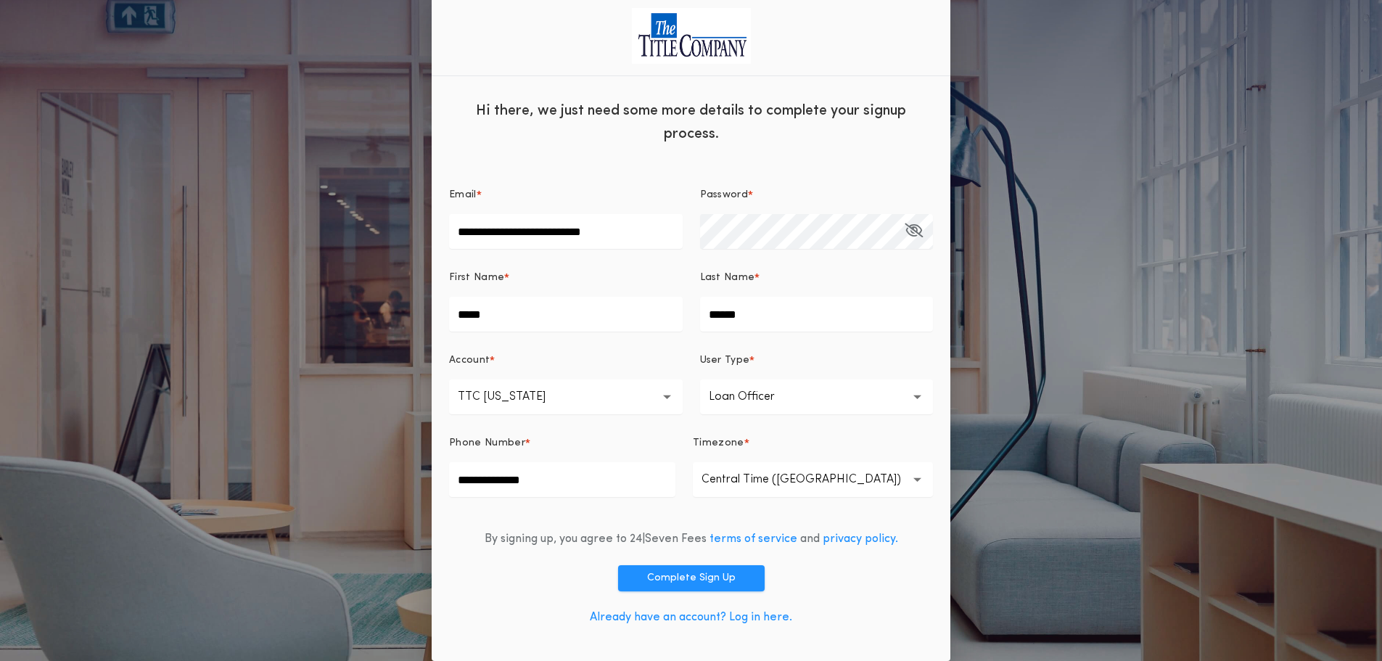
click at [754, 617] on link "Already have an account? Log in here." at bounding box center [691, 617] width 202 height 12
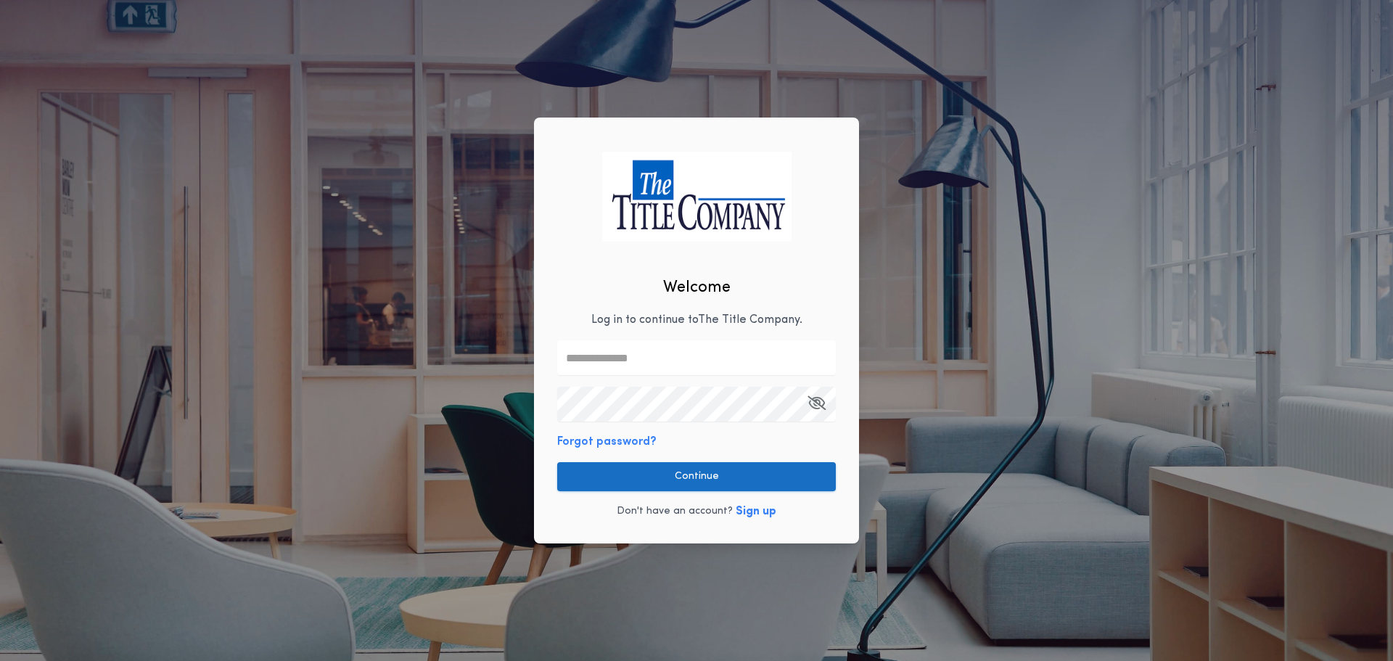
type input "**********"
drag, startPoint x: 698, startPoint y: 480, endPoint x: 1035, endPoint y: 497, distance: 337.7
click at [699, 479] on button "Continue" at bounding box center [696, 476] width 279 height 29
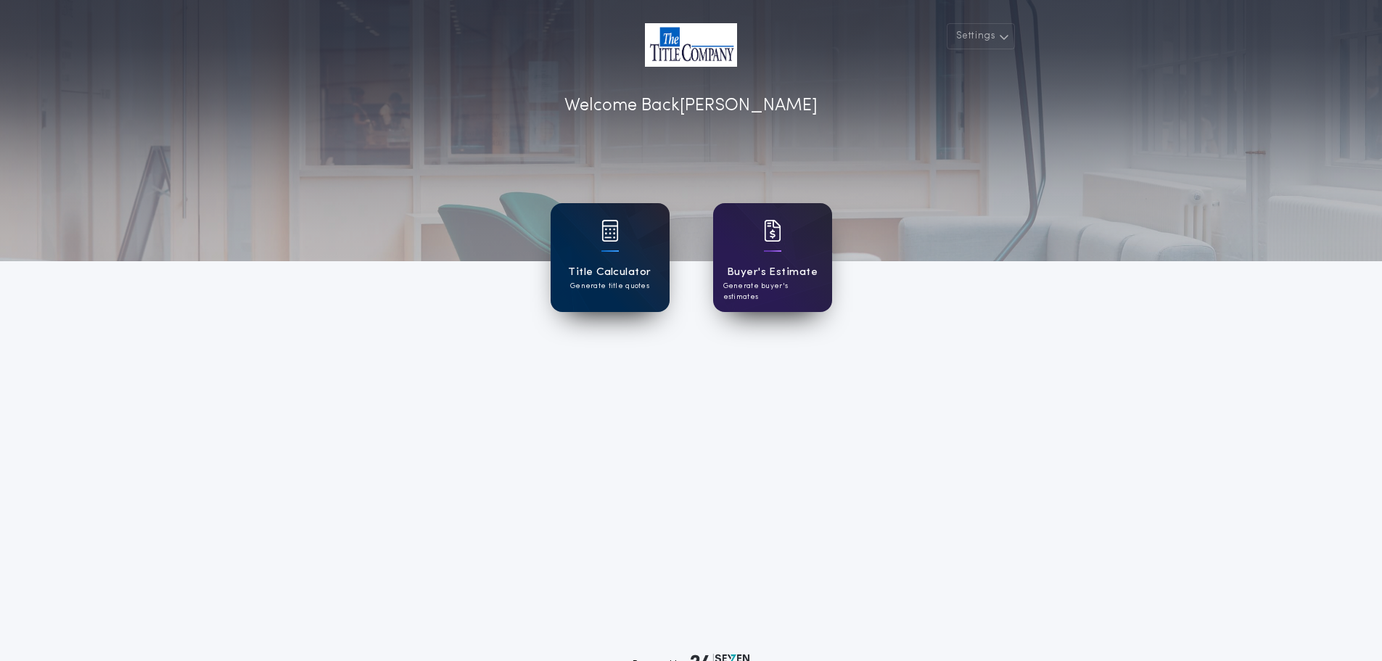
click at [621, 260] on div "Title Calculator Generate title quotes" at bounding box center [610, 257] width 119 height 109
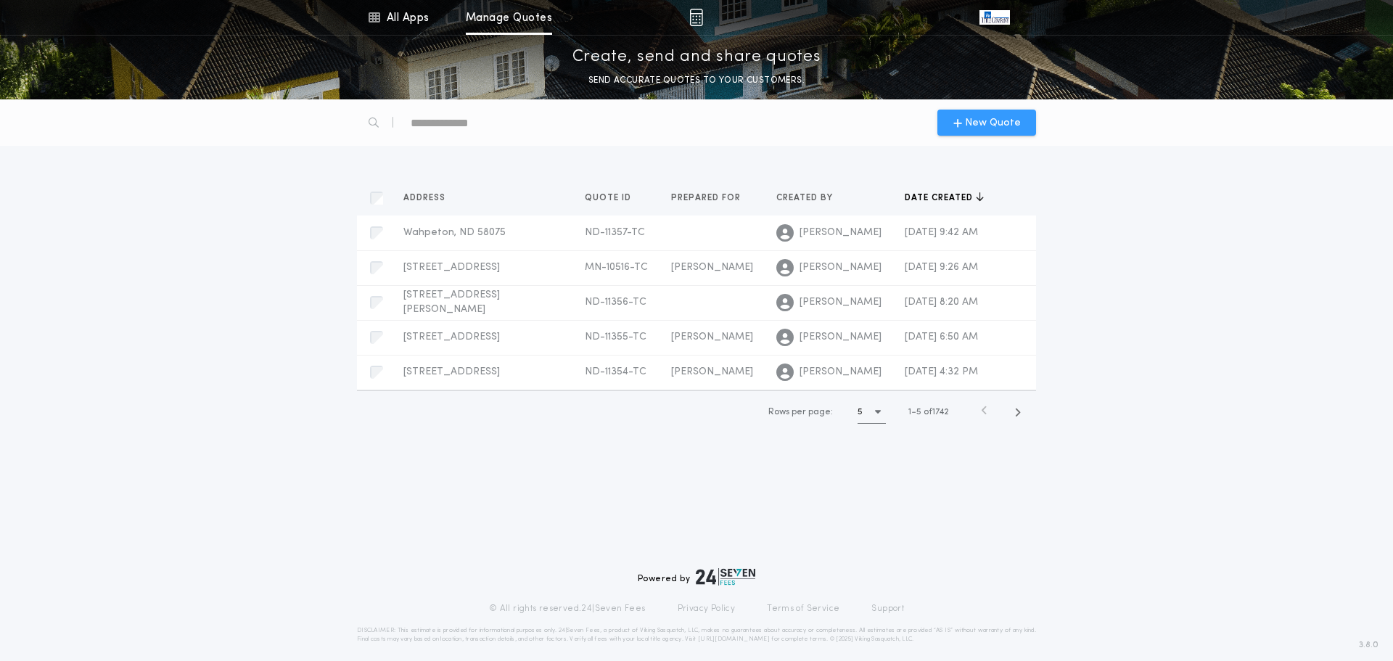
click at [983, 121] on span "New Quote" at bounding box center [993, 122] width 56 height 15
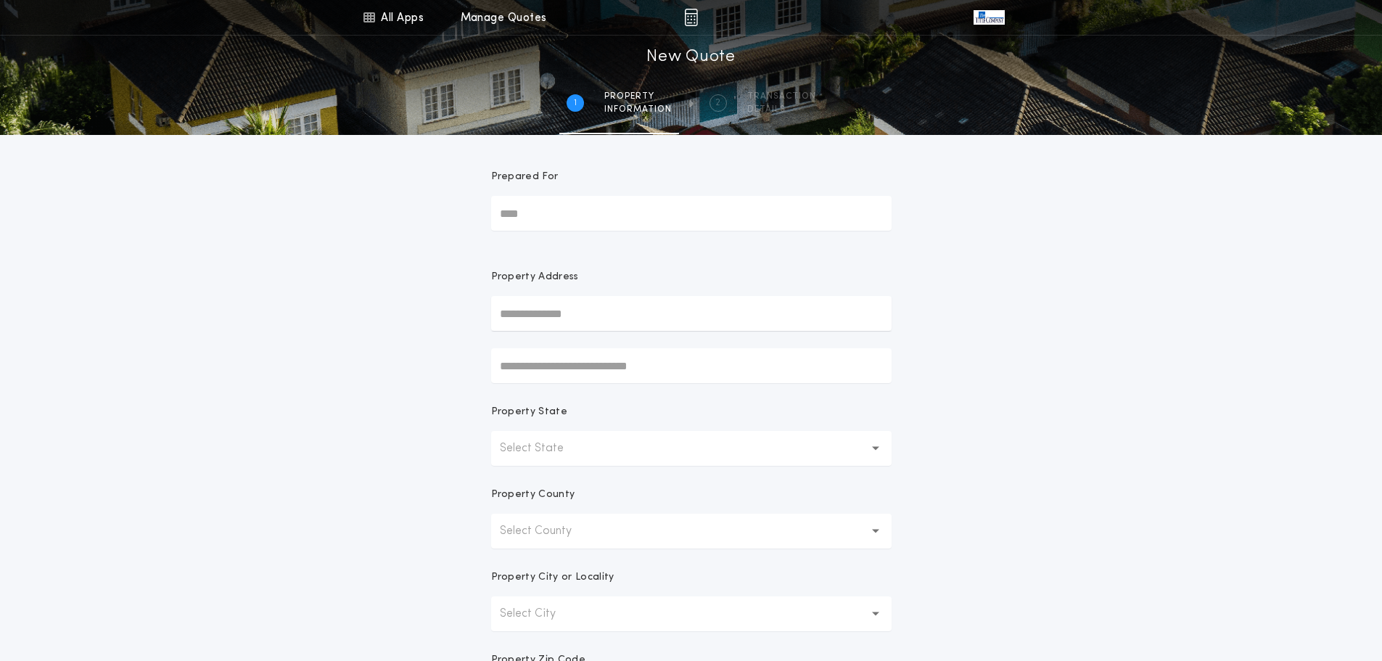
click at [622, 314] on input "text" at bounding box center [691, 313] width 400 height 35
click at [611, 344] on button "[STREET_ADDRESS]" at bounding box center [691, 342] width 400 height 22
type input "**********"
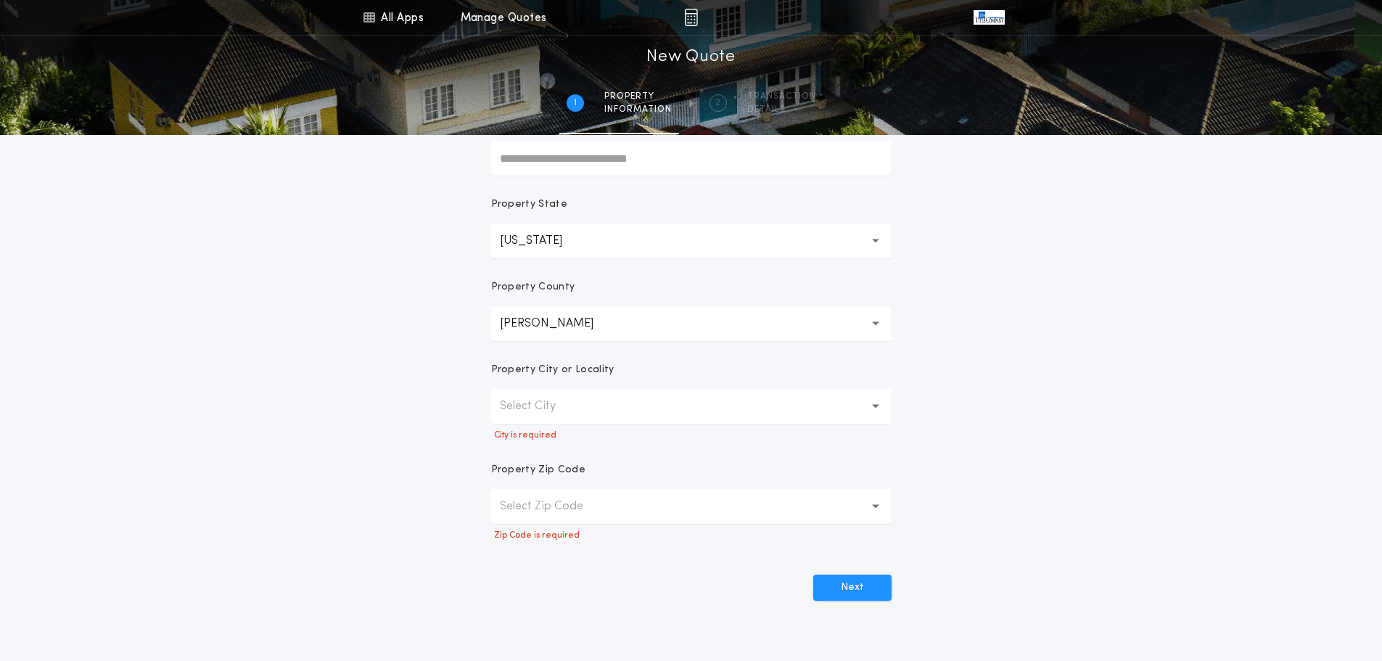
scroll to position [290, 0]
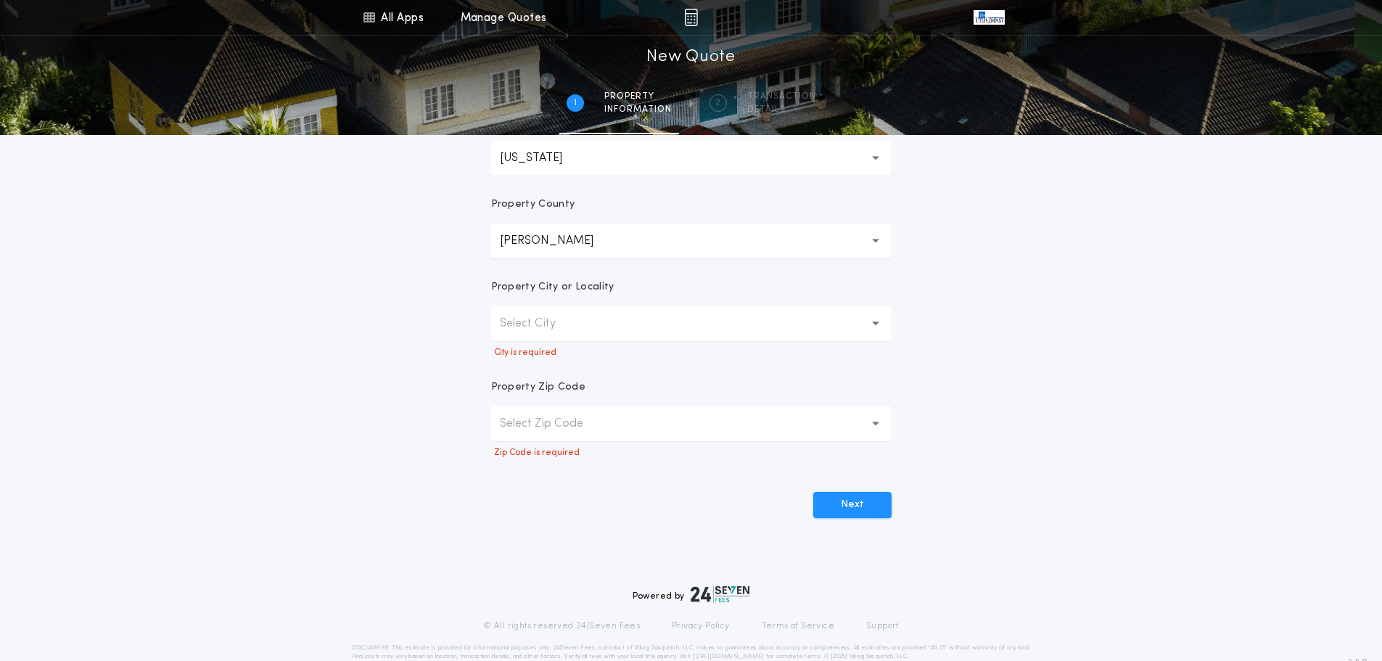
click at [854, 318] on button "Select City" at bounding box center [691, 323] width 400 height 35
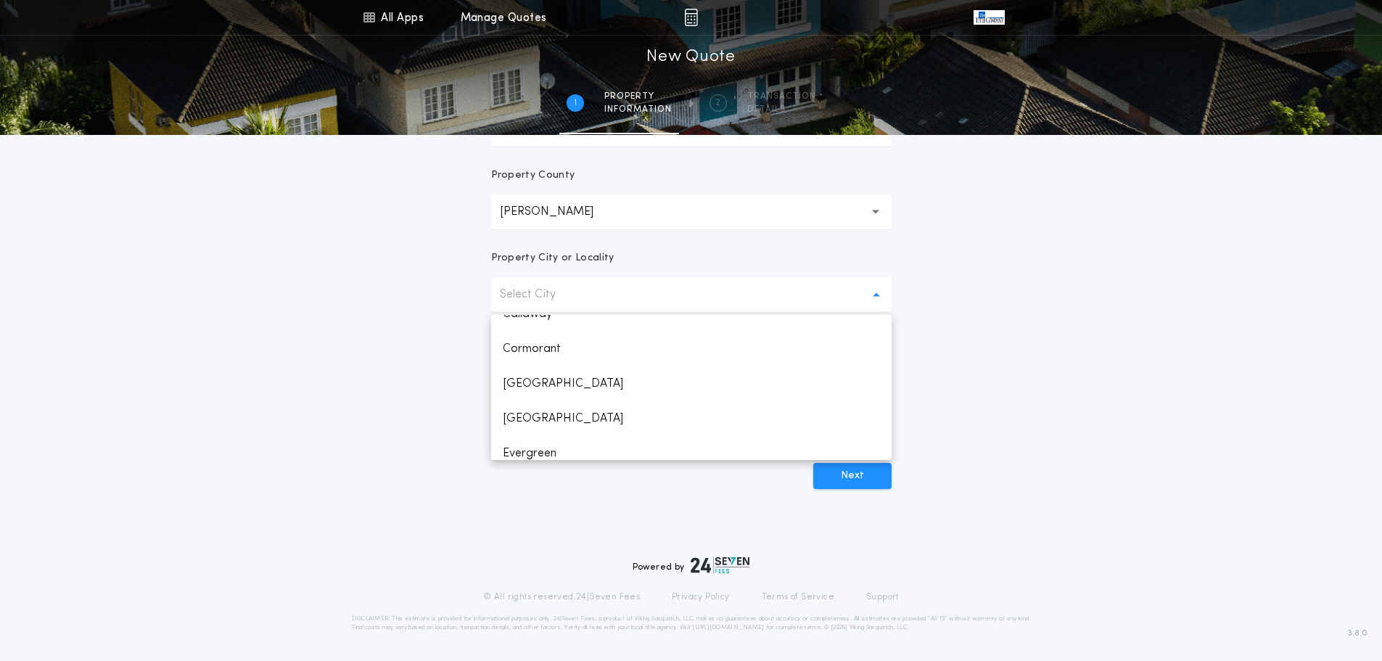
scroll to position [0, 0]
click at [1211, 391] on div "**********" at bounding box center [691, 113] width 1382 height 864
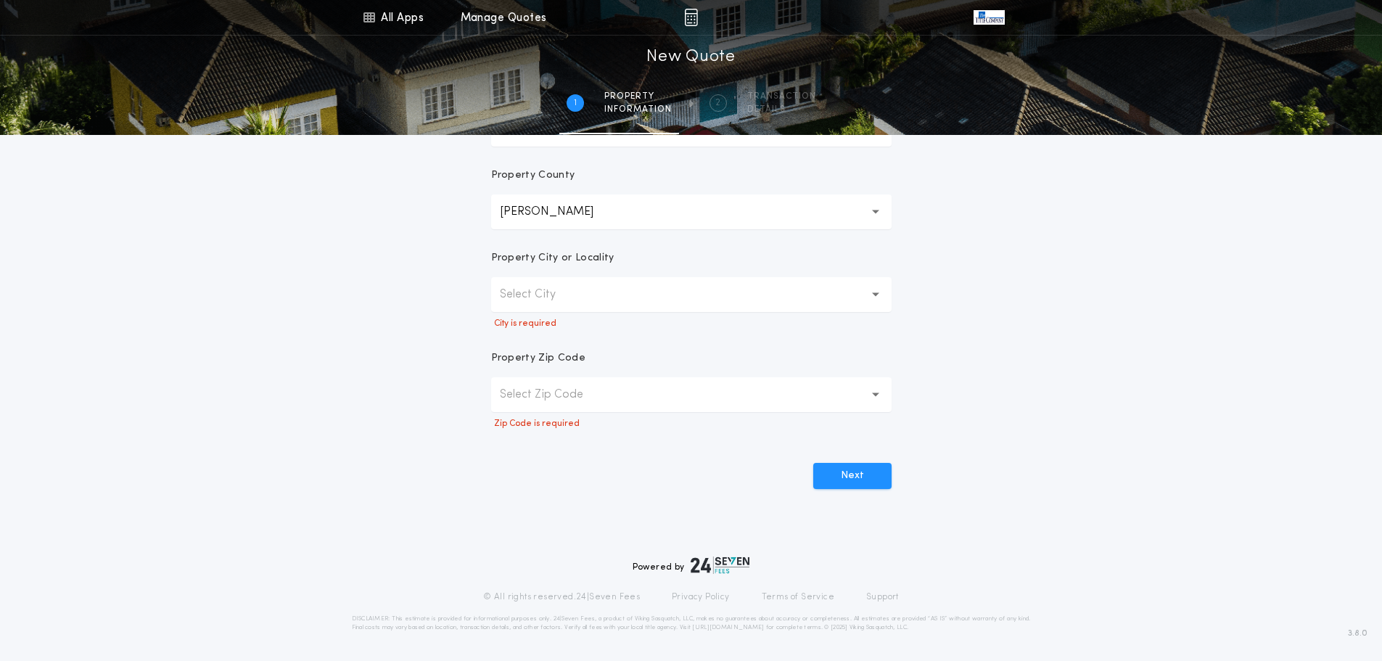
click at [841, 392] on button "Select Zip Code" at bounding box center [691, 394] width 400 height 35
click at [1127, 344] on div "**********" at bounding box center [691, 113] width 1382 height 864
click at [718, 292] on button "Select City" at bounding box center [691, 294] width 400 height 35
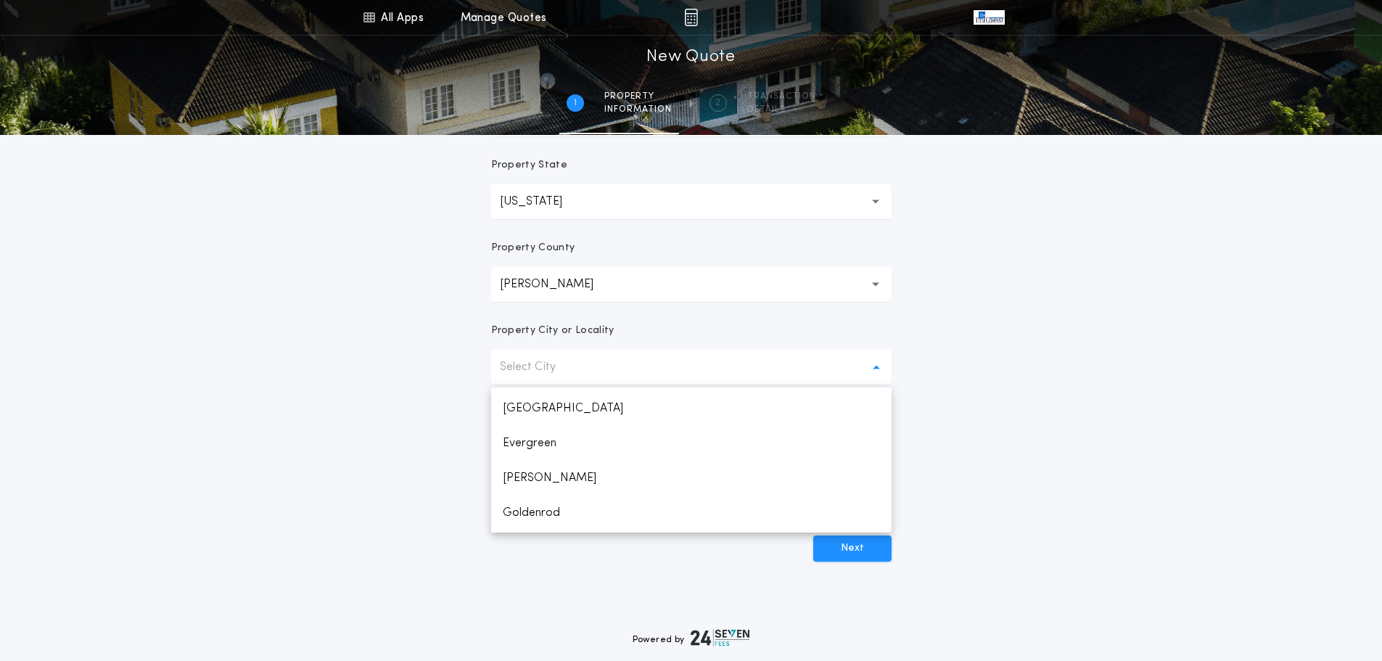
scroll to position [145, 0]
click at [1180, 499] on div "**********" at bounding box center [691, 185] width 1382 height 864
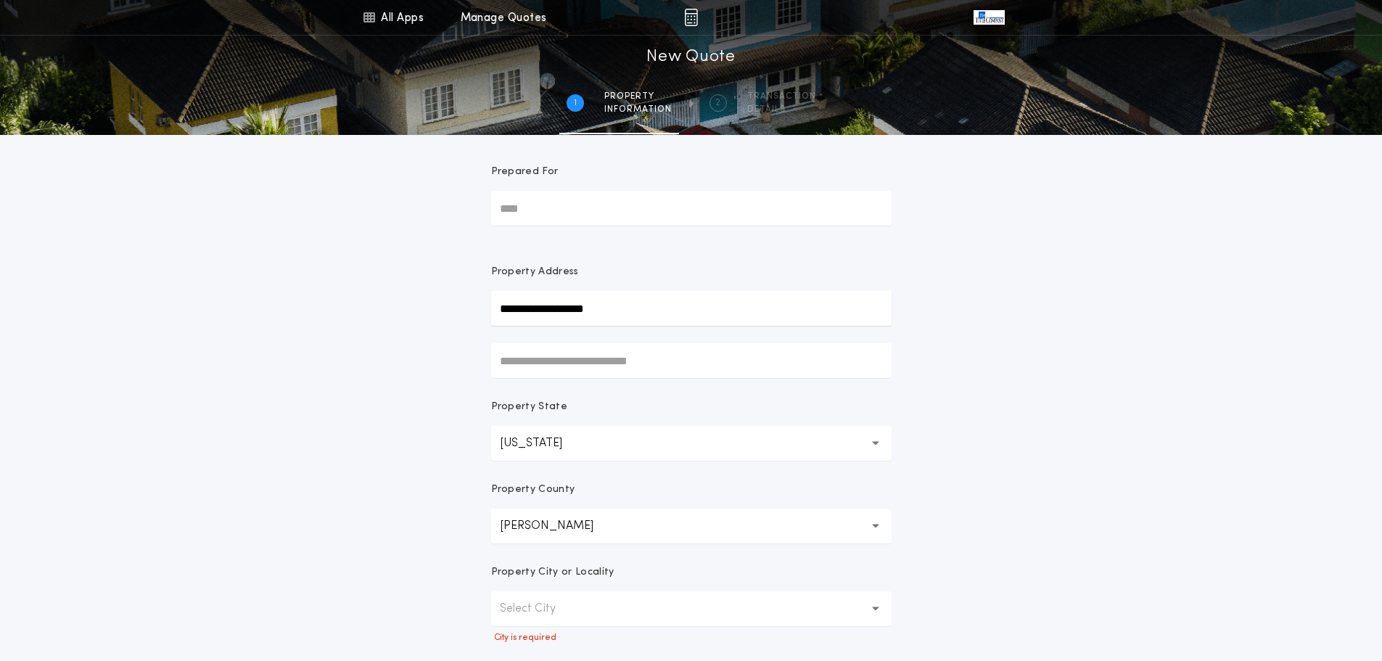
scroll to position [0, 0]
